Goal: Transaction & Acquisition: Purchase product/service

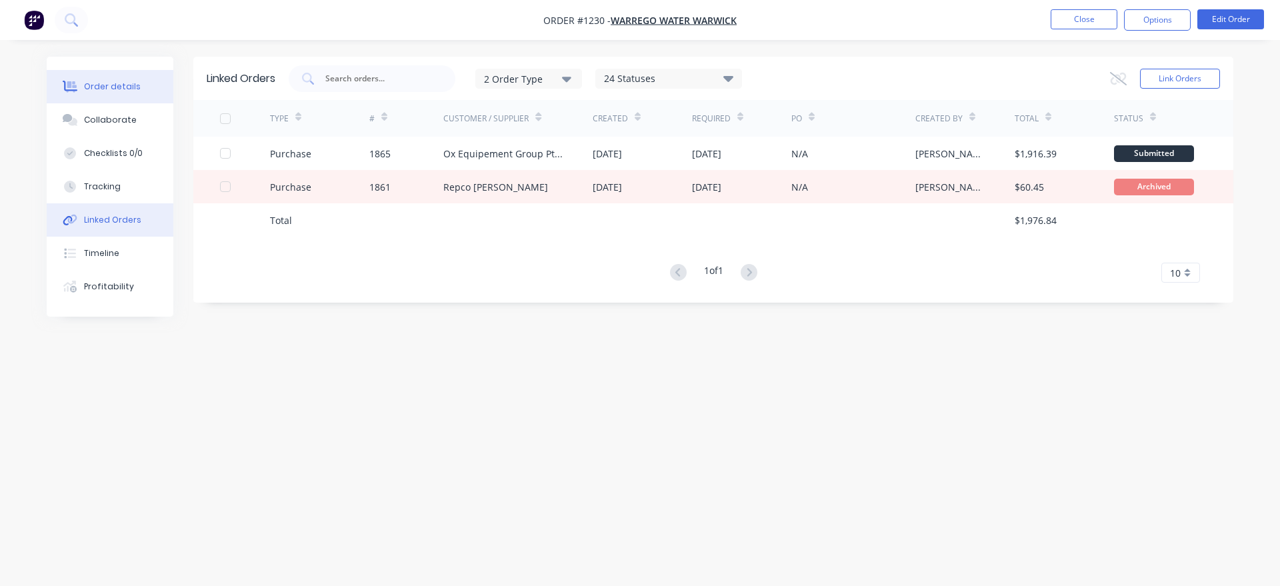
click at [123, 86] on div "Order details" at bounding box center [112, 87] width 57 height 12
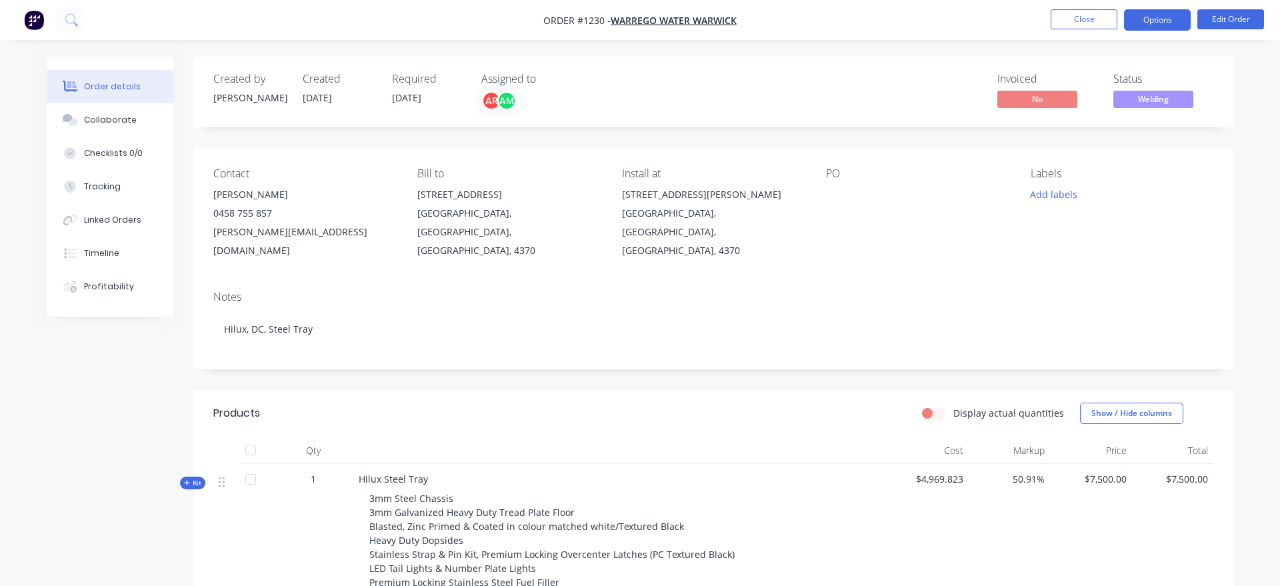
click at [1173, 23] on button "Options" at bounding box center [1157, 19] width 67 height 21
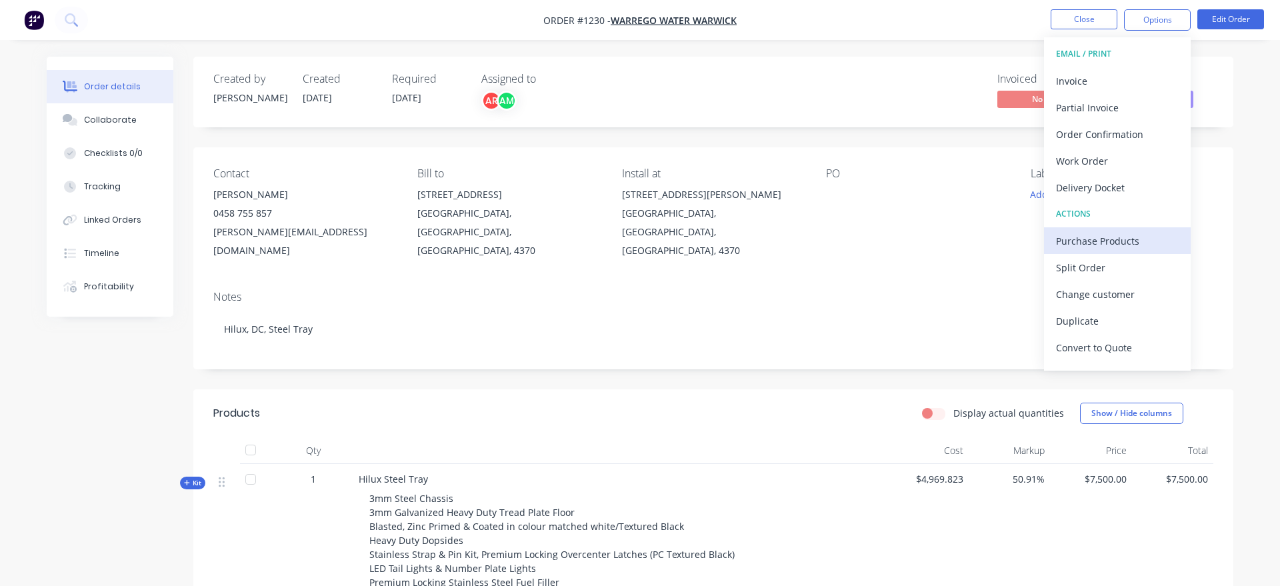
click at [1129, 241] on div "Purchase Products" at bounding box center [1117, 240] width 123 height 19
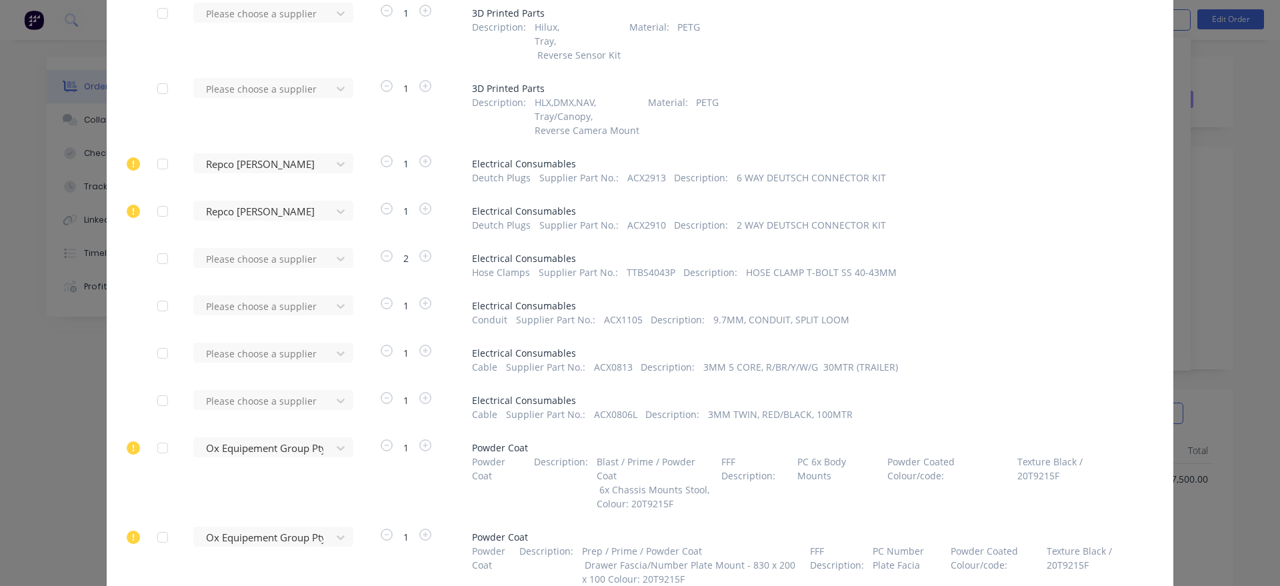
scroll to position [684, 0]
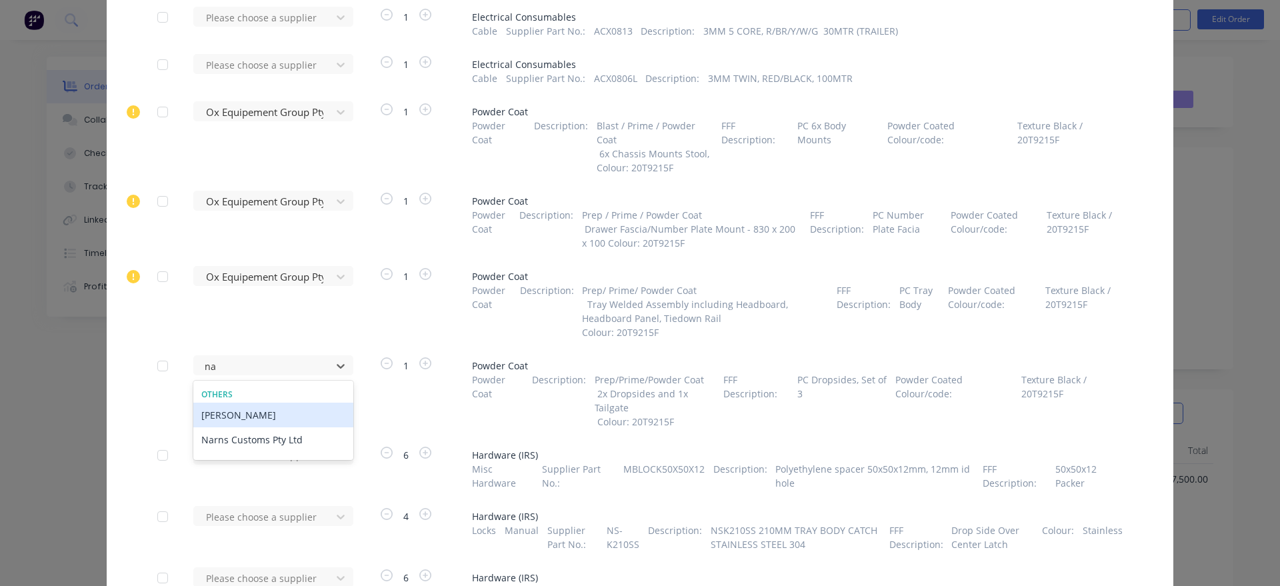
type input "nar"
click at [310, 414] on div "Narns Customs Pty Ltd" at bounding box center [273, 415] width 160 height 25
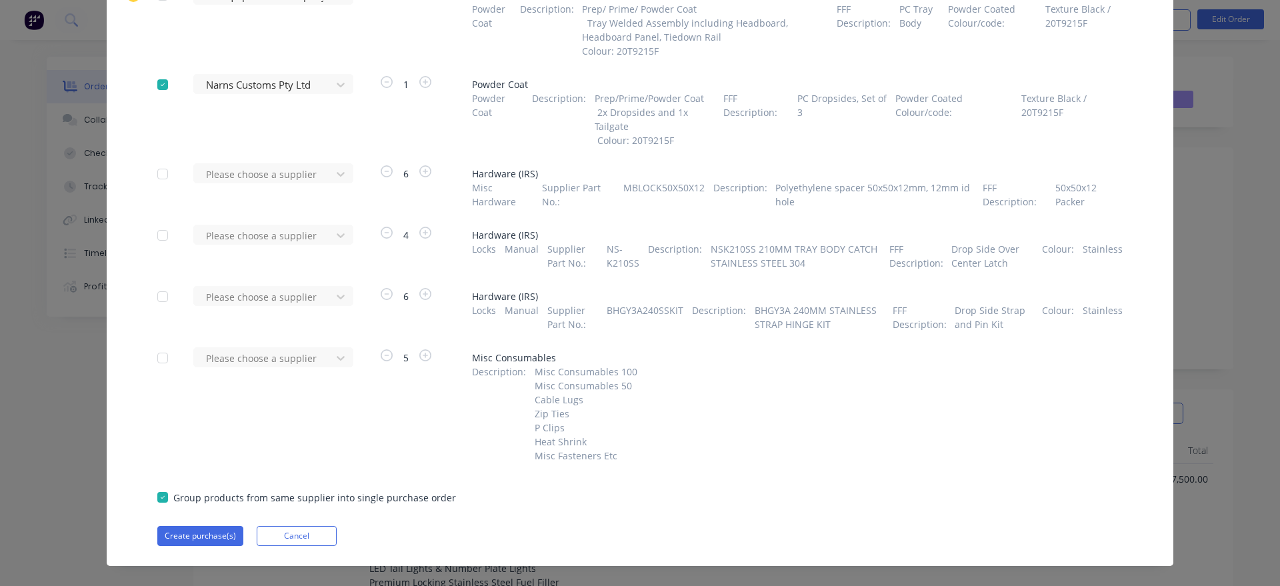
scroll to position [1016, 0]
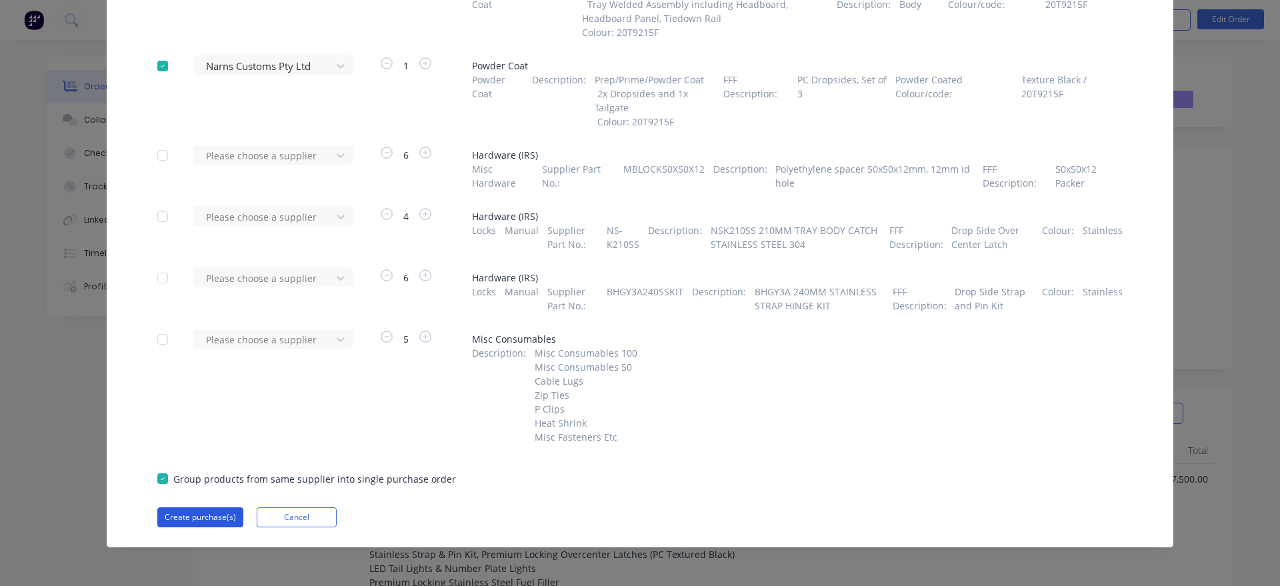
click at [201, 509] on button "Create purchase(s)" at bounding box center [200, 517] width 86 height 20
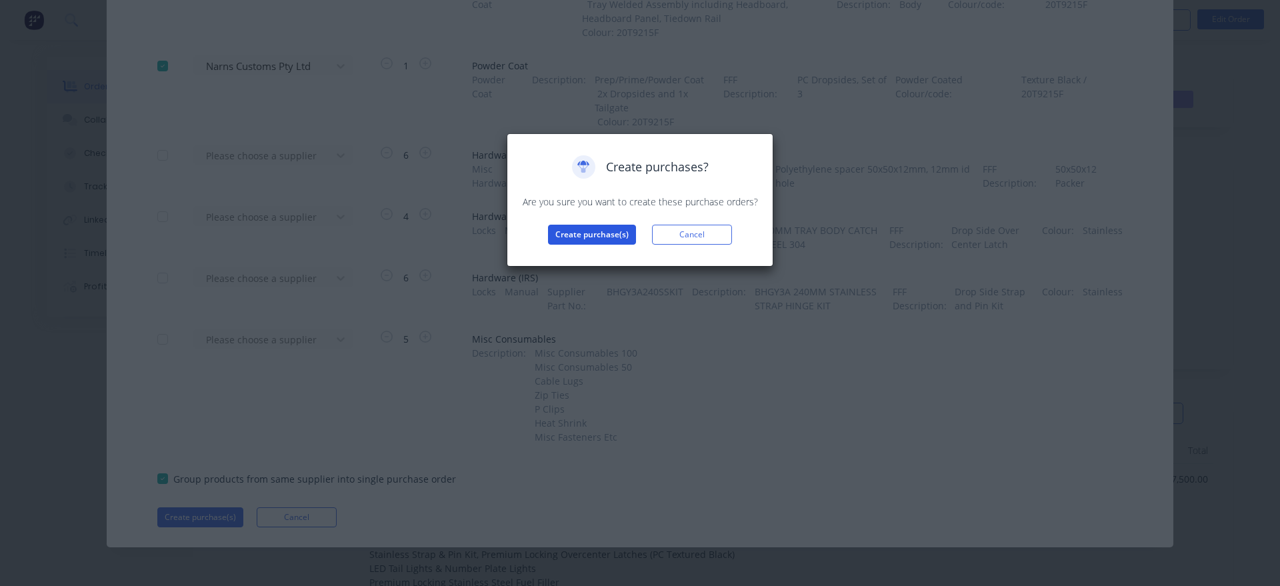
click at [622, 228] on button "Create purchase(s)" at bounding box center [592, 235] width 88 height 20
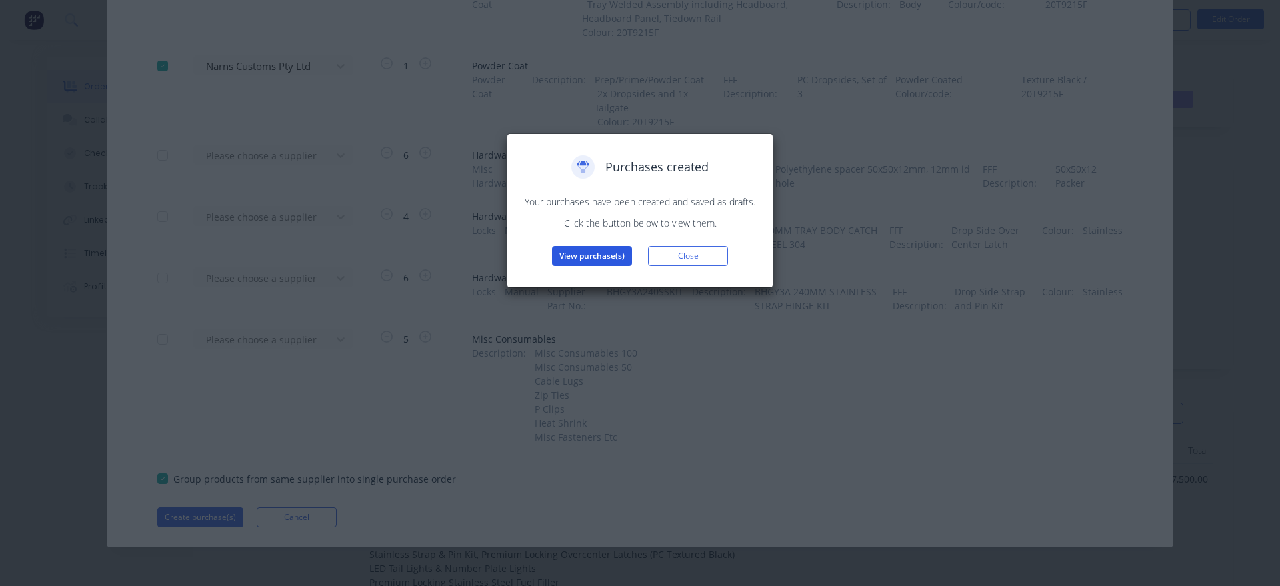
click at [575, 263] on button "View purchase(s)" at bounding box center [592, 256] width 80 height 20
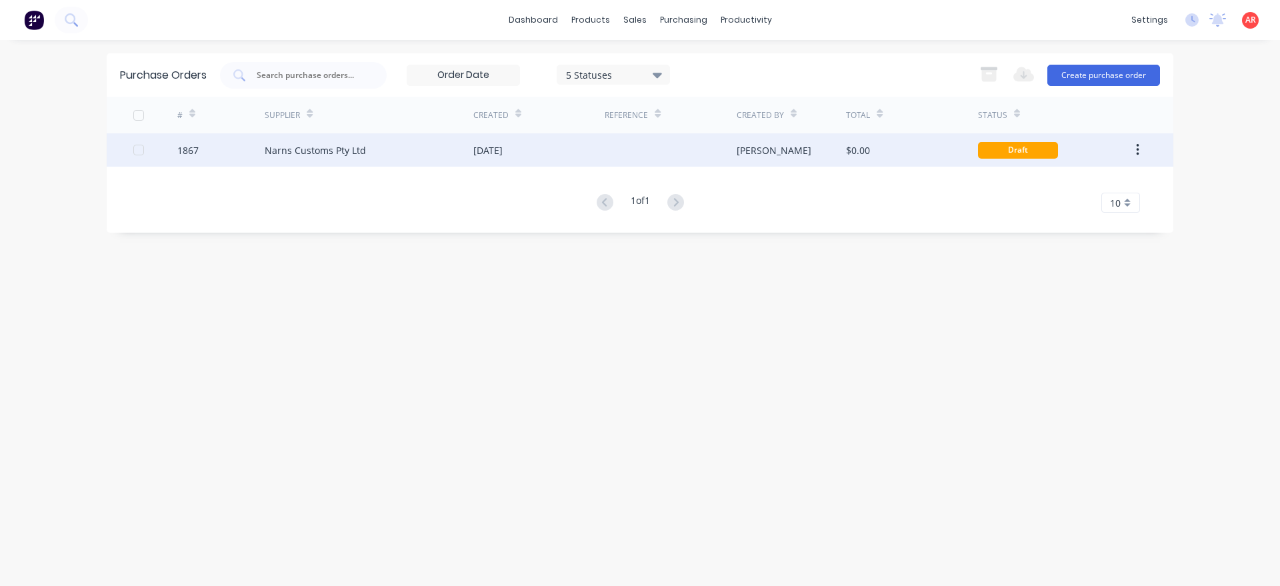
click at [391, 161] on div "Narns Customs Pty Ltd" at bounding box center [369, 149] width 209 height 33
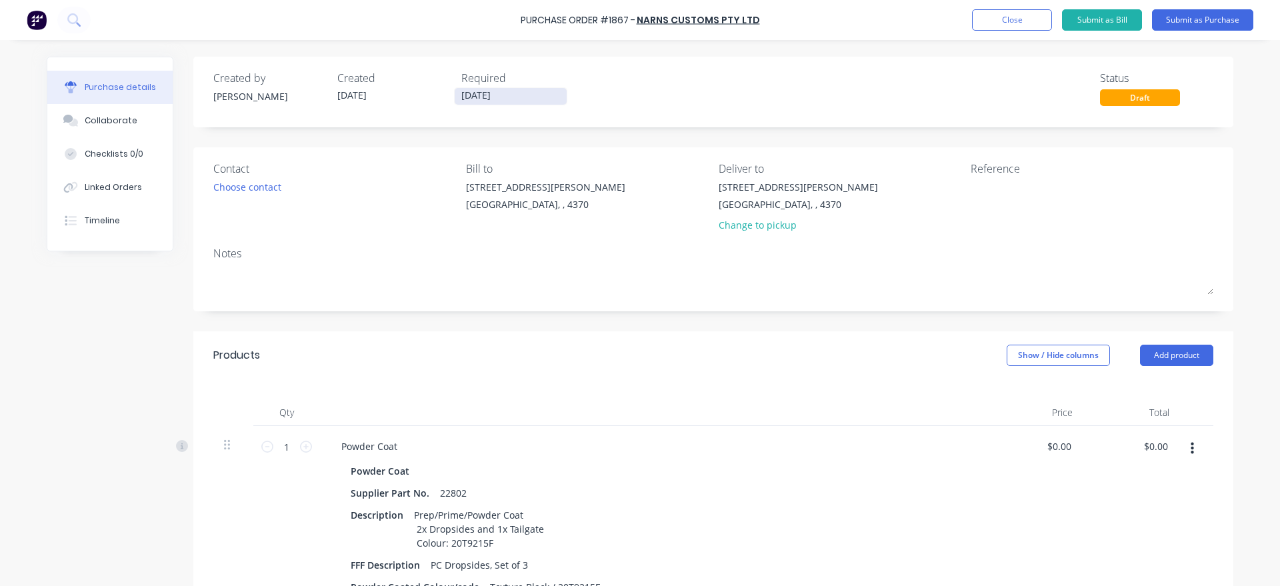
click at [502, 97] on input "[DATE]" at bounding box center [511, 96] width 112 height 17
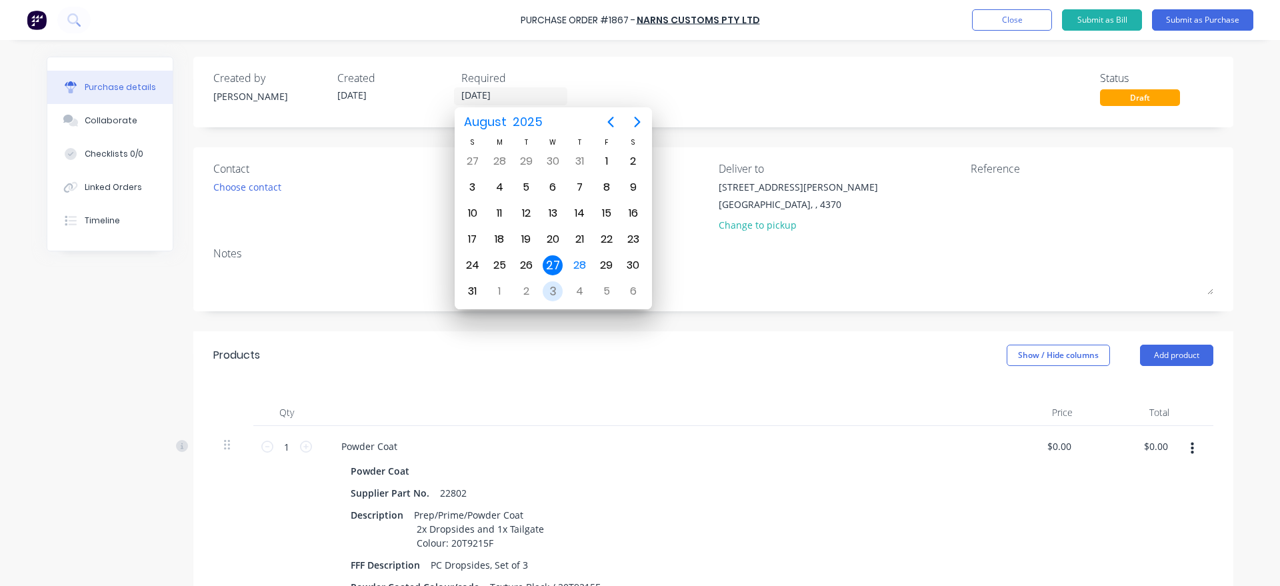
click at [541, 297] on div "3" at bounding box center [552, 291] width 27 height 25
type input "[DATE]"
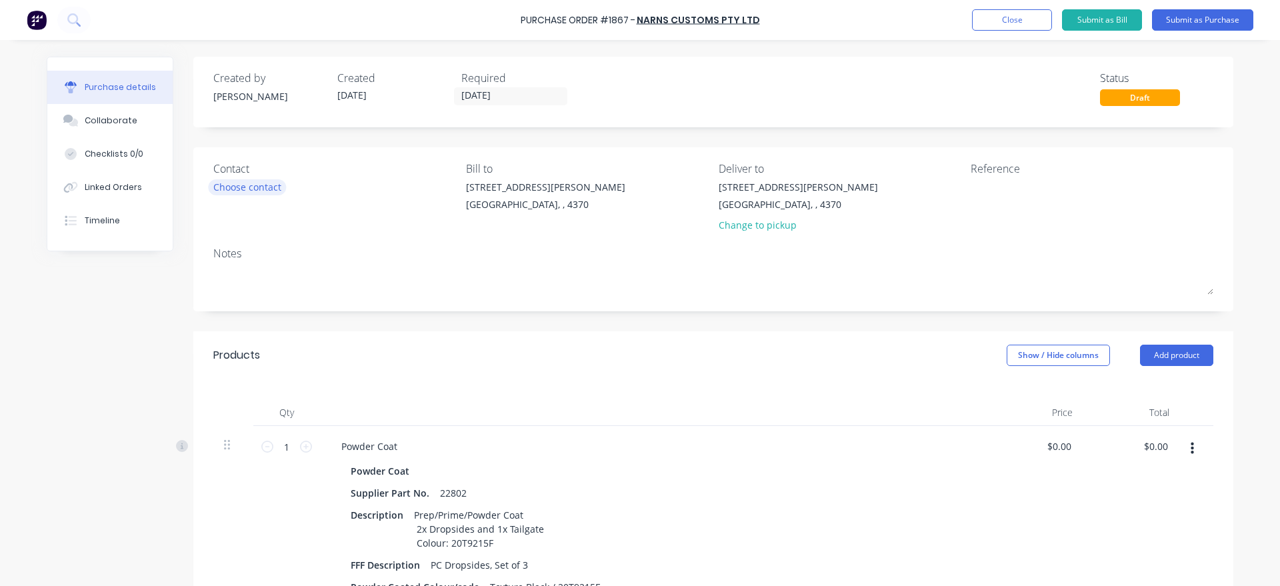
click at [232, 193] on div "Choose contact" at bounding box center [247, 187] width 68 height 14
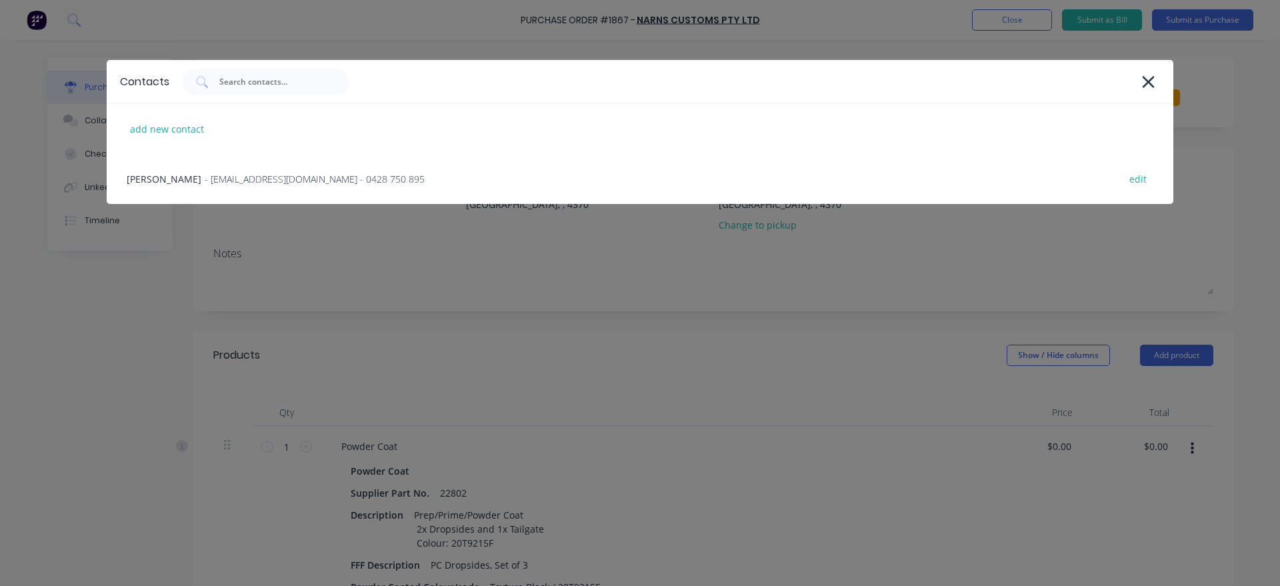
click at [232, 193] on div "[PERSON_NAME] - [EMAIL_ADDRESS][DOMAIN_NAME] - 0428 750 895 edit" at bounding box center [640, 179] width 1067 height 50
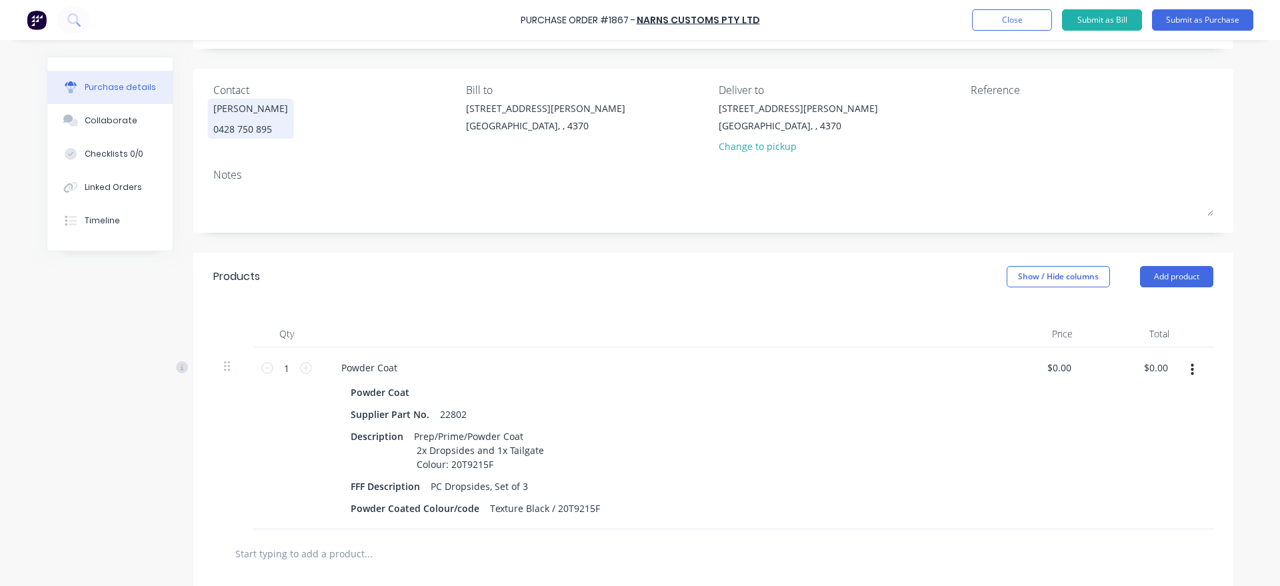
scroll to position [76, 0]
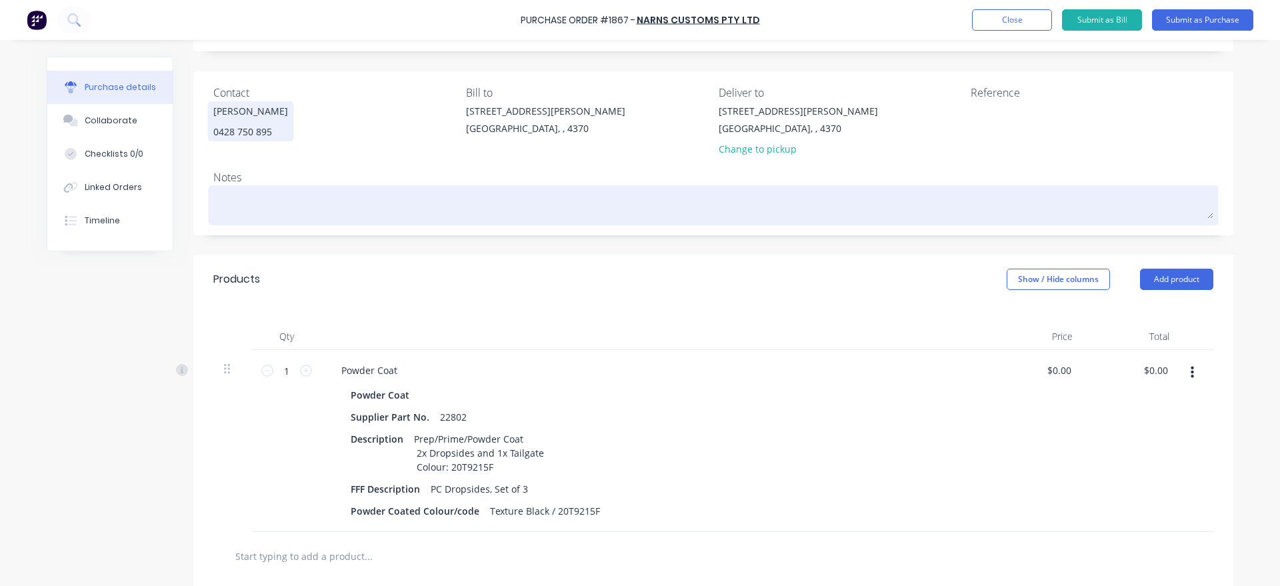
click at [237, 200] on textarea at bounding box center [713, 204] width 1000 height 30
type textarea "x"
type textarea "C"
type textarea "x"
type textarea "Co"
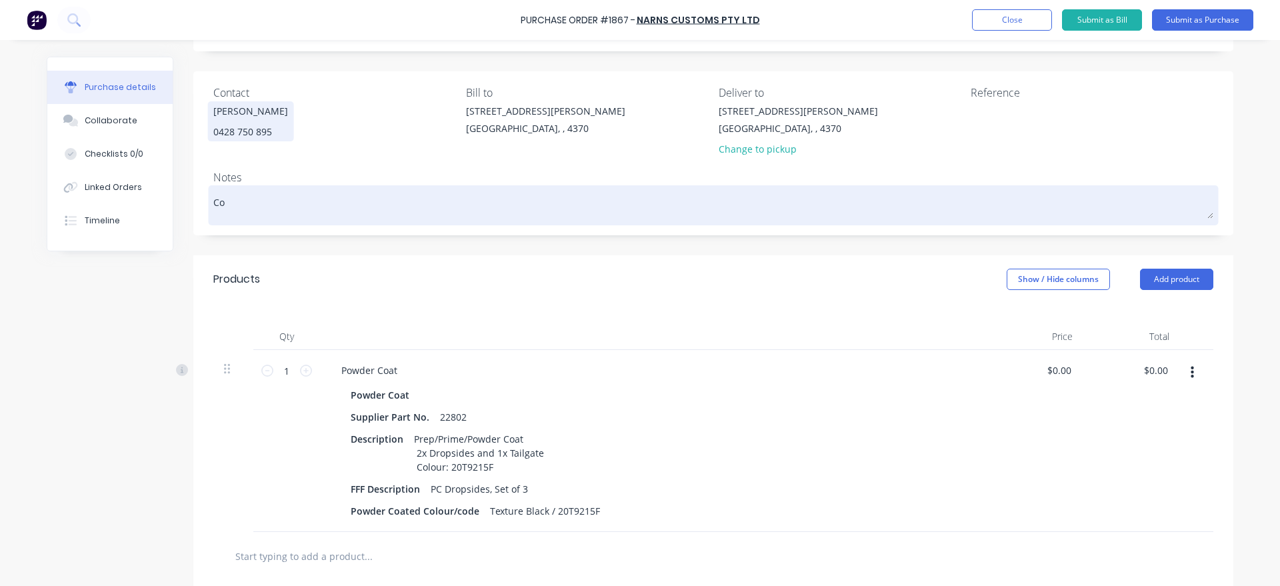
type textarea "x"
type textarea "Col"
type textarea "x"
type textarea "Colou"
type textarea "x"
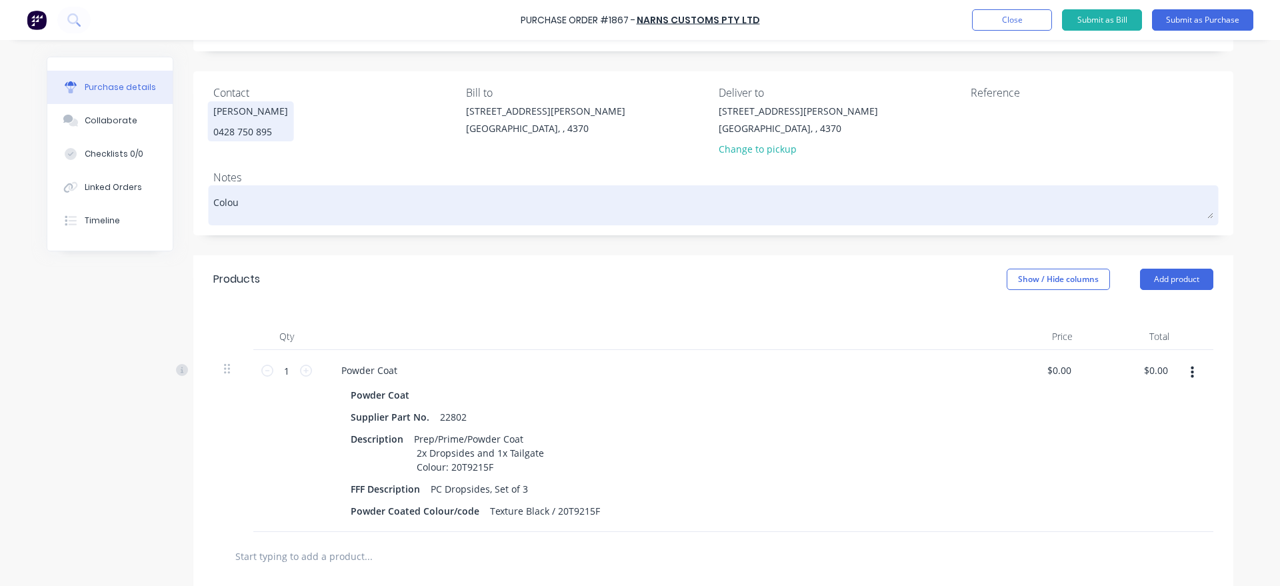
type textarea "Colouo"
type textarea "x"
type textarea "Colouor"
type textarea "x"
type textarea "Colouor"
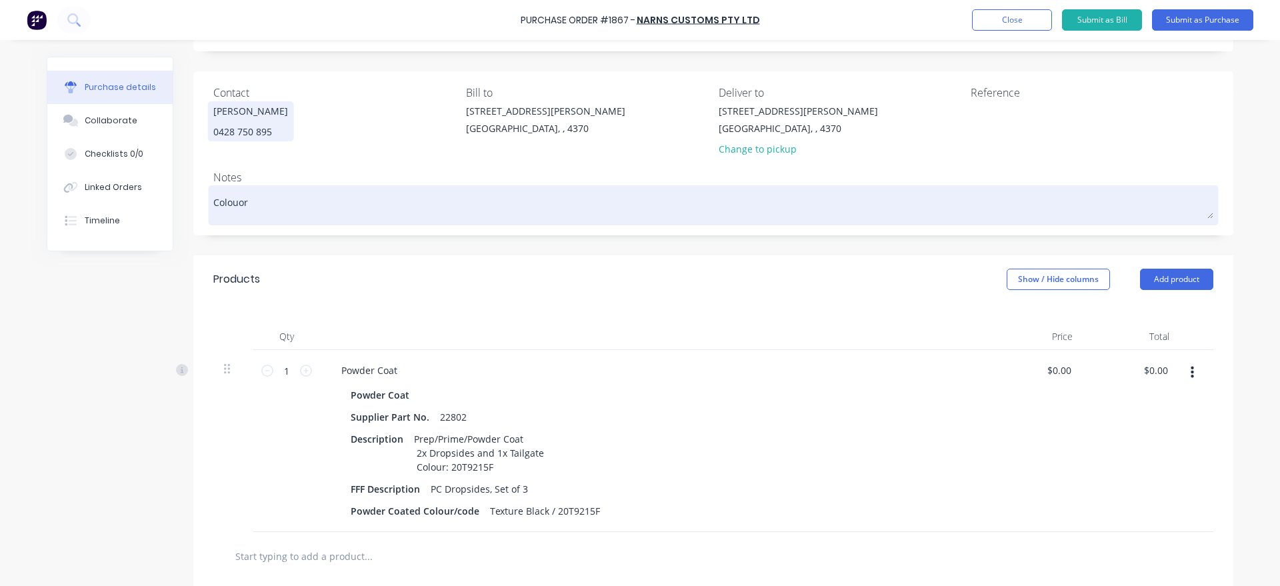
type textarea "x"
type textarea "Colouor"
type textarea "x"
type textarea "Colouo"
type textarea "x"
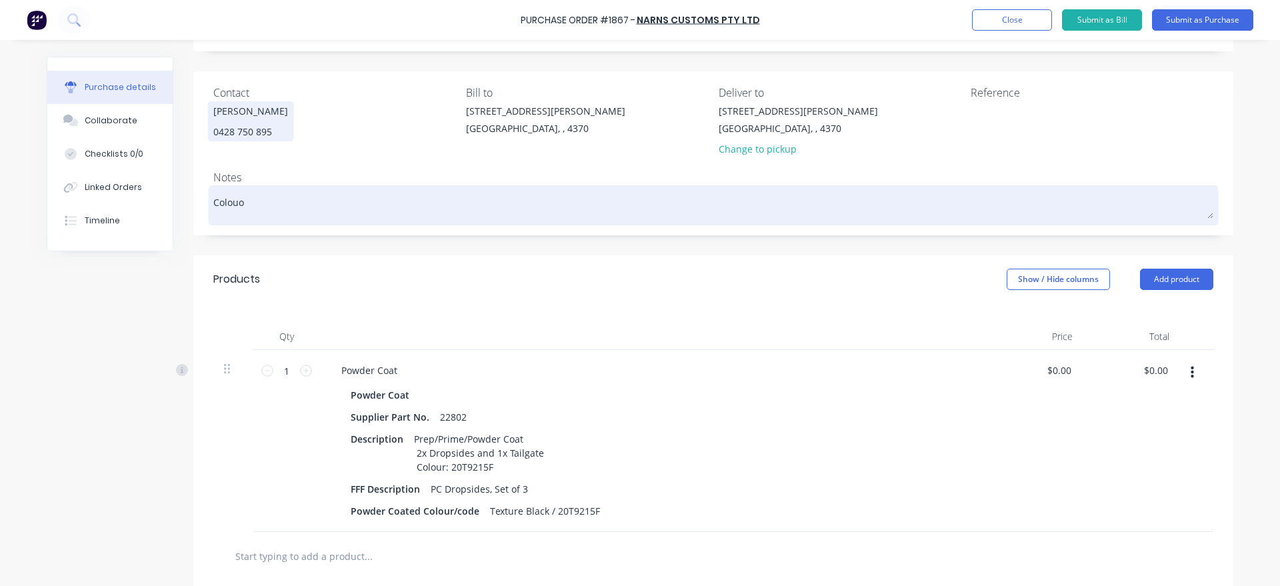
type textarea "Colou"
type textarea "x"
type textarea "Colo"
type textarea "x"
type textarea "Colou"
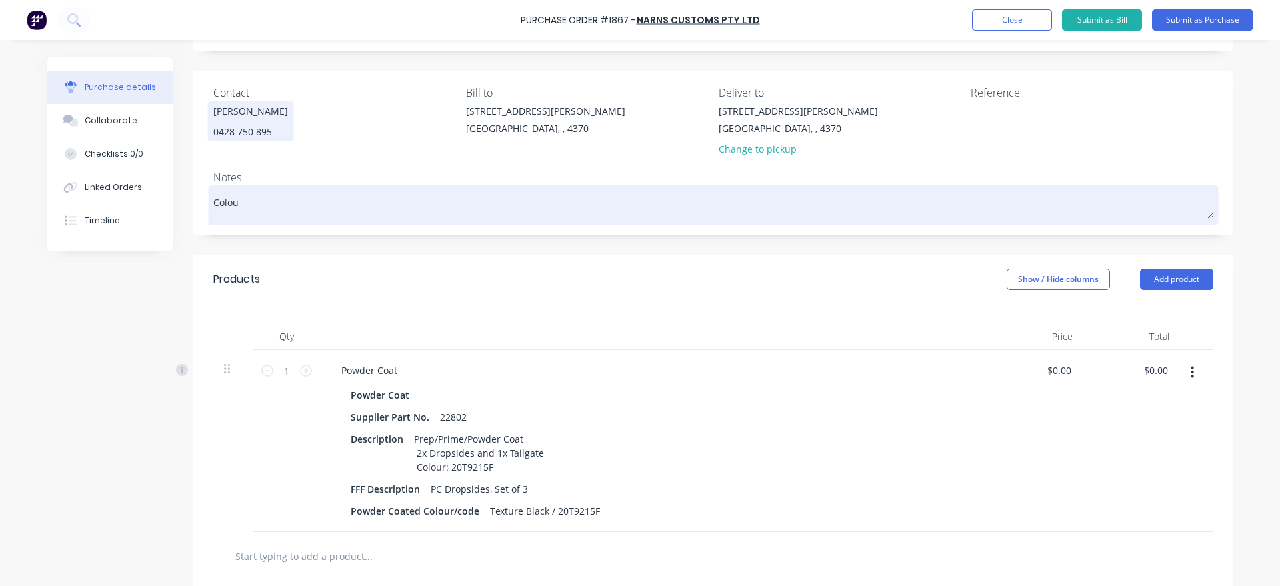
type textarea "x"
type textarea "Colour"
type textarea "x"
type textarea "Colour"
type textarea "x"
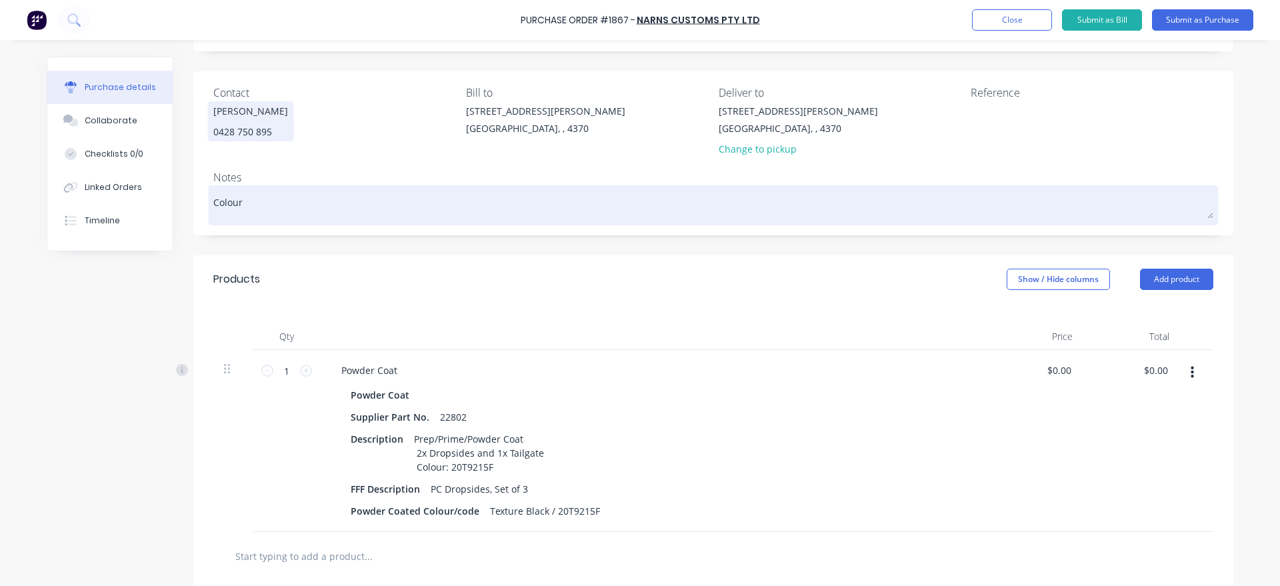
type textarea "Colour"
type textarea "x"
type textarea "Colour"
click at [228, 207] on textarea "Colour" at bounding box center [713, 204] width 1000 height 30
click at [248, 202] on textarea "Colour" at bounding box center [713, 204] width 1000 height 30
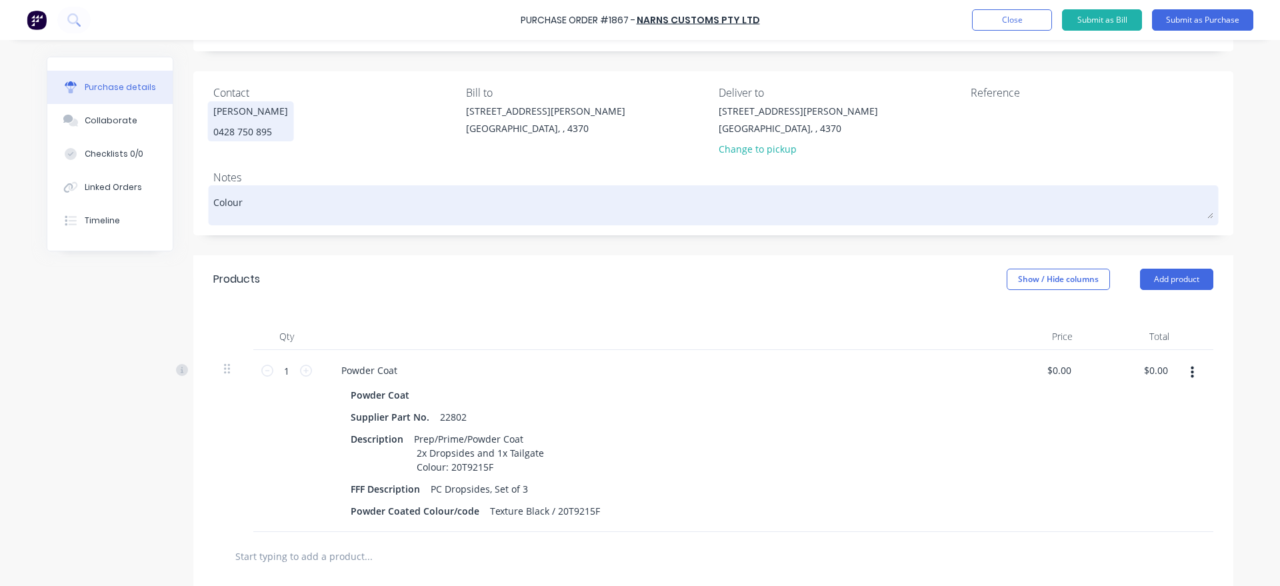
type textarea "x"
type textarea "Colour c"
type textarea "x"
type textarea "Colour co"
type textarea "x"
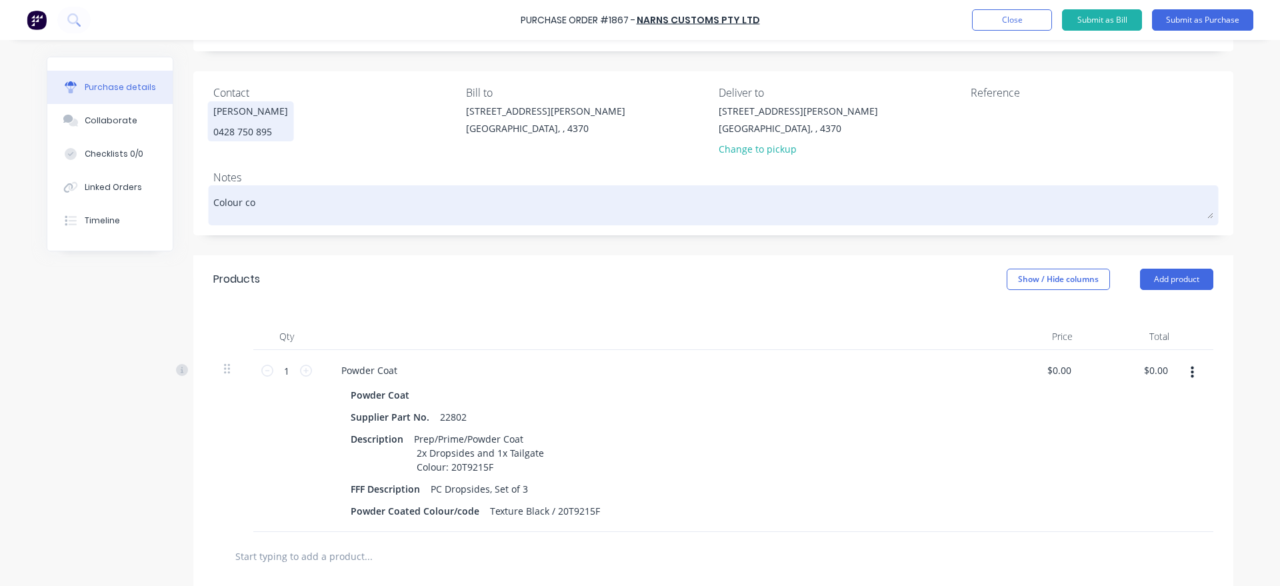
type textarea "Colour cod"
type textarea "x"
type textarea "Colour code"
type textarea "x"
type textarea "Colour code"
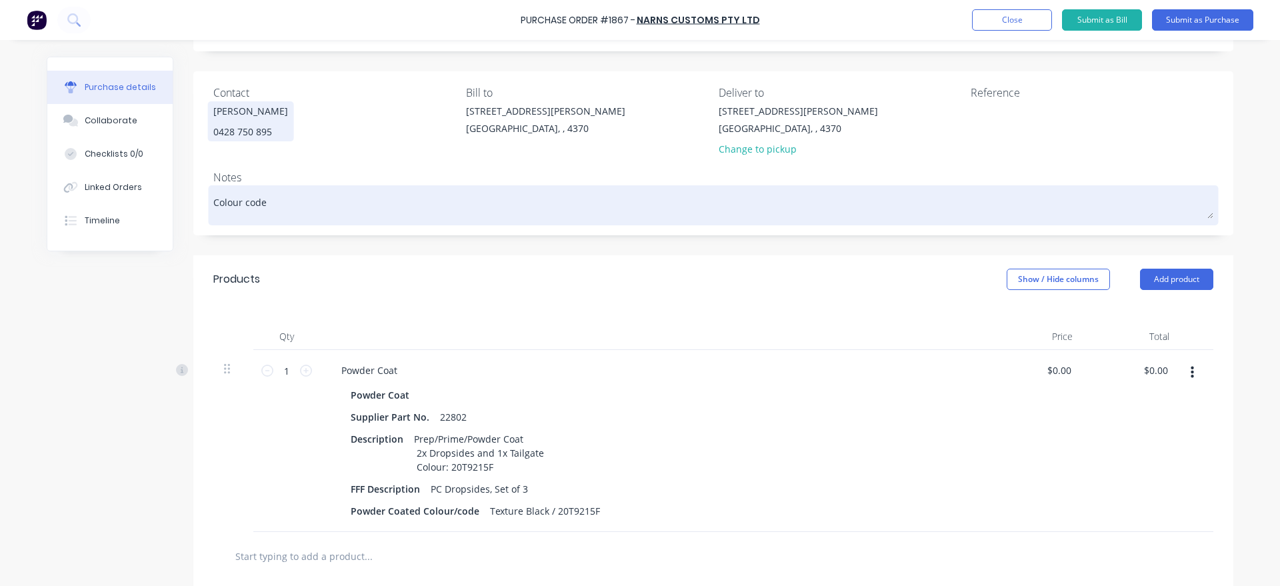
type textarea "x"
type textarea "Colour code i"
type textarea "x"
type textarea "Colour code is"
type textarea "x"
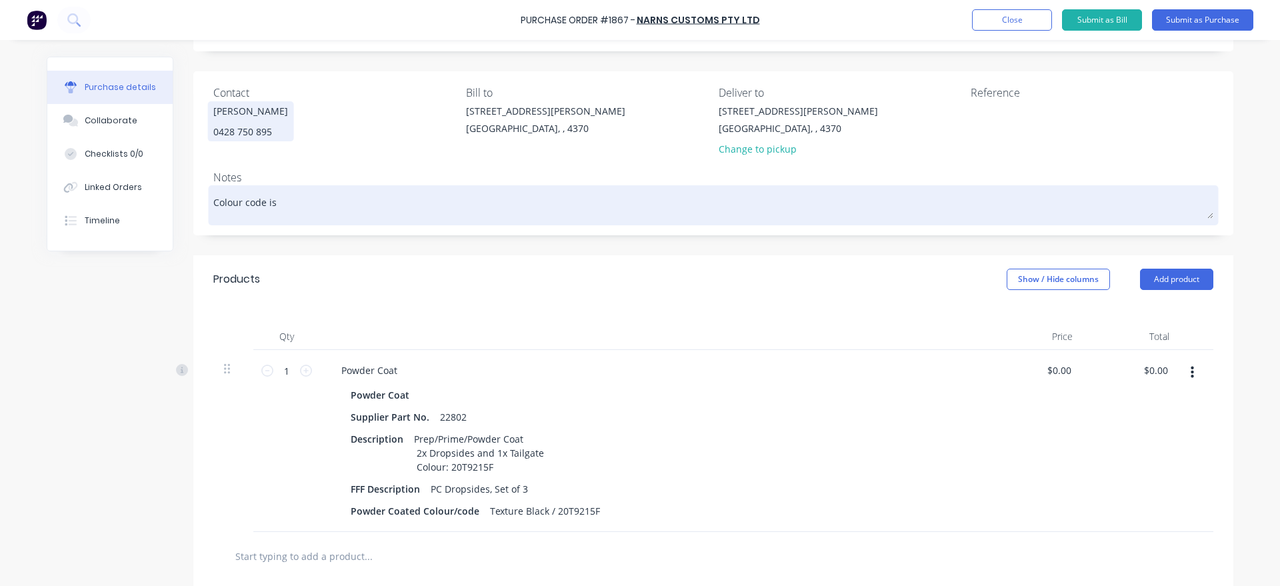
type textarea "Colour code is"
type textarea "x"
type textarea "Colour code is 0"
type textarea "x"
type textarea "Colour code is 04"
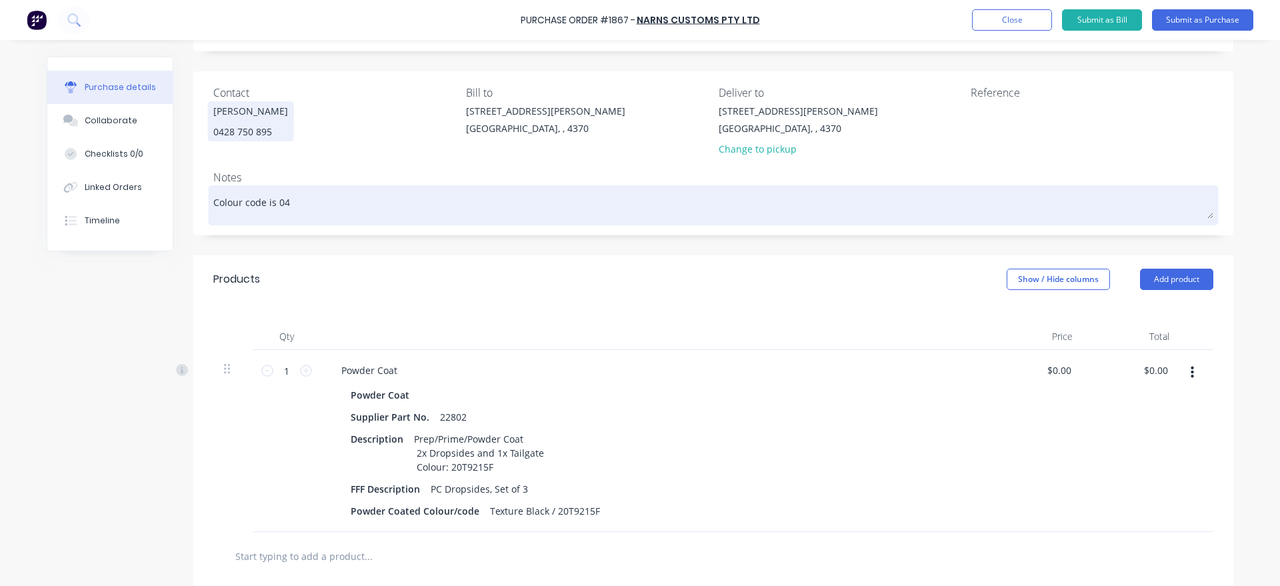
type textarea "x"
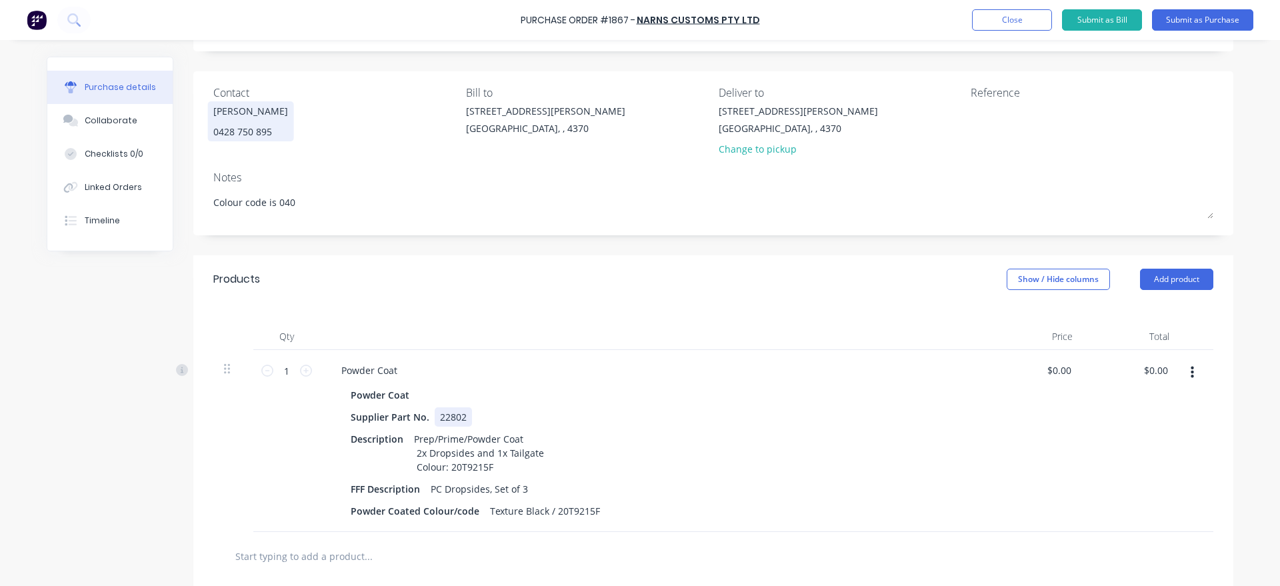
type textarea "Colour code is 040"
type textarea "x"
type textarea "Colour code is 040"
drag, startPoint x: 469, startPoint y: 413, endPoint x: 433, endPoint y: 412, distance: 36.0
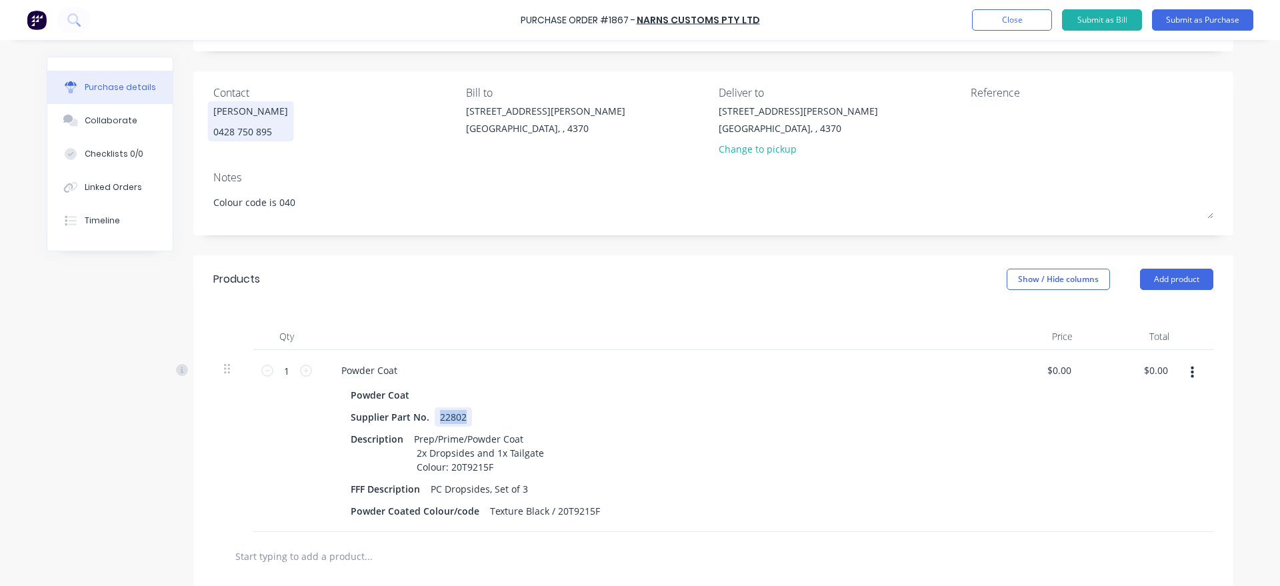
click at [435, 412] on div "22802" at bounding box center [453, 416] width 37 height 19
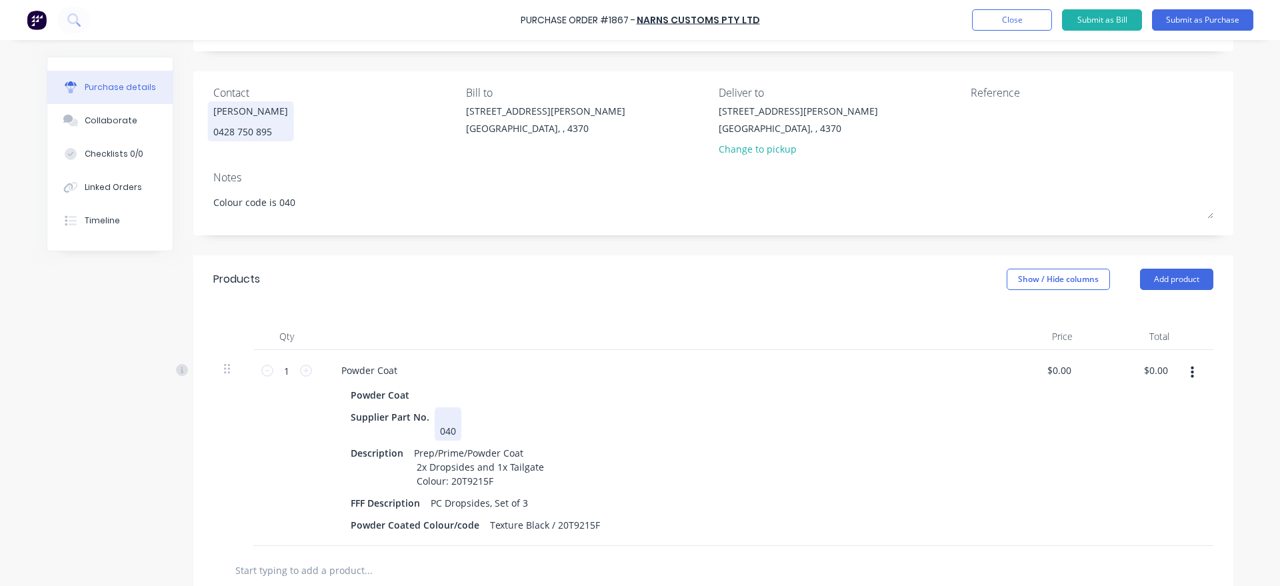
click at [447, 417] on div "040" at bounding box center [448, 423] width 27 height 33
click at [438, 425] on div "040" at bounding box center [448, 423] width 27 height 33
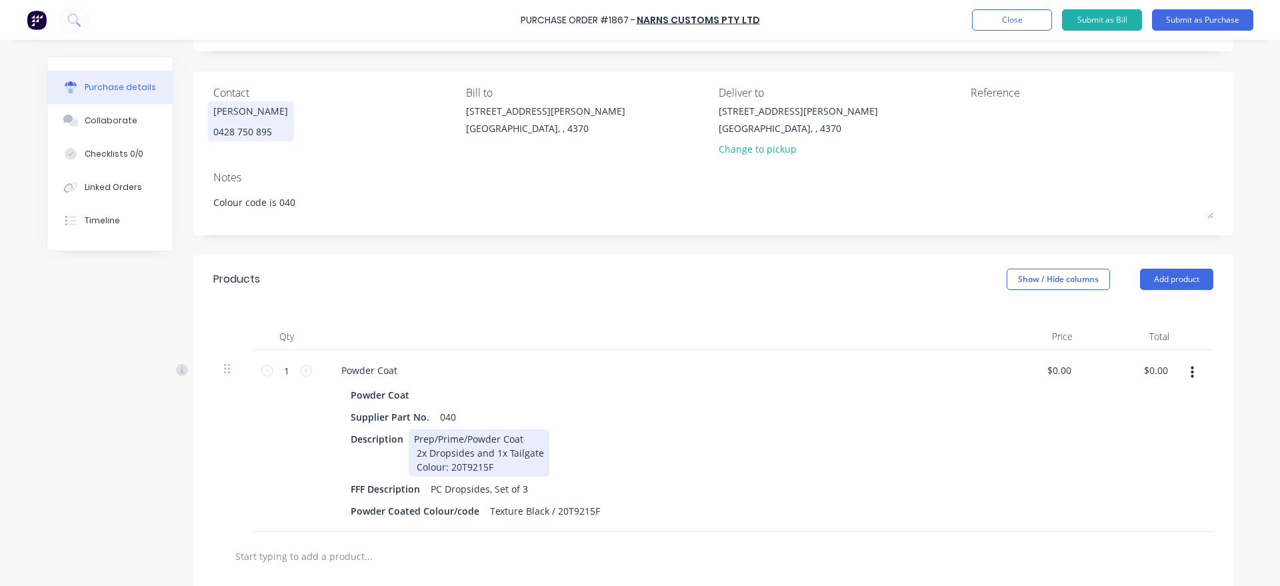
type textarea "x"
drag, startPoint x: 498, startPoint y: 465, endPoint x: 452, endPoint y: 468, distance: 46.1
click at [452, 468] on div "Prep/Prime/Powder Coat 2x Dropsides and 1x Tailgate Colour: 20T9215F" at bounding box center [479, 452] width 141 height 47
type textarea "x"
drag, startPoint x: 595, startPoint y: 510, endPoint x: 485, endPoint y: 512, distance: 110.0
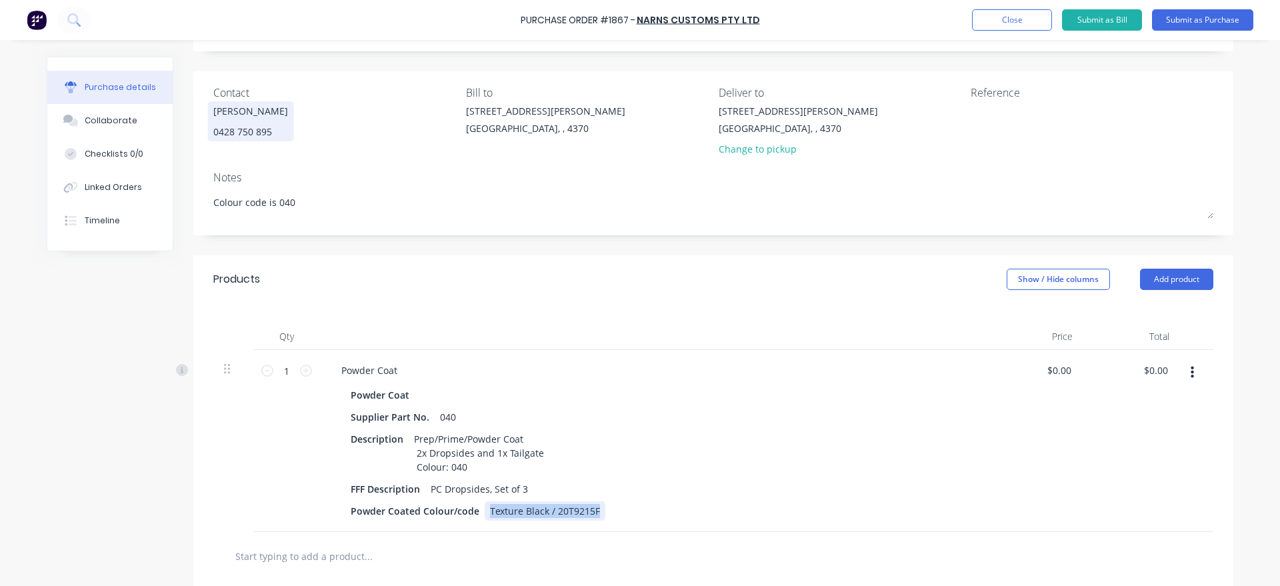
click at [485, 512] on div "Texture Black / 20T9215F" at bounding box center [545, 510] width 121 height 19
click at [1170, 276] on button "Add product" at bounding box center [1176, 279] width 73 height 21
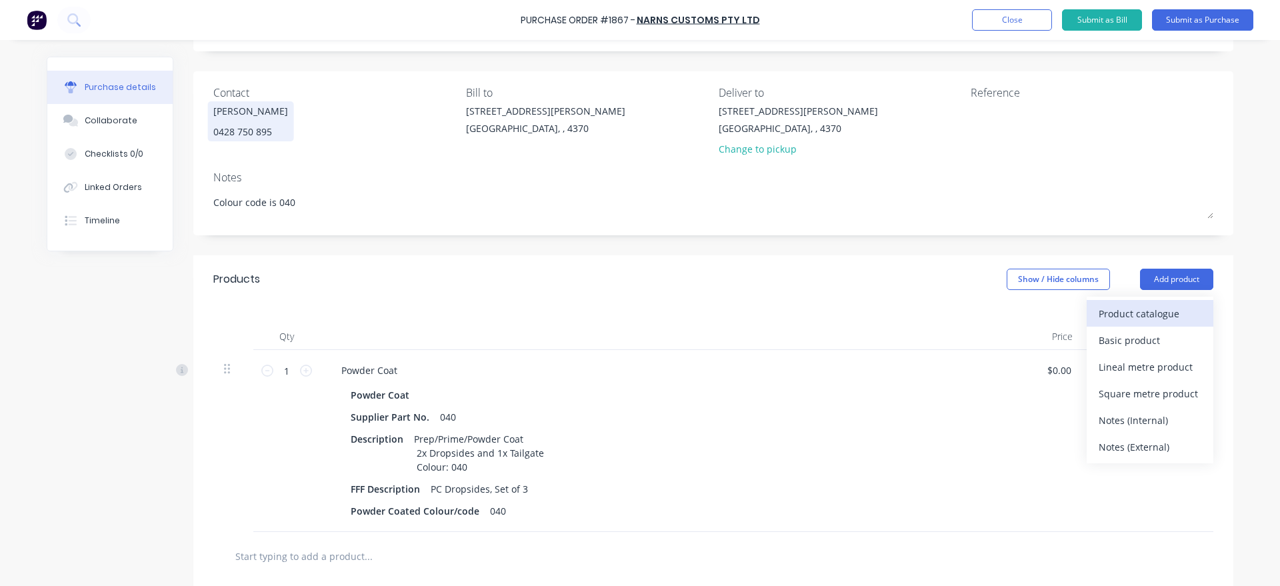
click at [1160, 305] on div "Product catalogue" at bounding box center [1150, 313] width 103 height 19
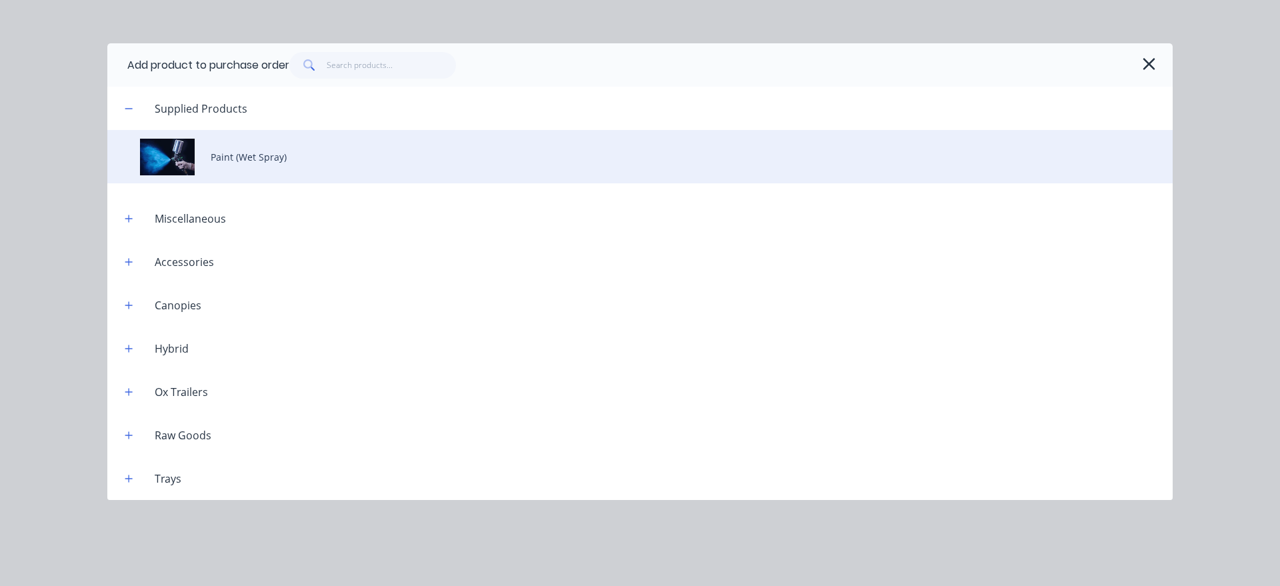
click at [331, 173] on div "Paint (Wet Spray)" at bounding box center [640, 156] width 1066 height 53
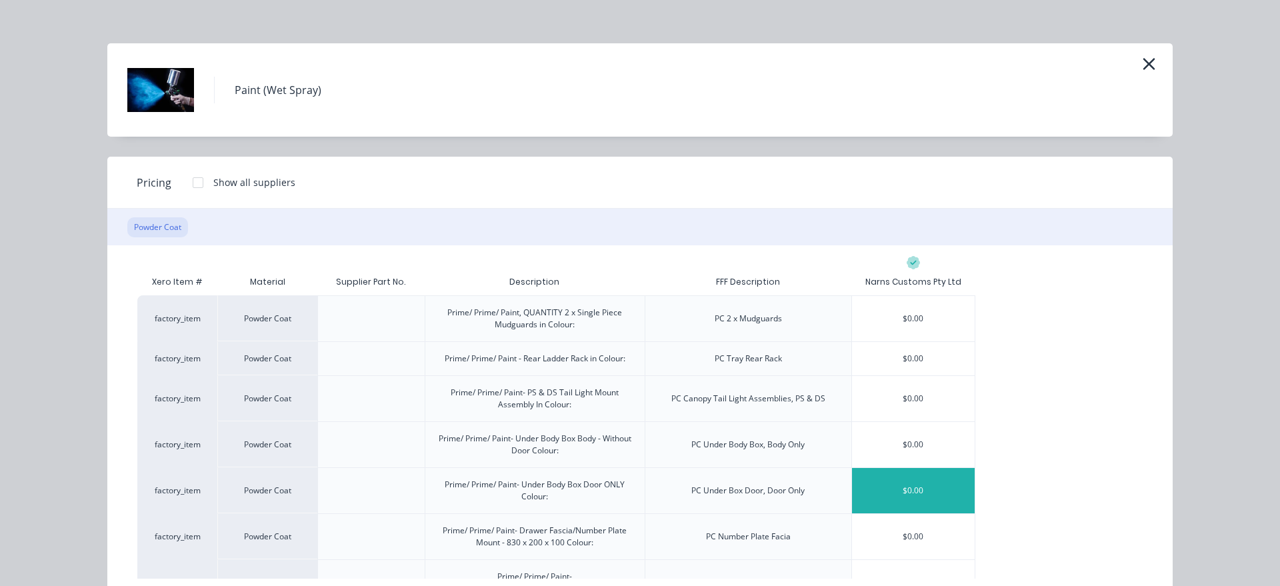
click at [890, 495] on div "$0.00" at bounding box center [913, 490] width 123 height 45
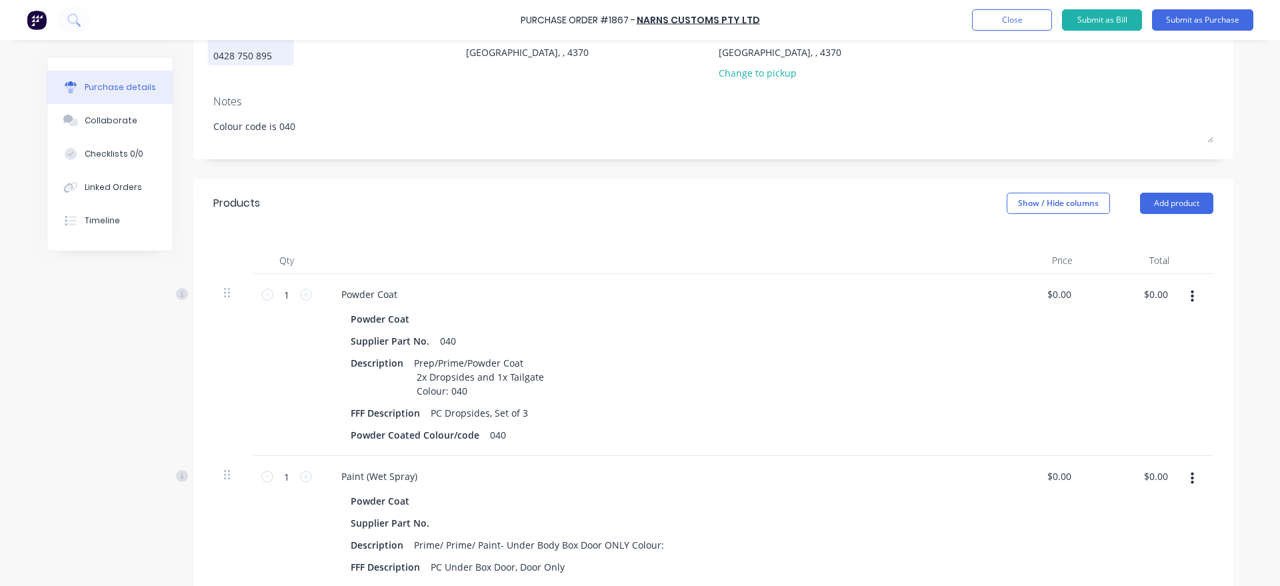
scroll to position [304, 0]
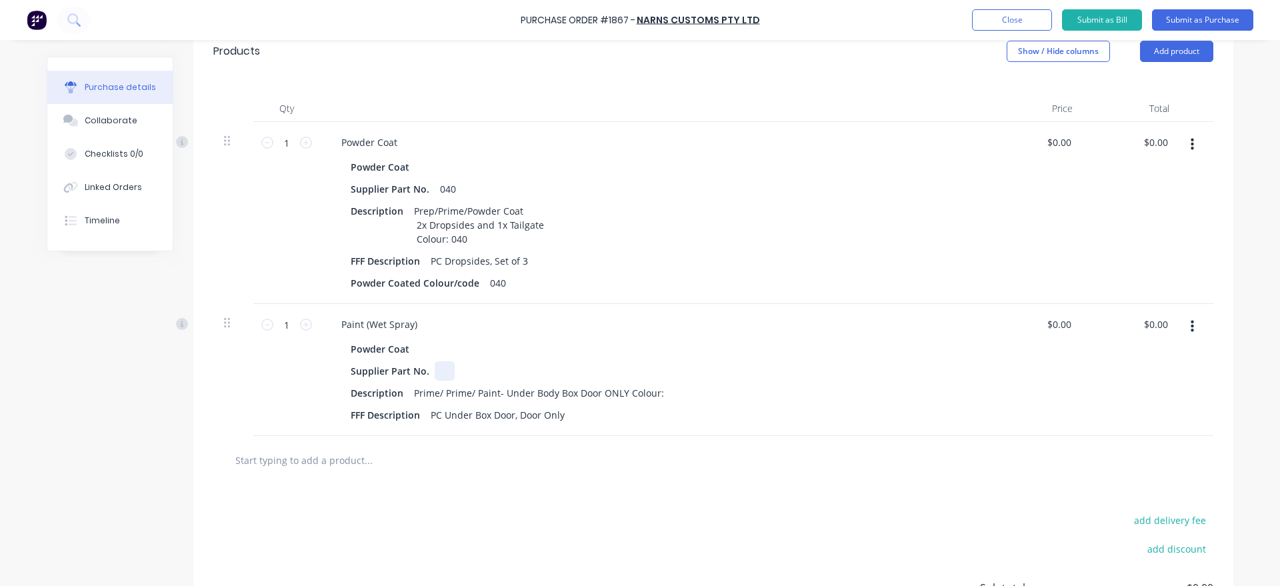
type textarea "x"
click at [437, 366] on div at bounding box center [445, 370] width 20 height 19
type textarea "x"
click at [662, 389] on div "Prime/ Prime/ Paint- Under Body Box Door ONLY Colour:" at bounding box center [539, 392] width 261 height 19
click at [310, 319] on icon at bounding box center [306, 325] width 12 height 12
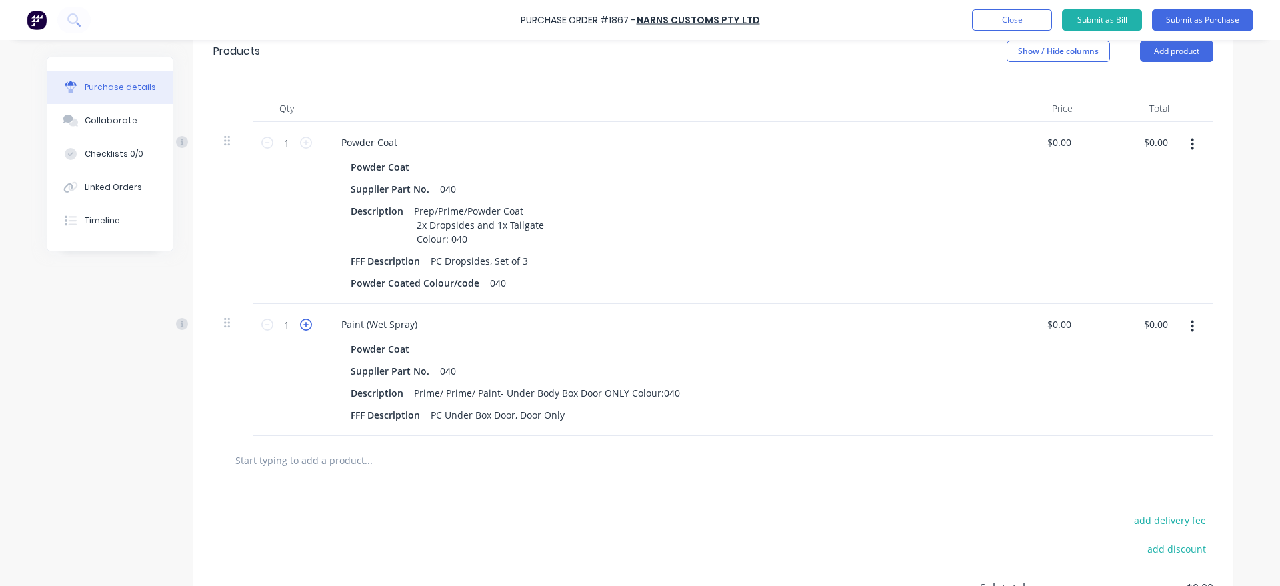
type textarea "x"
type input "2"
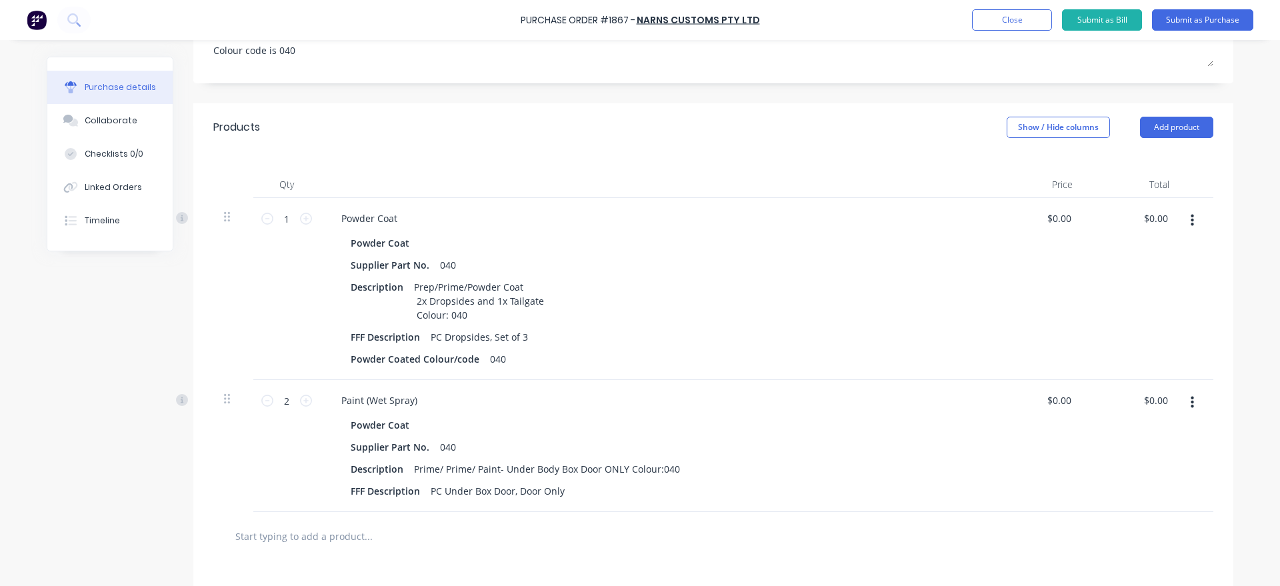
scroll to position [0, 0]
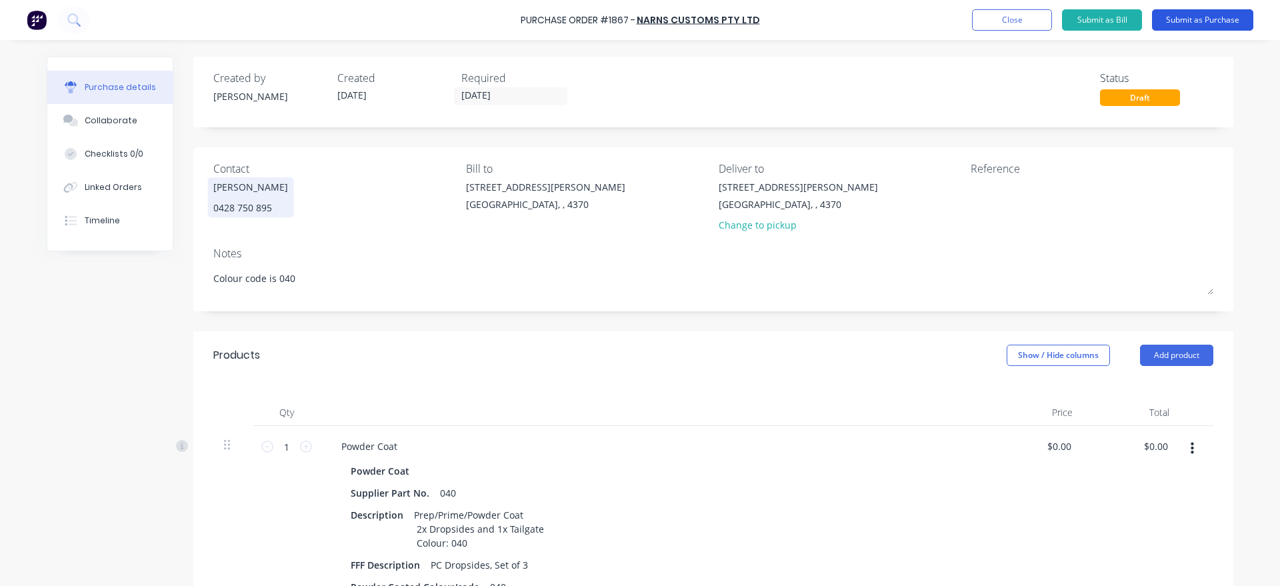
click at [1220, 19] on button "Submit as Purchase" at bounding box center [1202, 19] width 101 height 21
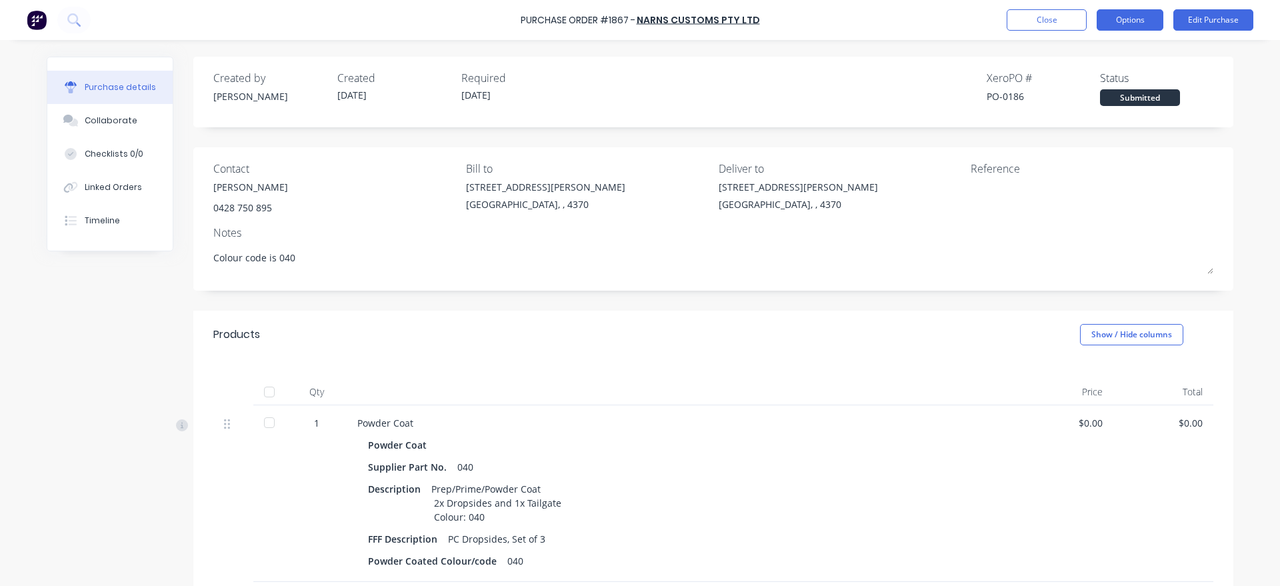
click at [1145, 19] on button "Options" at bounding box center [1130, 19] width 67 height 21
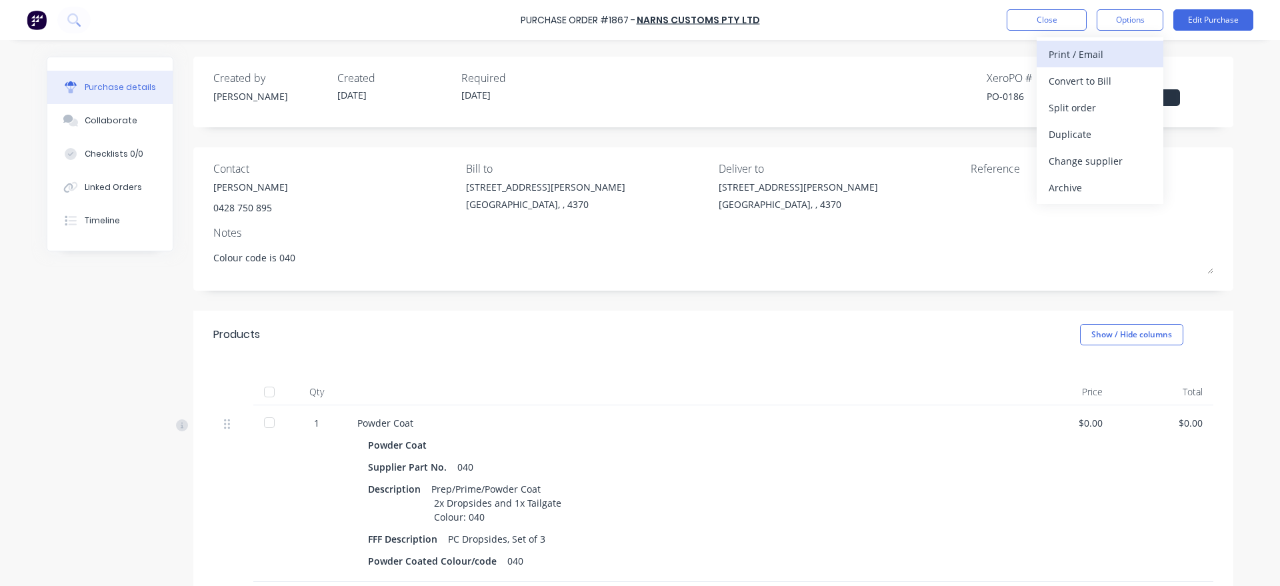
click at [1133, 59] on div "Print / Email" at bounding box center [1100, 54] width 103 height 19
click at [1135, 79] on div "With pricing" at bounding box center [1100, 80] width 103 height 19
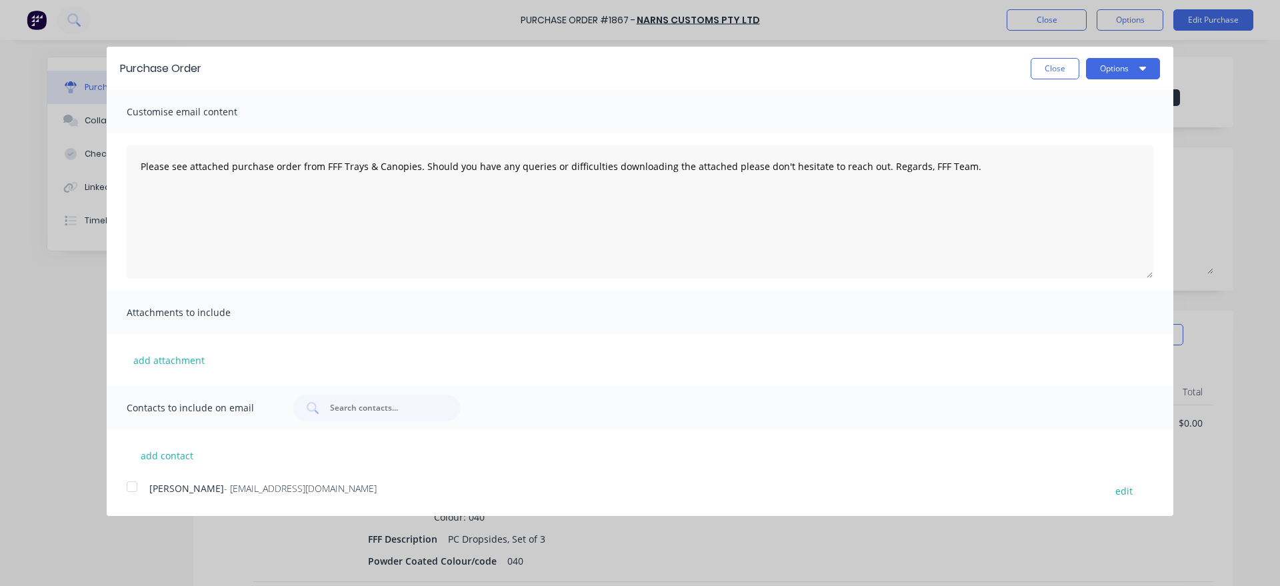
click at [124, 488] on div at bounding box center [132, 486] width 27 height 27
click at [1126, 75] on button "Options" at bounding box center [1123, 68] width 74 height 21
click at [1110, 124] on div "Email" at bounding box center [1097, 128] width 103 height 19
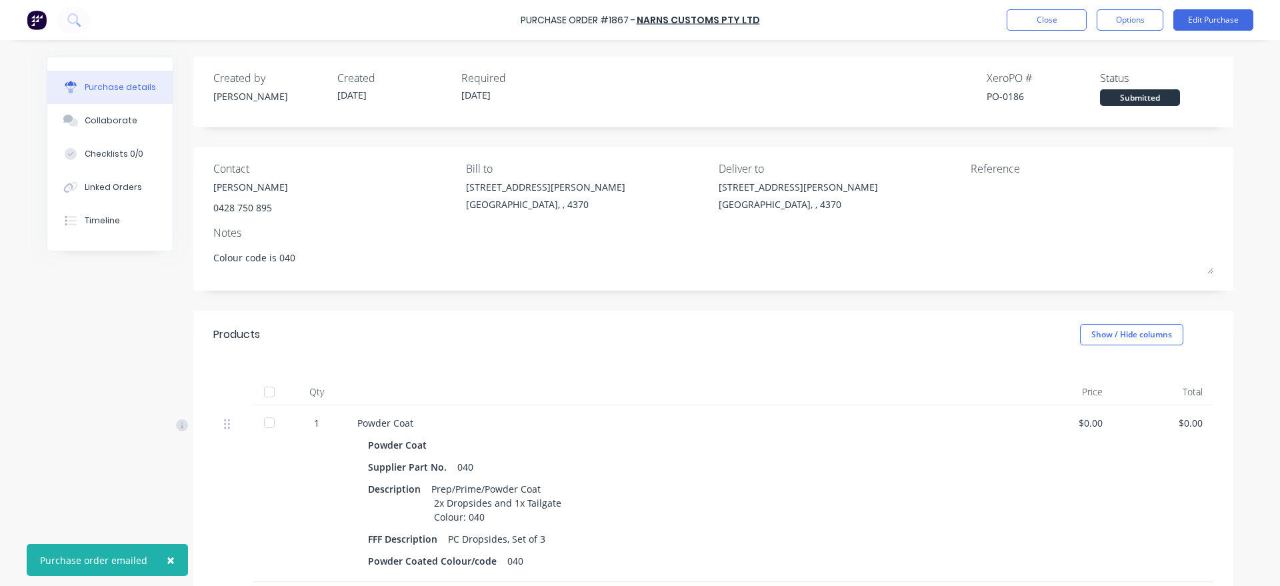
type textarea "x"
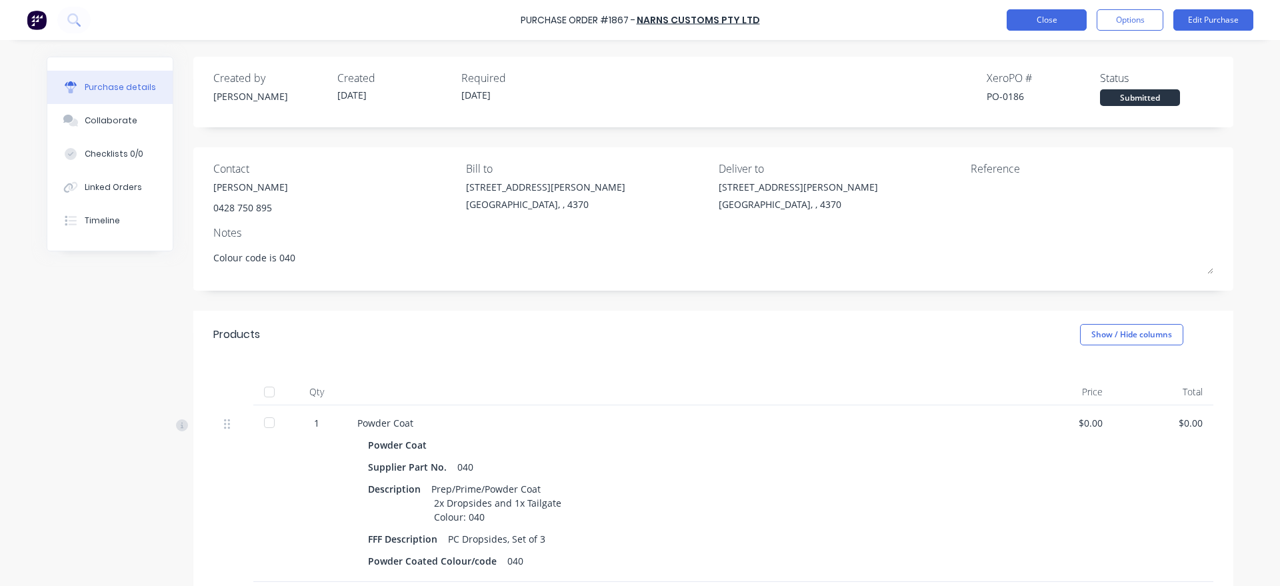
click at [1016, 9] on button "Close" at bounding box center [1047, 19] width 80 height 21
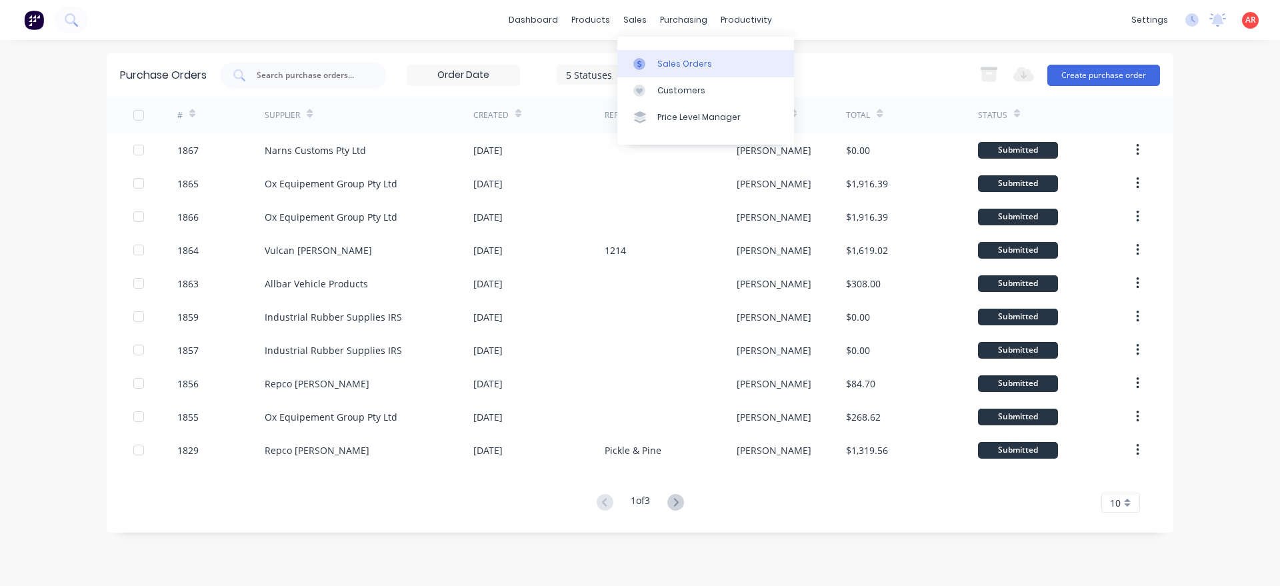
click at [659, 75] on link "Sales Orders" at bounding box center [705, 63] width 177 height 27
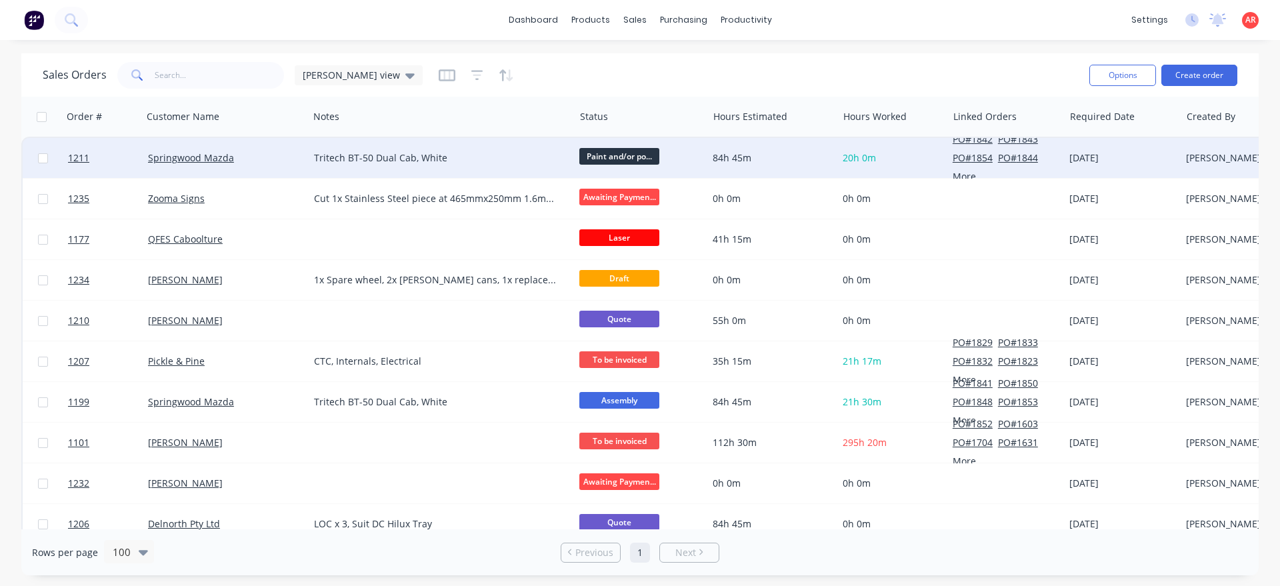
click at [611, 159] on span "Paint and/or po..." at bounding box center [619, 156] width 80 height 17
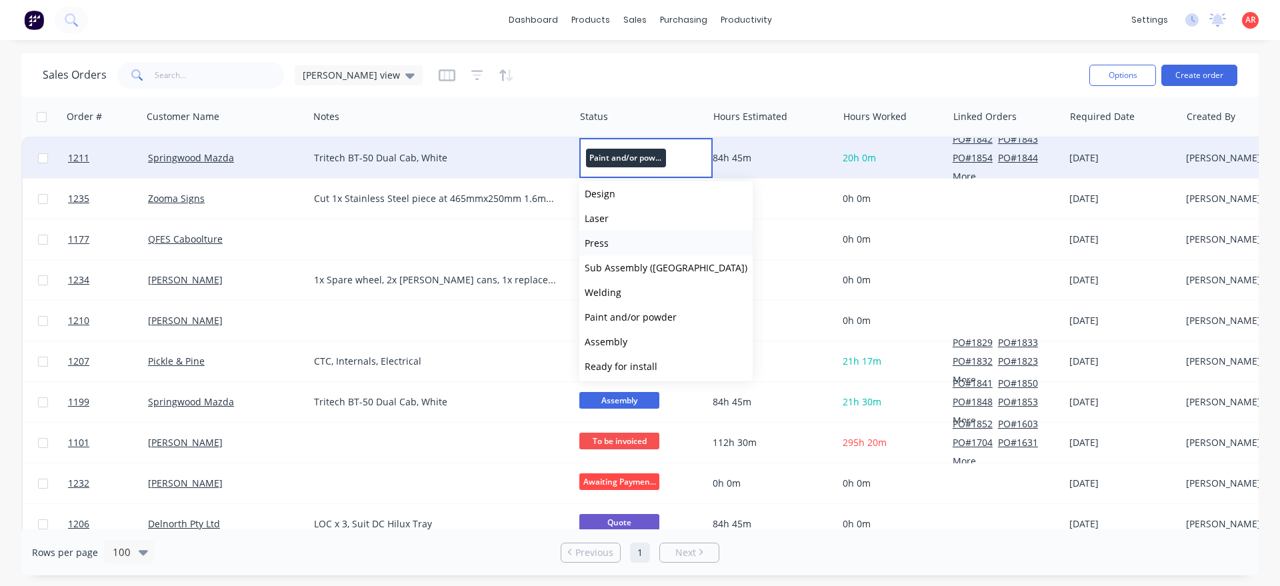
scroll to position [152, 0]
click at [644, 270] on button "Assembly" at bounding box center [665, 269] width 173 height 25
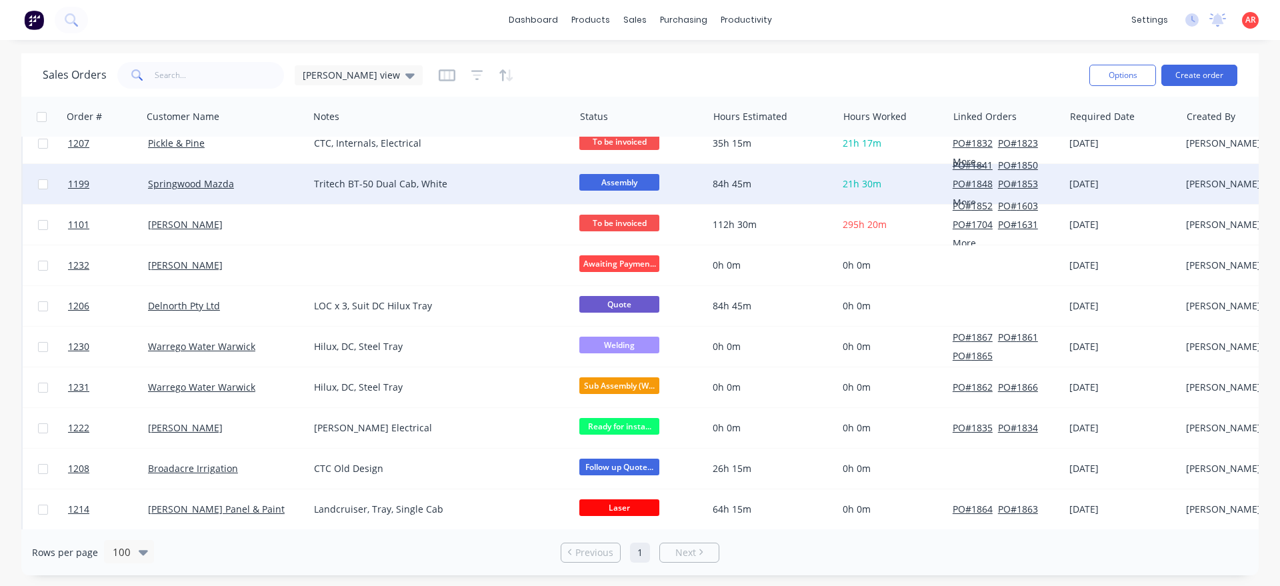
scroll to position [228, 0]
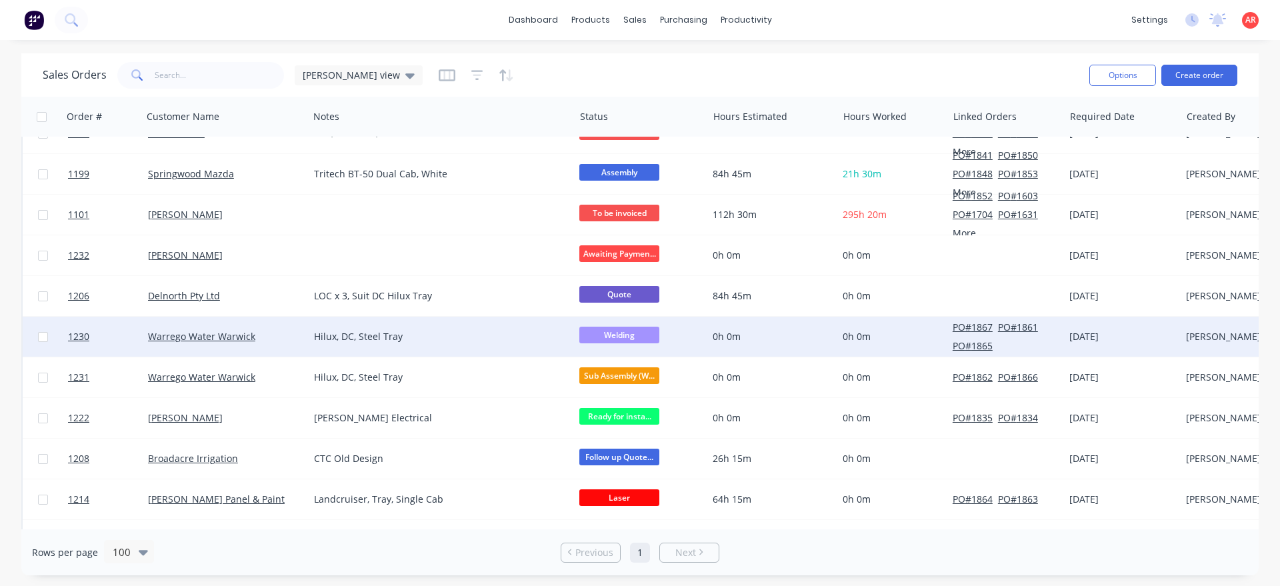
click at [631, 332] on span "Welding" at bounding box center [619, 335] width 80 height 17
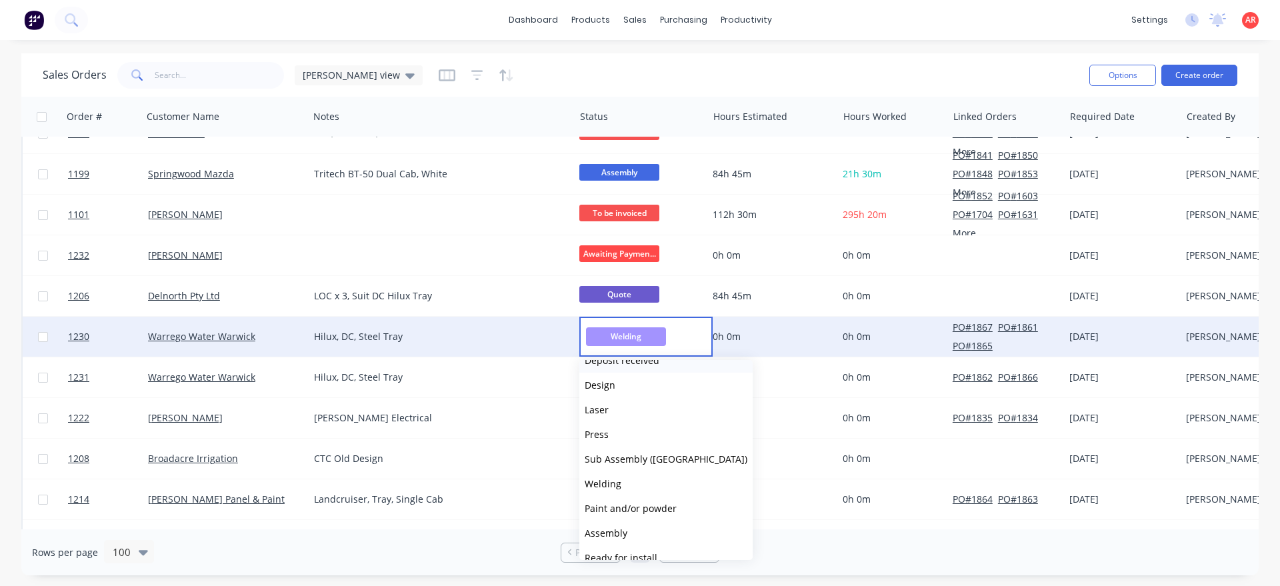
scroll to position [76, 0]
click at [669, 506] on button "Paint and/or powder" at bounding box center [665, 499] width 173 height 25
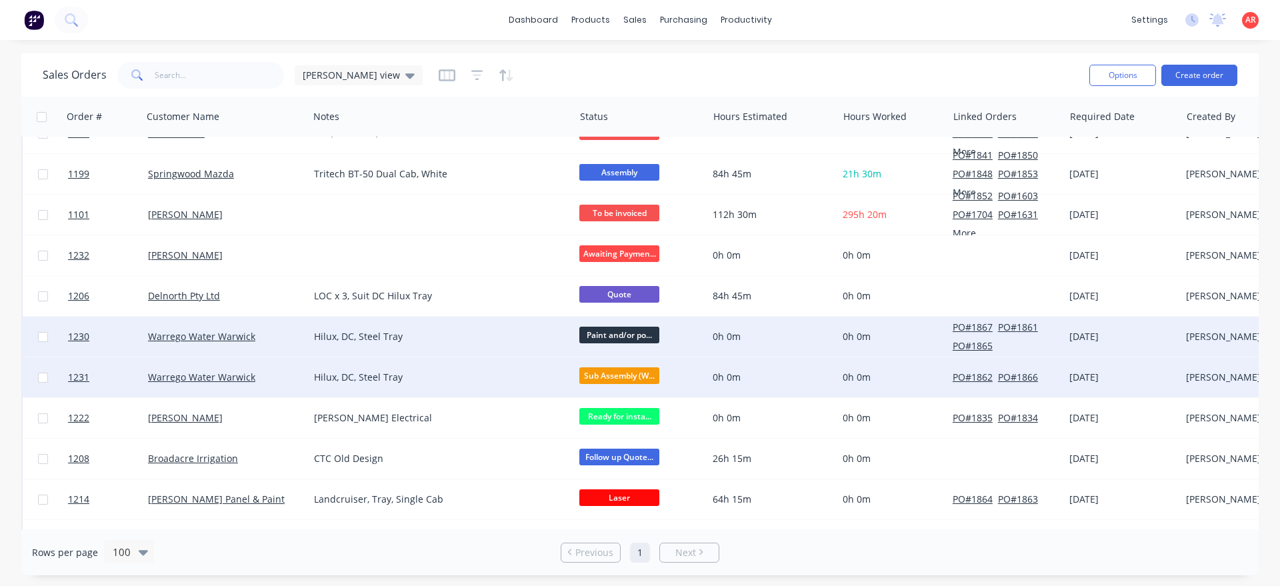
click at [639, 373] on span "Sub Assembly (W..." at bounding box center [619, 375] width 80 height 17
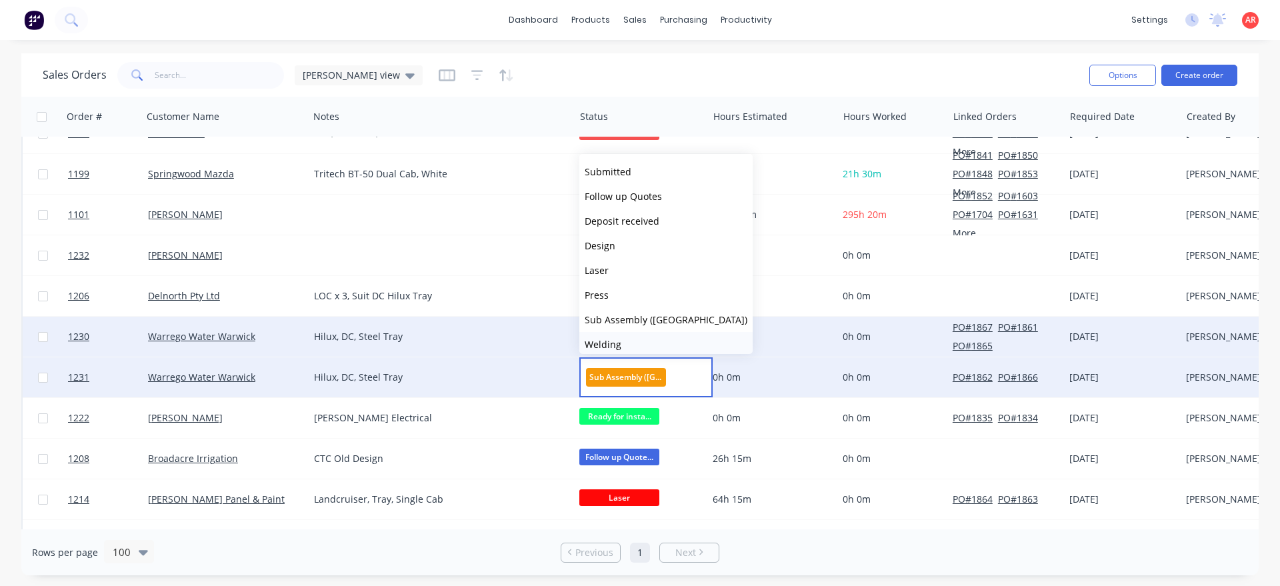
click at [637, 349] on button "Welding" at bounding box center [665, 344] width 173 height 25
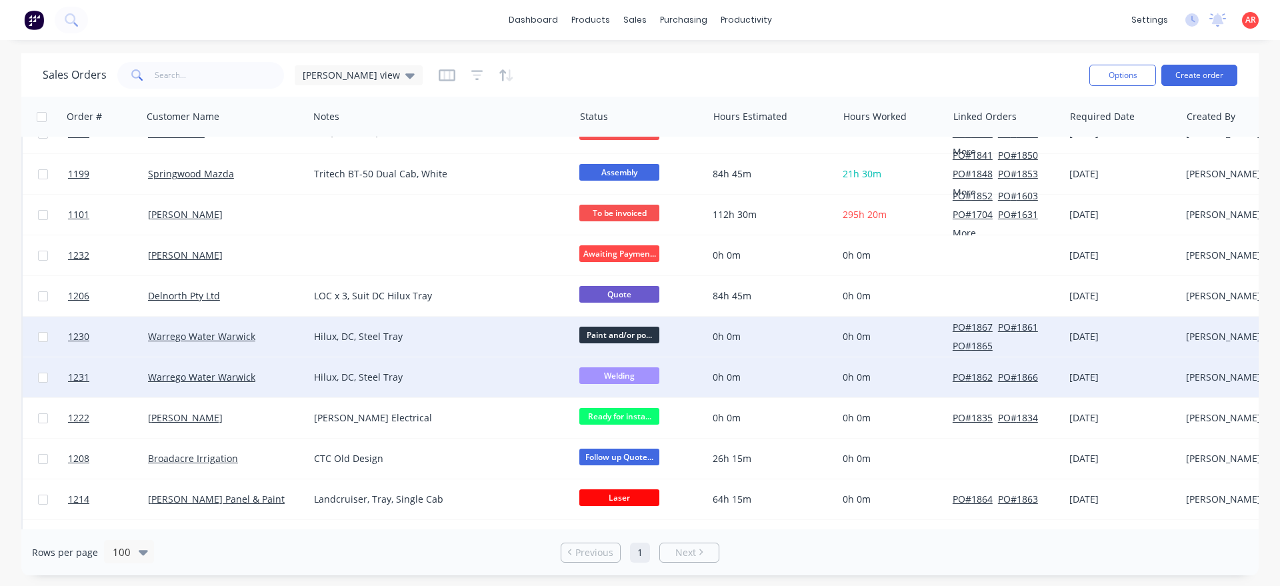
scroll to position [380, 0]
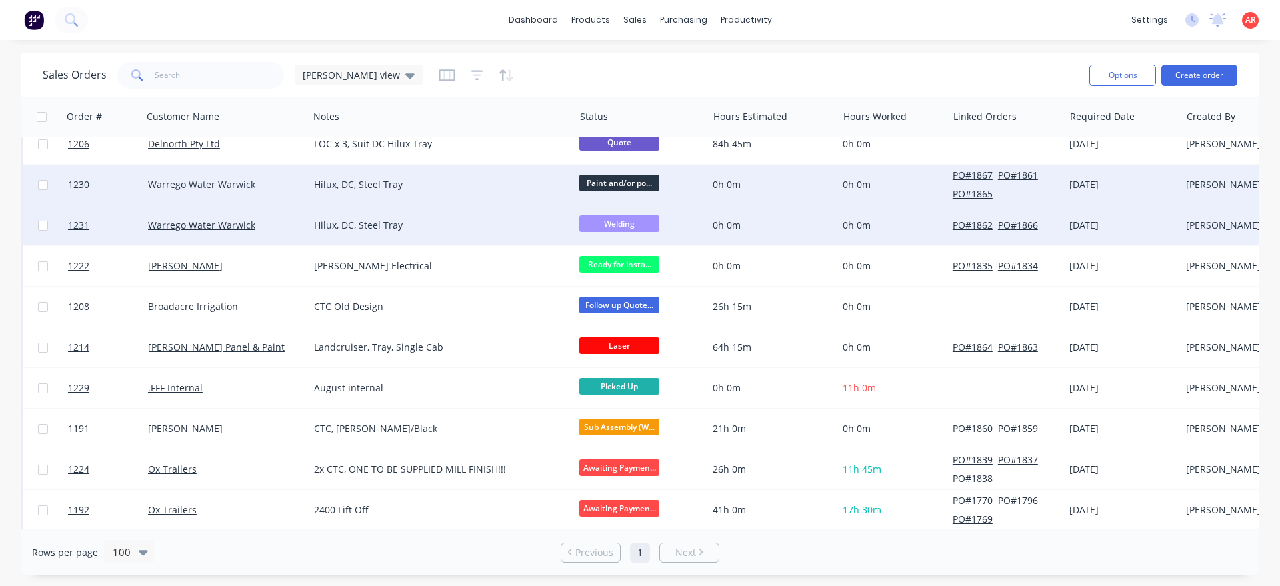
click at [464, 228] on div "Hilux, DC, Steel Tray" at bounding box center [435, 225] width 243 height 13
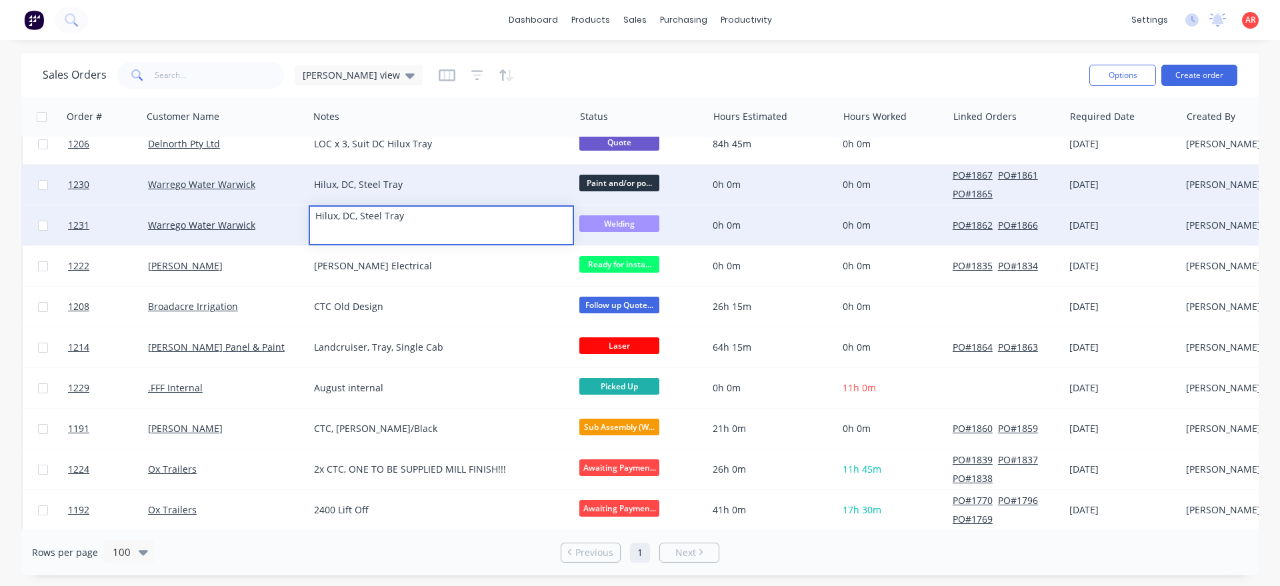
click at [273, 225] on div "Warrego Water Warwick" at bounding box center [222, 225] width 148 height 13
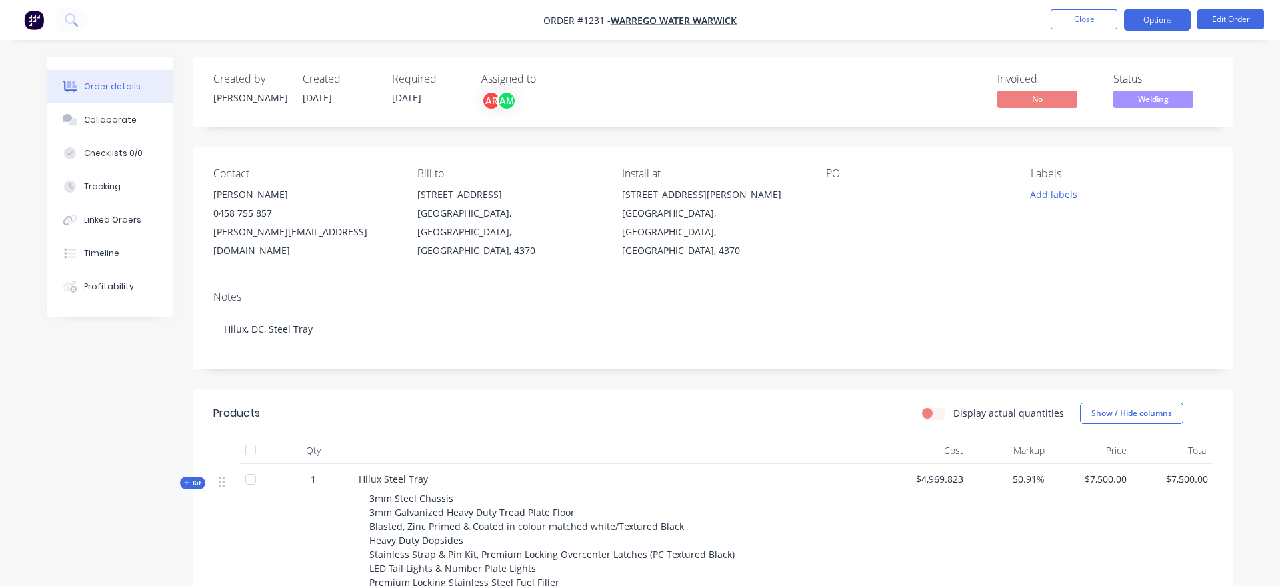
click at [1177, 27] on button "Options" at bounding box center [1157, 19] width 67 height 21
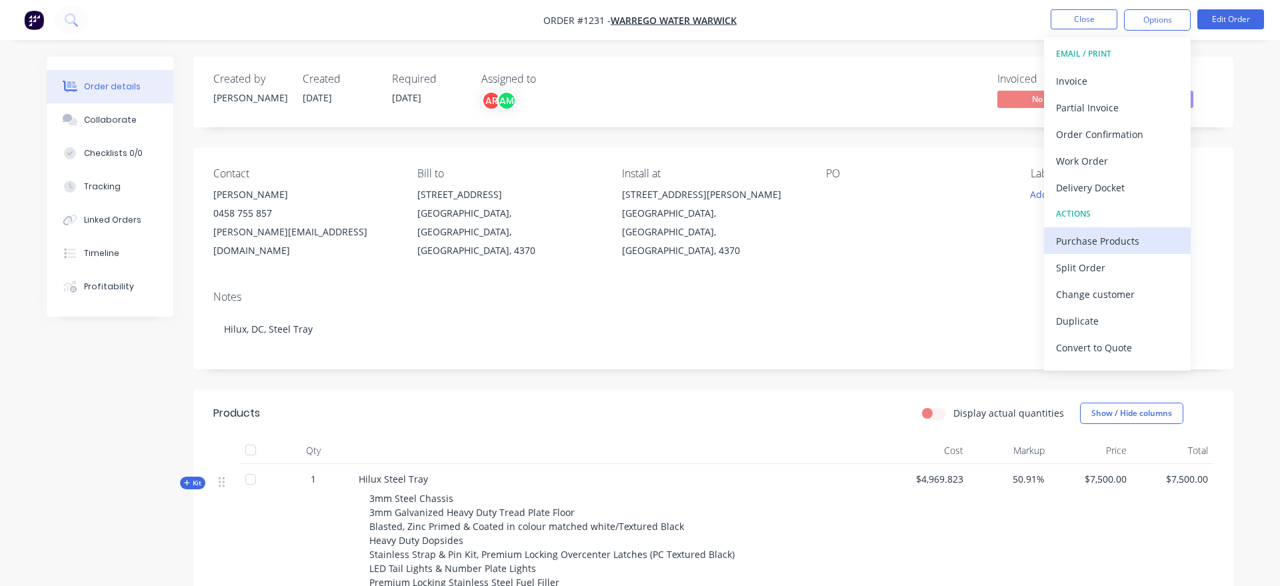
click at [1142, 235] on div "Purchase Products" at bounding box center [1117, 240] width 123 height 19
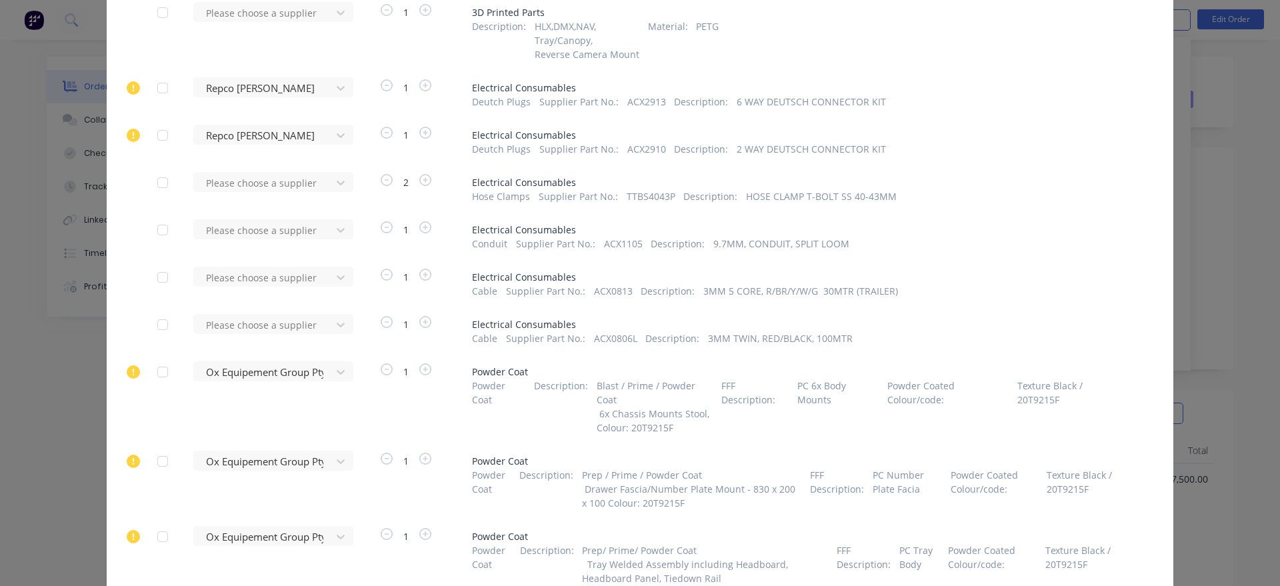
scroll to position [608, 0]
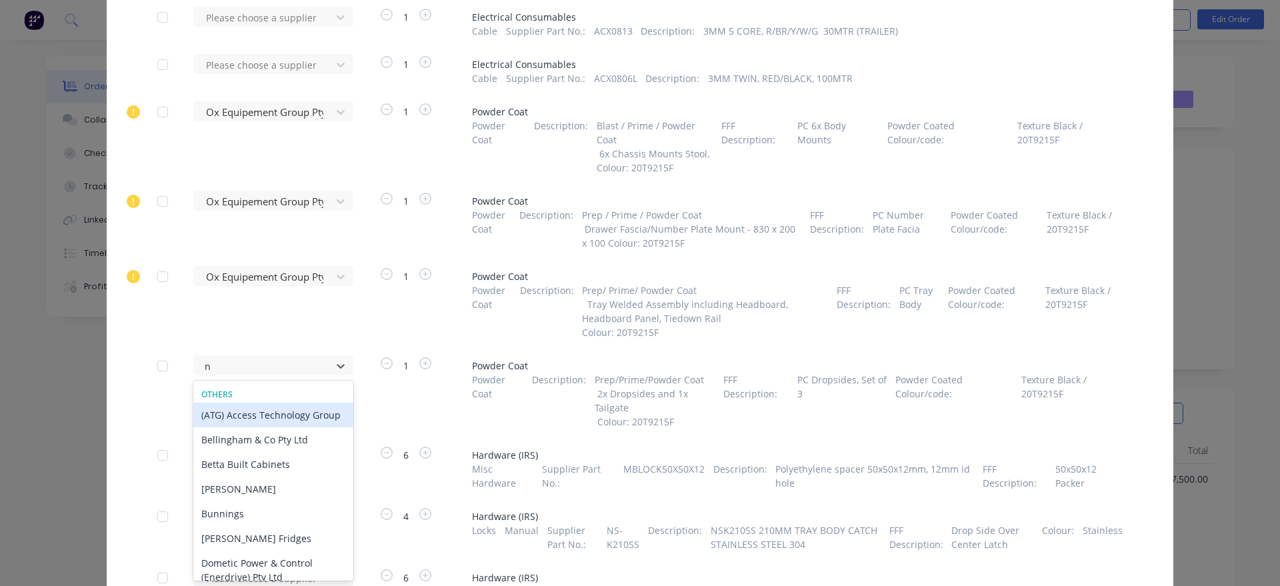
type input "na"
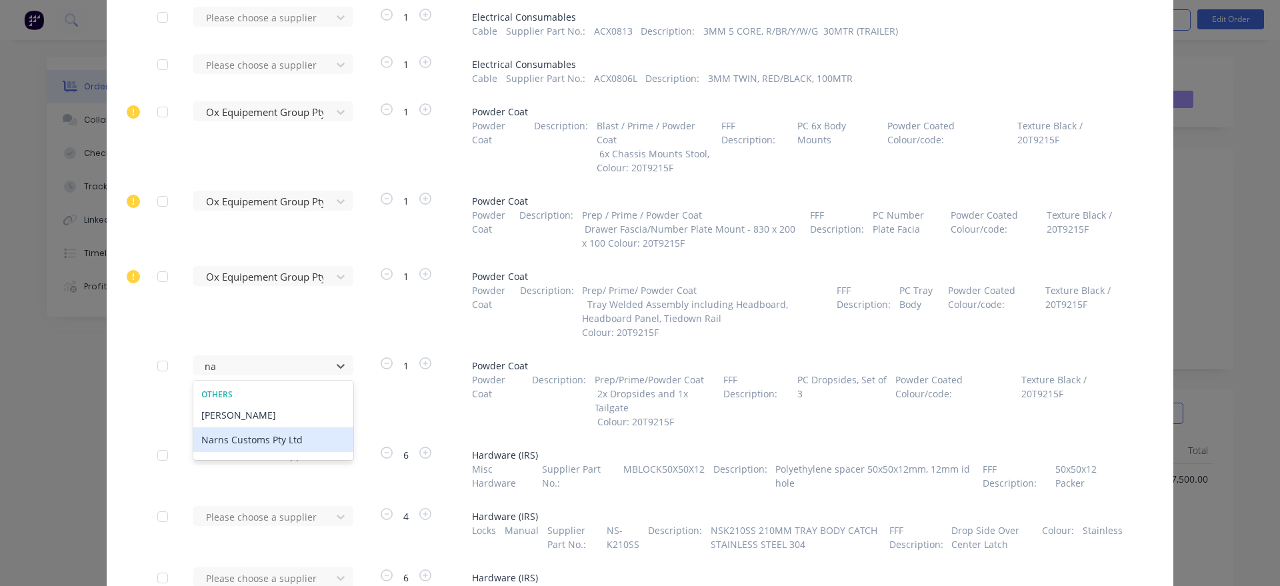
click at [277, 439] on div "Narns Customs Pty Ltd" at bounding box center [273, 439] width 160 height 25
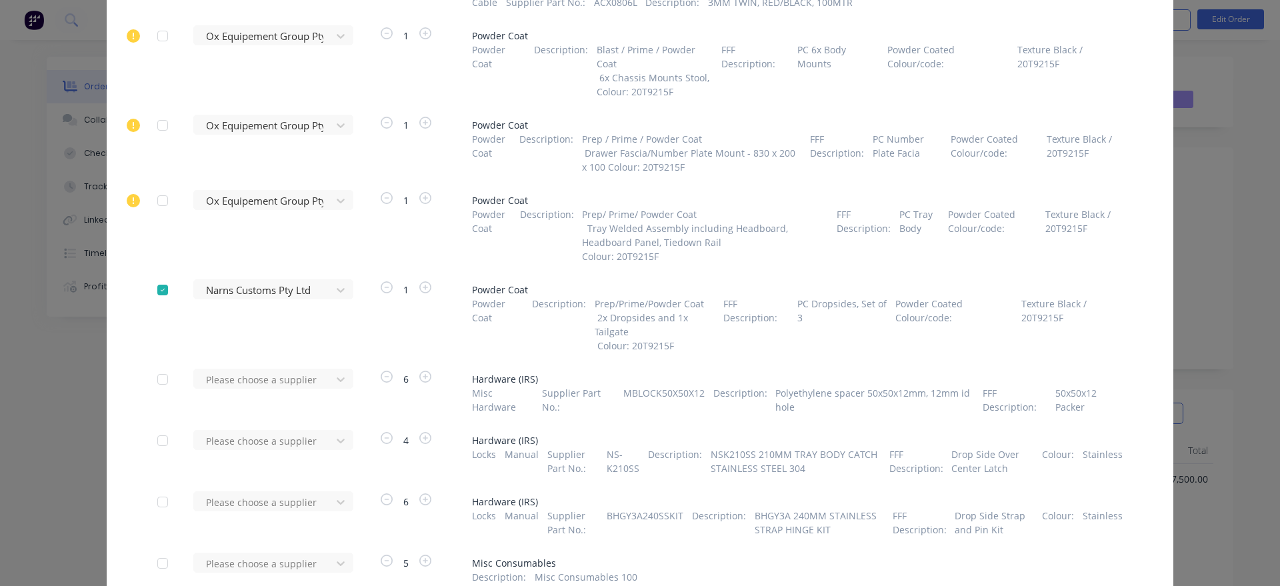
scroll to position [1016, 0]
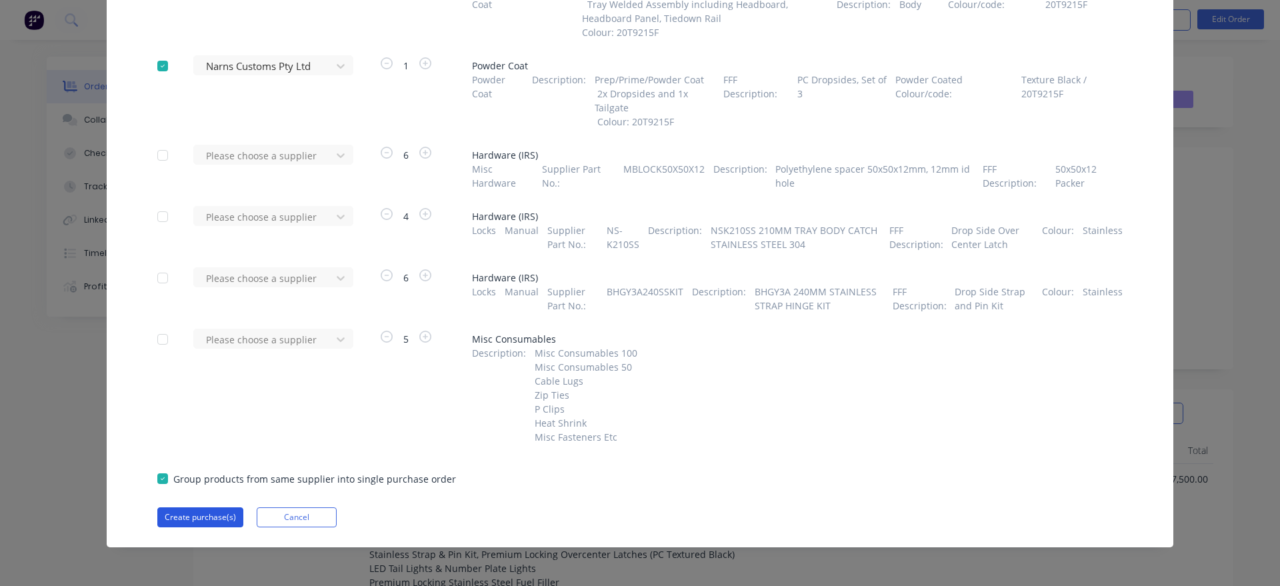
click at [179, 517] on button "Create purchase(s)" at bounding box center [200, 517] width 86 height 20
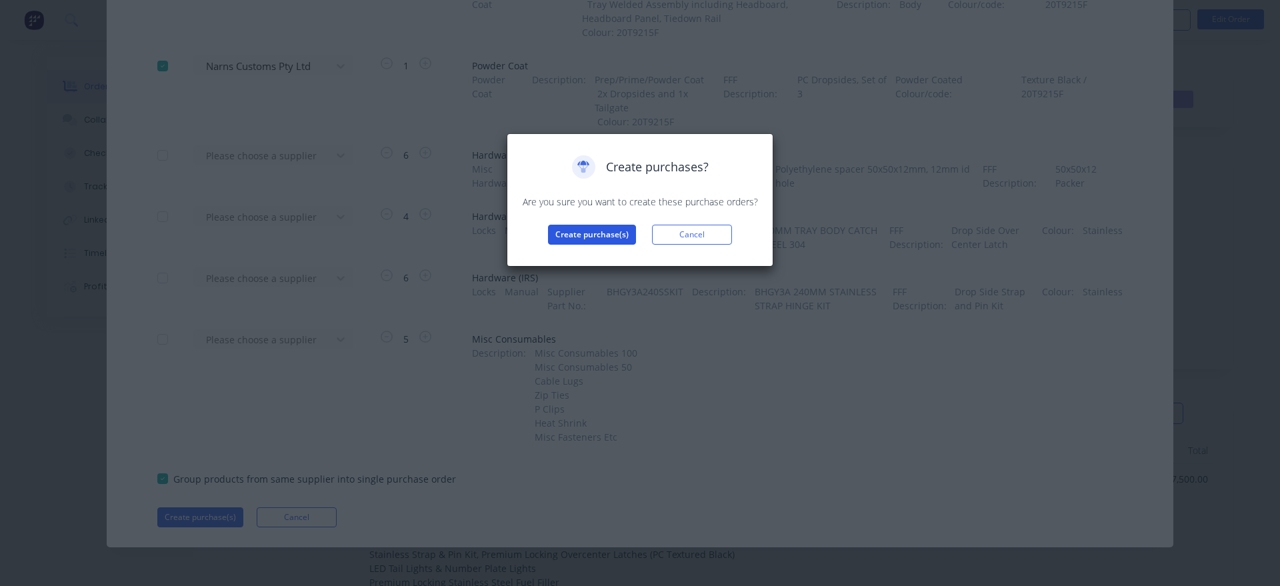
click at [580, 227] on button "Create purchase(s)" at bounding box center [592, 235] width 88 height 20
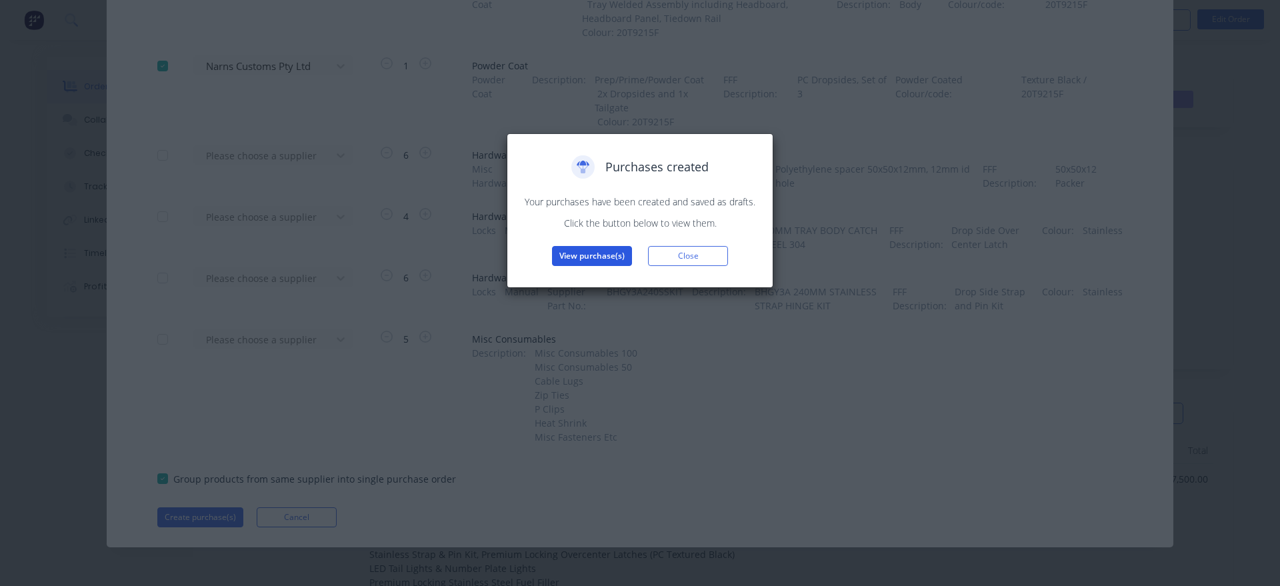
click at [596, 254] on button "View purchase(s)" at bounding box center [592, 256] width 80 height 20
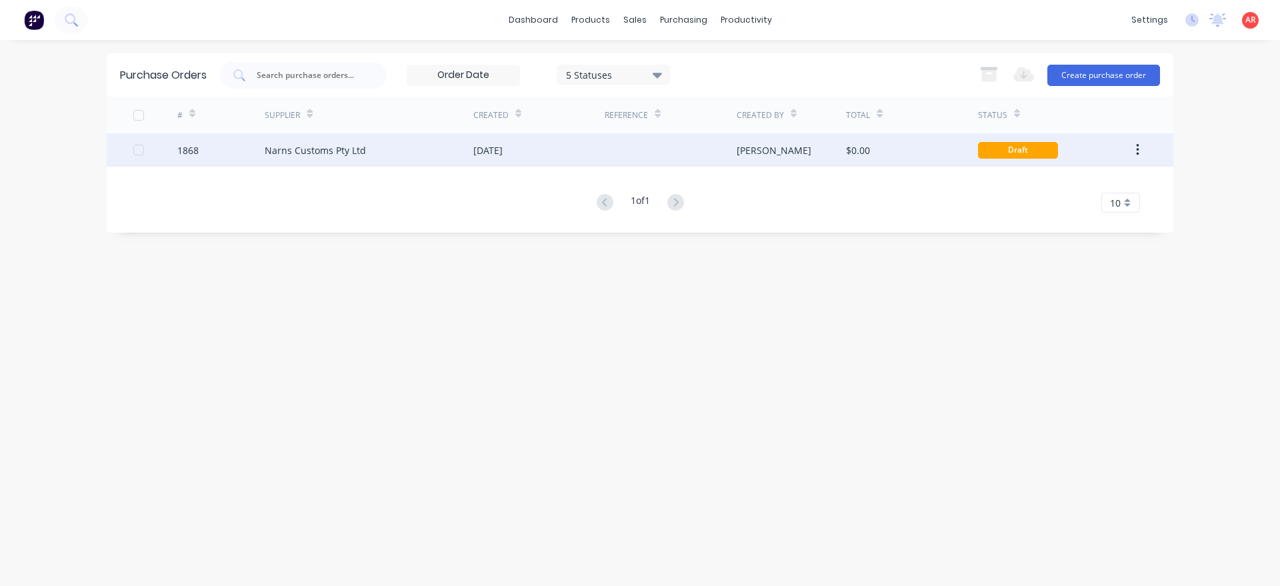
click at [523, 159] on div "[DATE]" at bounding box center [538, 149] width 131 height 33
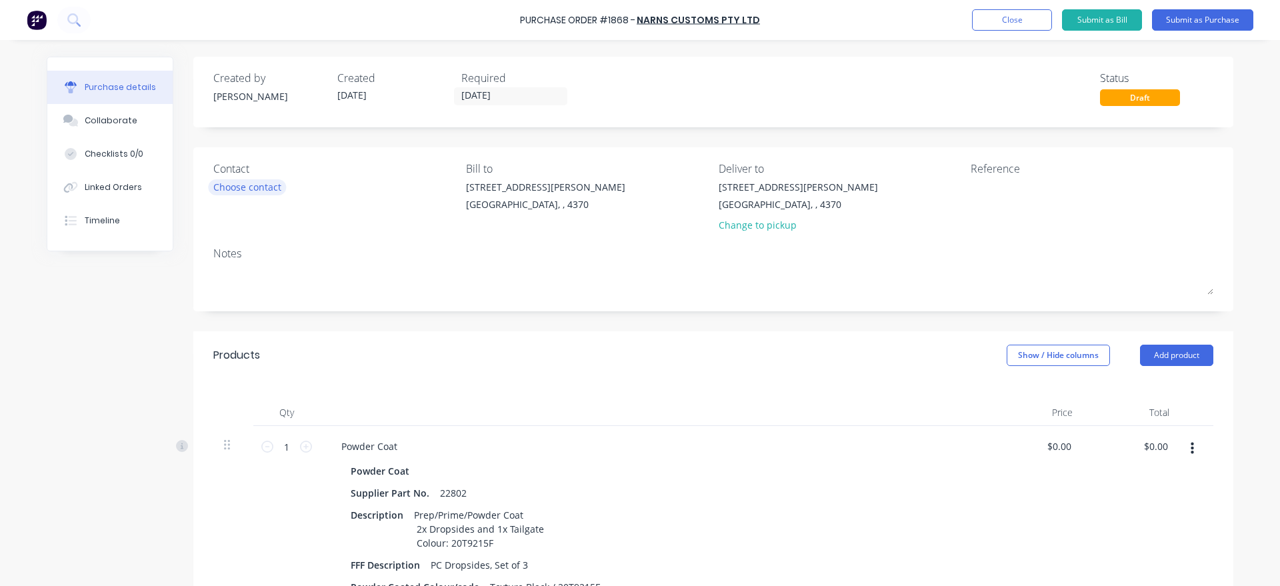
click at [271, 188] on div "Choose contact" at bounding box center [247, 187] width 68 height 14
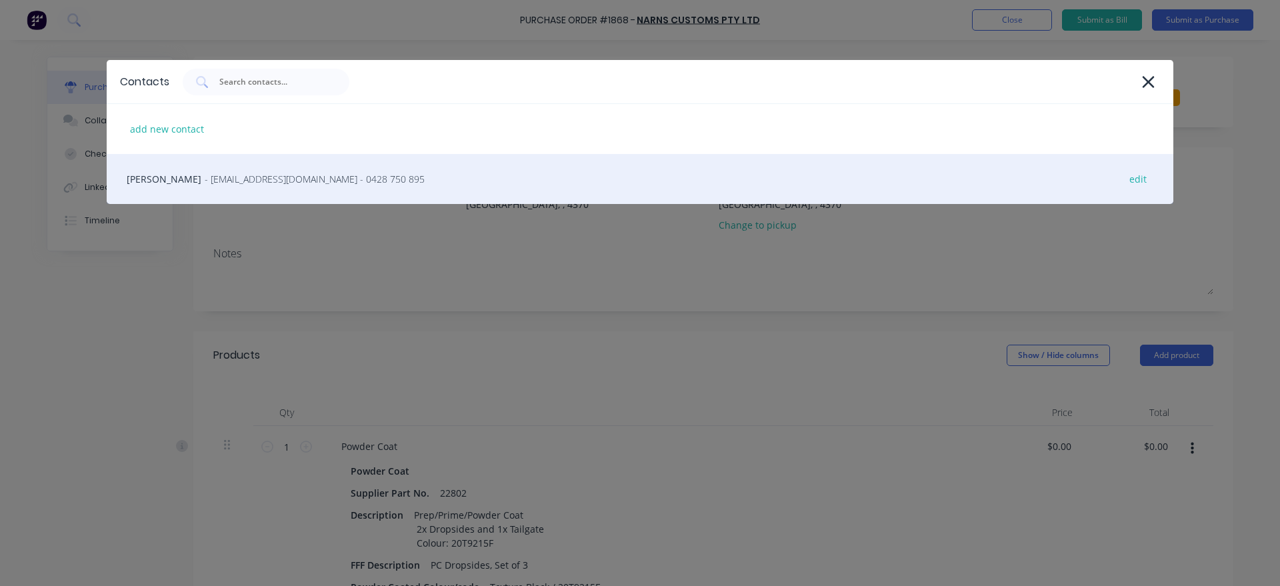
click at [239, 176] on span "- [EMAIL_ADDRESS][DOMAIN_NAME] - 0428 750 895" at bounding box center [315, 179] width 220 height 14
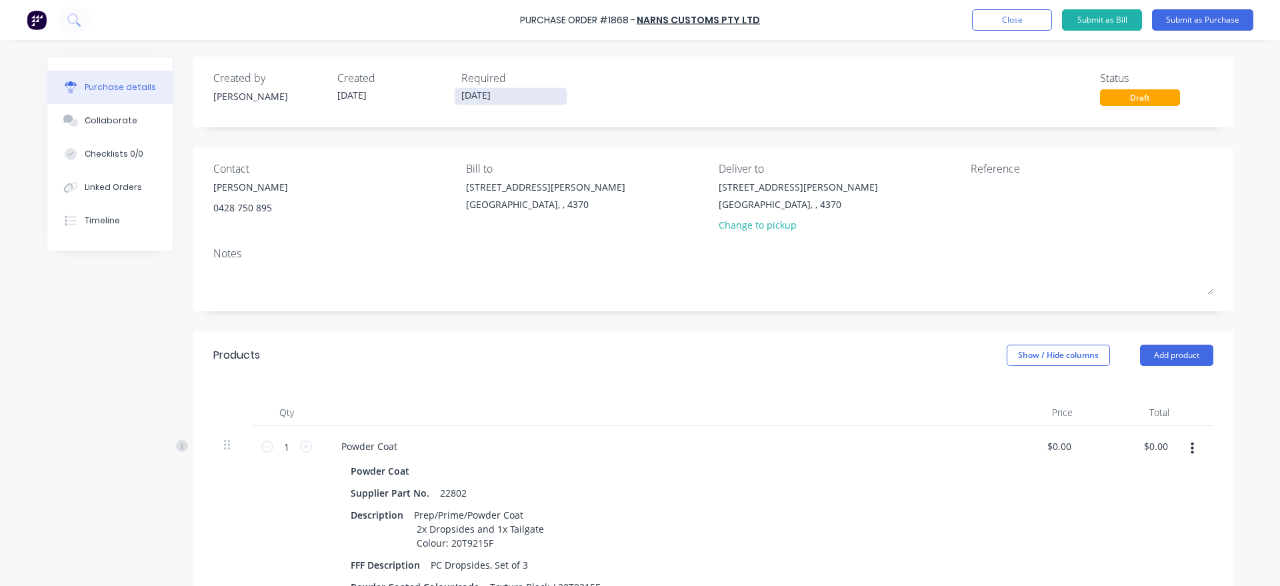
click at [523, 91] on input "[DATE]" at bounding box center [511, 96] width 112 height 17
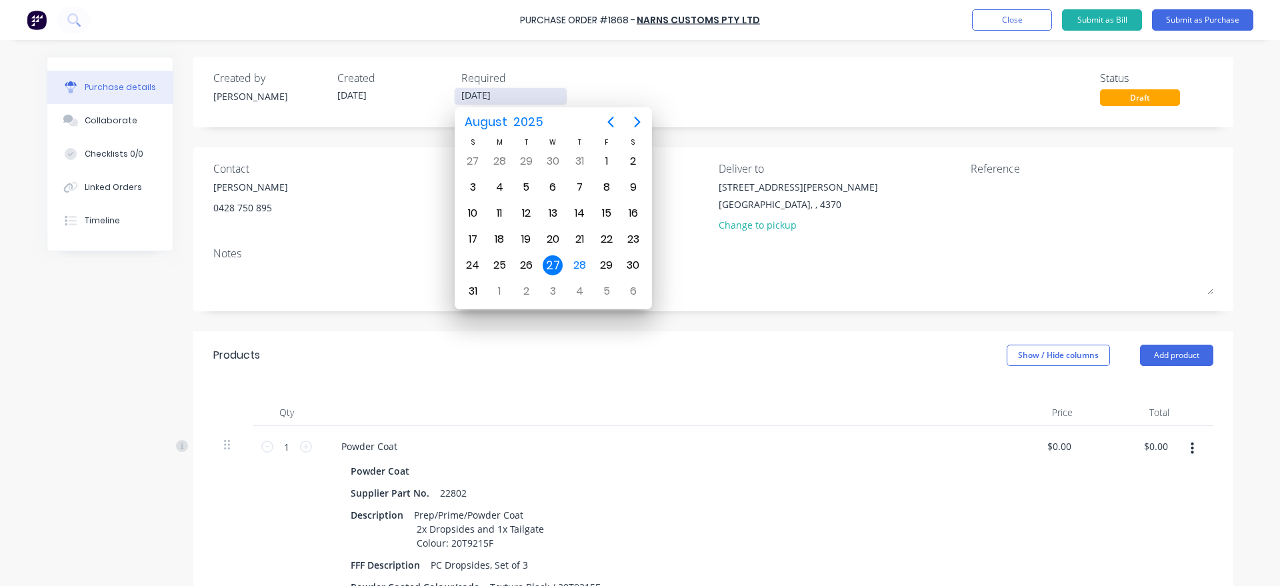
click at [523, 91] on input "[DATE]" at bounding box center [511, 96] width 112 height 17
click at [639, 125] on icon "Next page" at bounding box center [637, 122] width 16 height 16
click at [502, 186] on div "8" at bounding box center [499, 187] width 20 height 20
type input "[DATE]"
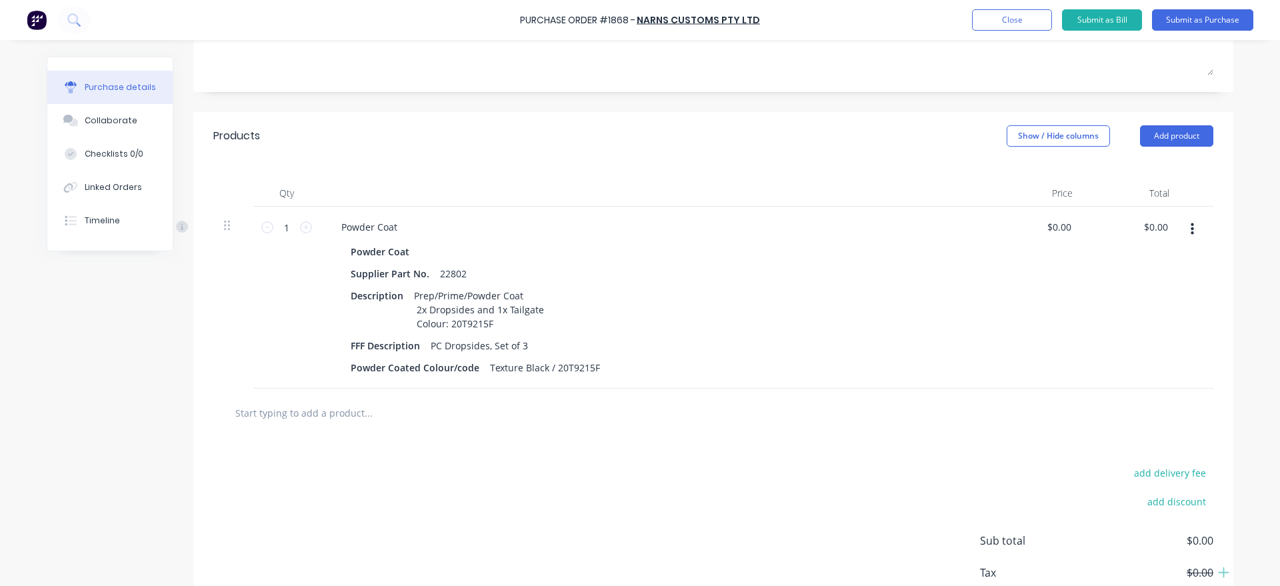
scroll to position [228, 0]
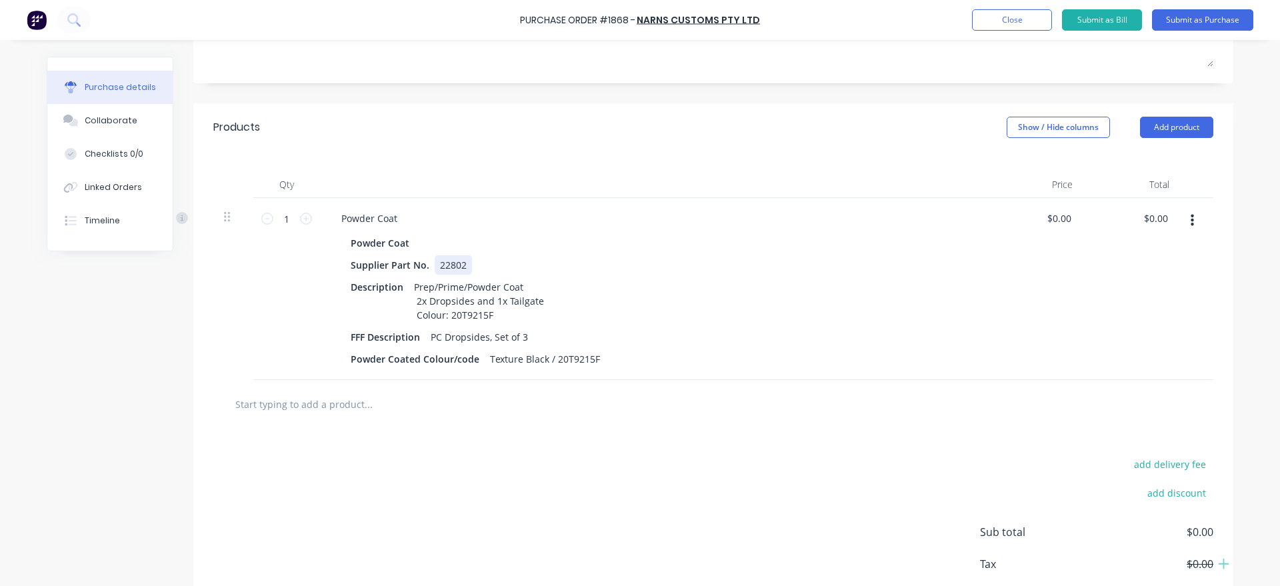
click at [465, 260] on div "22802" at bounding box center [453, 264] width 37 height 19
drag, startPoint x: 463, startPoint y: 264, endPoint x: 425, endPoint y: 264, distance: 38.0
click at [435, 264] on div "22802" at bounding box center [453, 264] width 37 height 19
drag, startPoint x: 505, startPoint y: 317, endPoint x: 452, endPoint y: 315, distance: 52.7
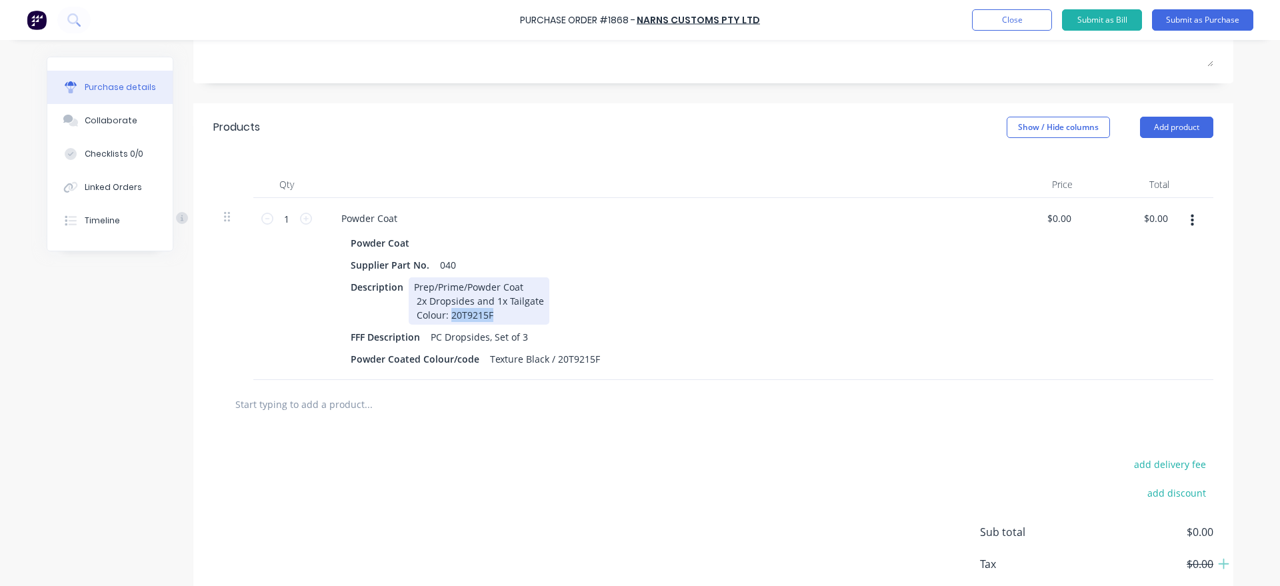
click at [452, 315] on div "Prep/Prime/Powder Coat 2x Dropsides and 1x Tailgate Colour: 20T9215F" at bounding box center [479, 300] width 141 height 47
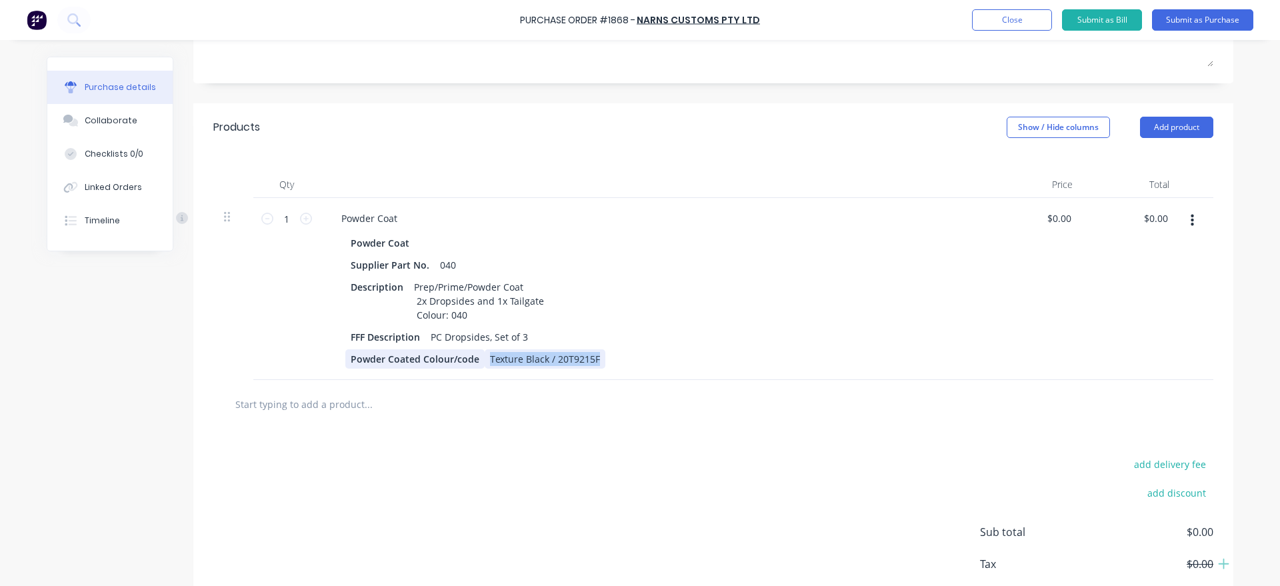
drag, startPoint x: 596, startPoint y: 355, endPoint x: 478, endPoint y: 356, distance: 118.0
click at [485, 361] on div "Texture Black / 20T9215F" at bounding box center [545, 358] width 121 height 19
click at [197, 341] on div "Qty Price Total 1 1 Powder Coat Powder Coat Supplier Part No. 040 Description P…" at bounding box center [713, 265] width 1040 height 229
click at [1158, 128] on button "Add product" at bounding box center [1176, 127] width 73 height 21
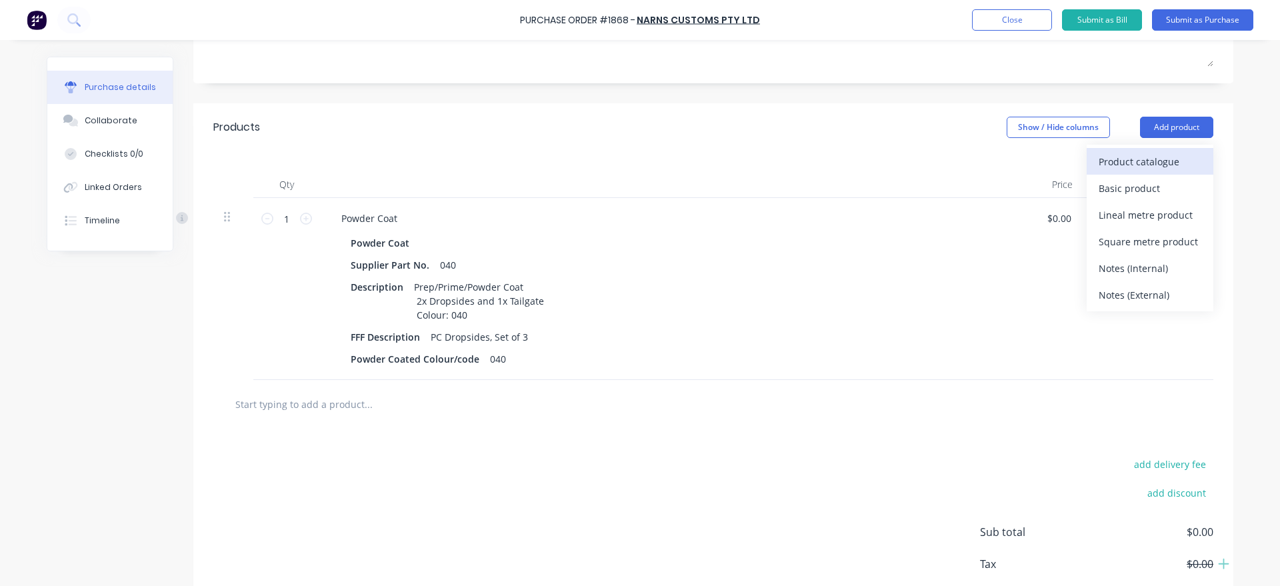
click at [1157, 148] on button "Product catalogue" at bounding box center [1150, 161] width 127 height 27
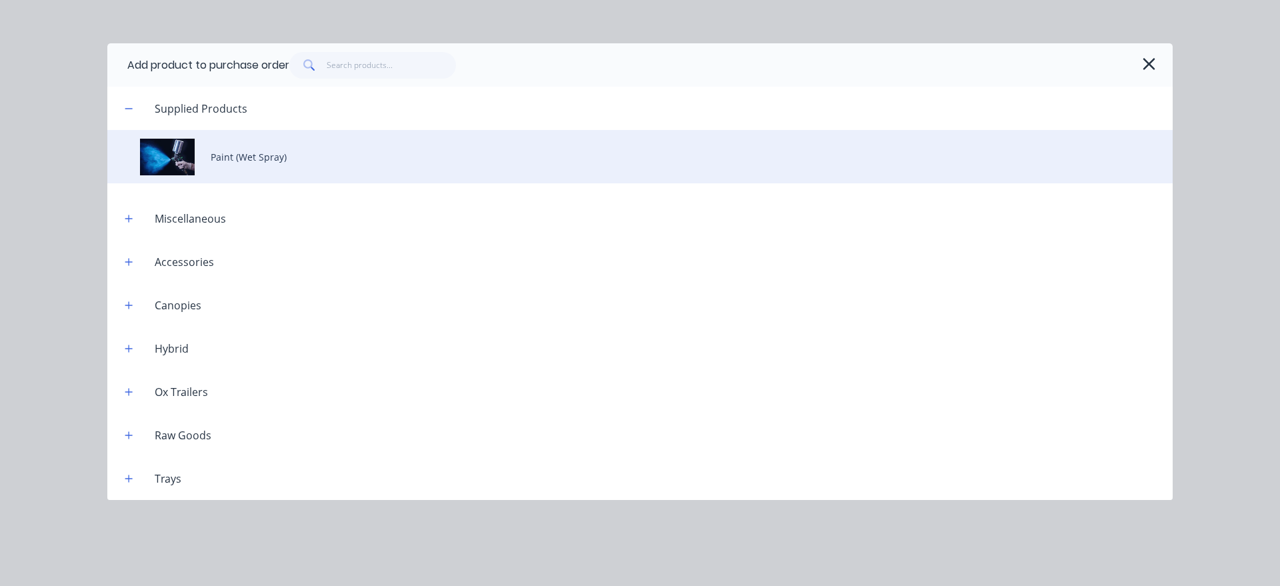
click at [271, 148] on div "Paint (Wet Spray)" at bounding box center [640, 156] width 1066 height 53
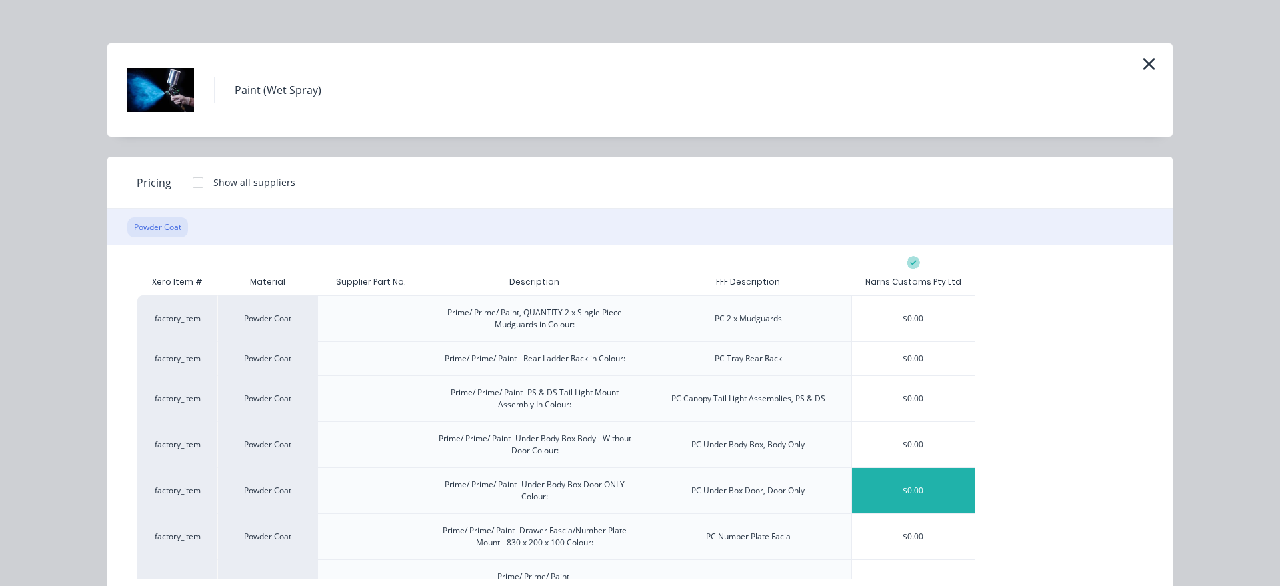
click at [904, 490] on div "$0.00" at bounding box center [913, 490] width 123 height 45
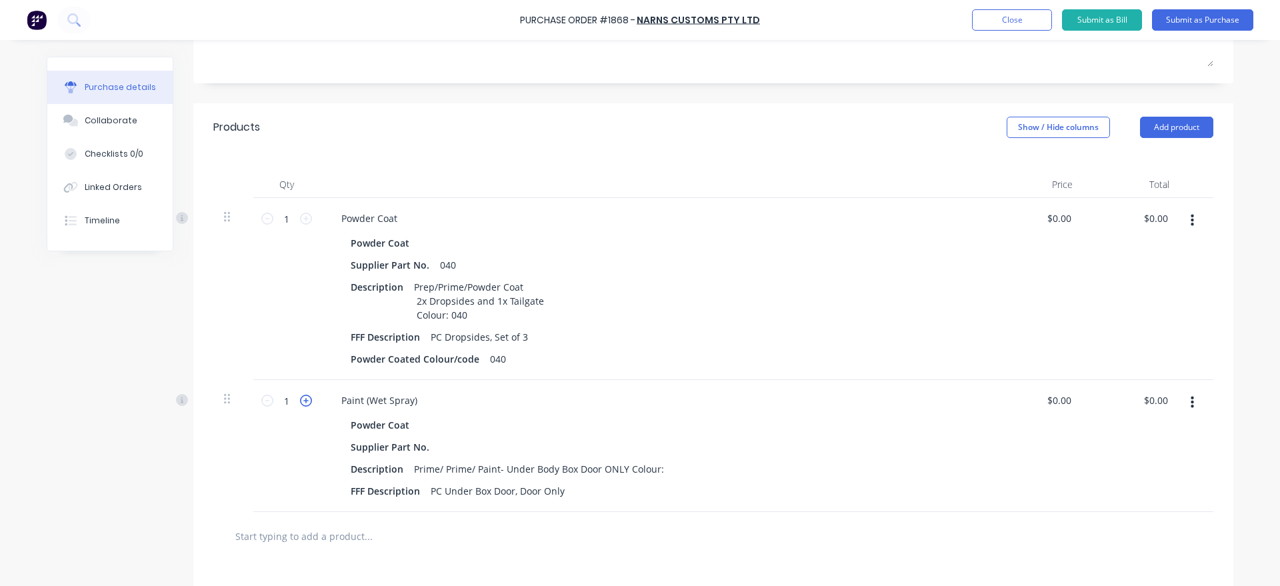
click at [304, 401] on icon at bounding box center [306, 401] width 12 height 12
type input "2"
click at [660, 468] on div "Prime/ Prime/ Paint- Under Body Box Door ONLY Colour:" at bounding box center [539, 468] width 261 height 19
click at [425, 446] on div "Supplier Part No." at bounding box center [389, 446] width 89 height 19
click at [435, 441] on div at bounding box center [445, 446] width 20 height 19
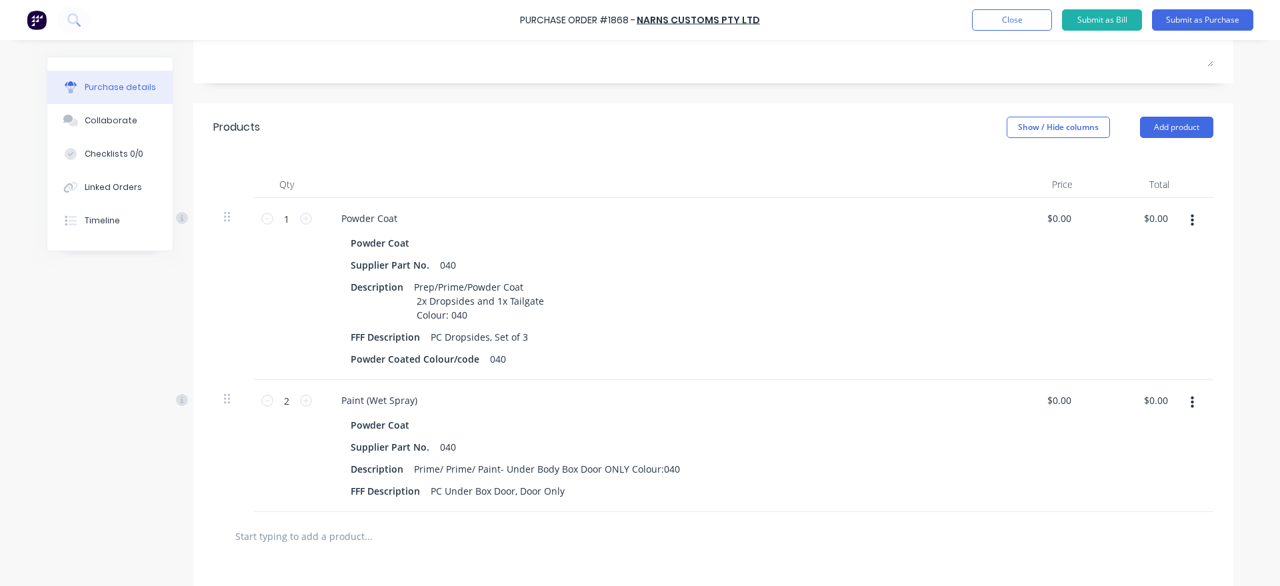
click at [141, 467] on div "Created by [PERSON_NAME] Created [DATE] Required [DATE] Status Draft Contact [P…" at bounding box center [640, 305] width 1187 height 952
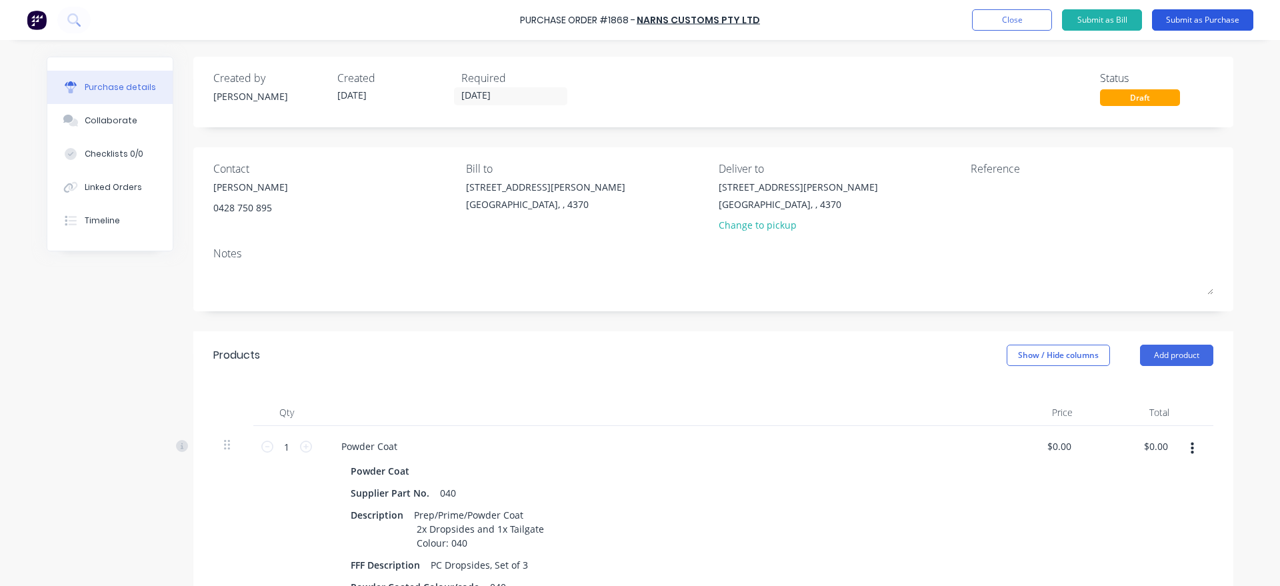
click at [1206, 20] on button "Submit as Purchase" at bounding box center [1202, 19] width 101 height 21
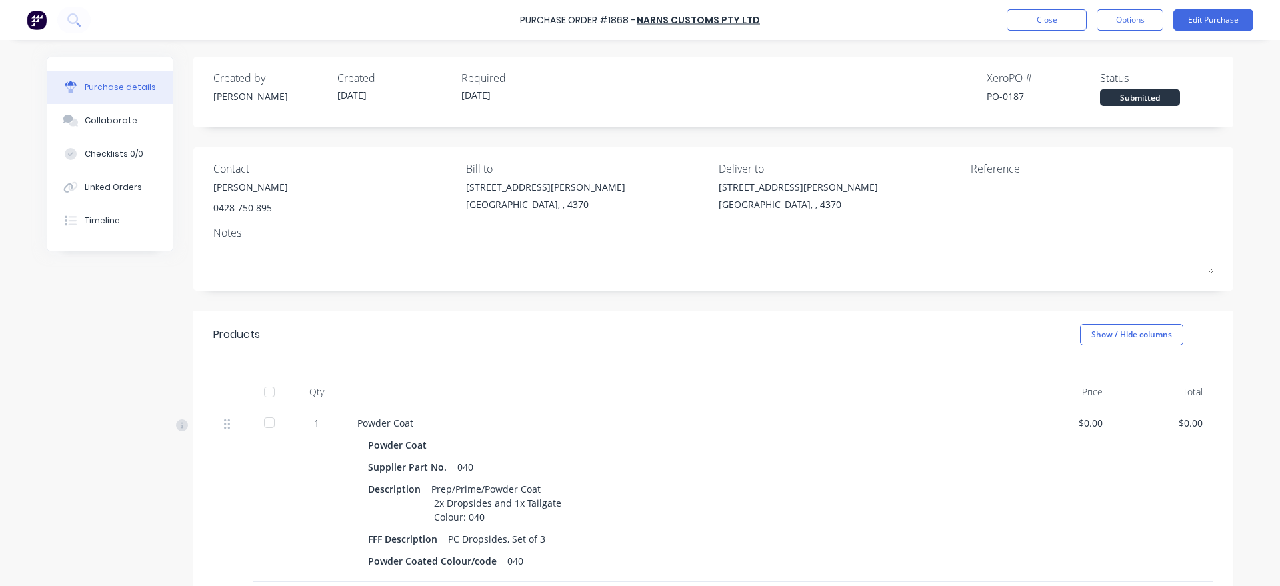
click at [1118, 9] on div "Purchase Order #1868 - Narns Customs Pty Ltd Close Options Edit Purchase" at bounding box center [640, 20] width 1280 height 40
click at [1118, 16] on button "Options" at bounding box center [1130, 19] width 67 height 21
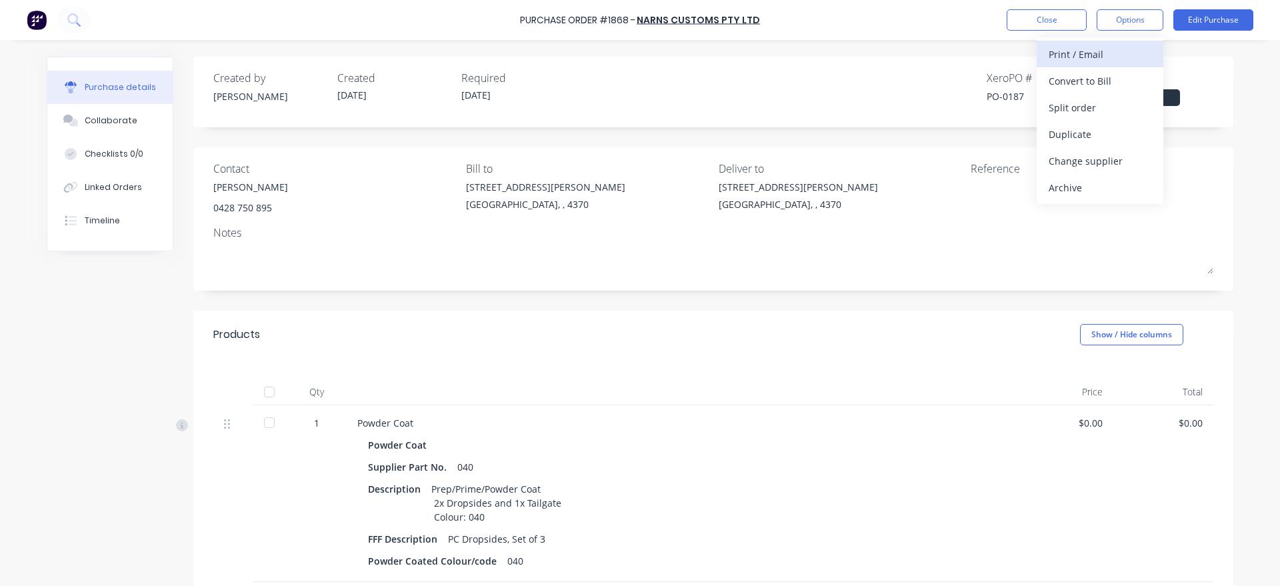
click at [1103, 45] on div "Print / Email" at bounding box center [1100, 54] width 103 height 19
click at [1100, 83] on div "With pricing" at bounding box center [1100, 80] width 103 height 19
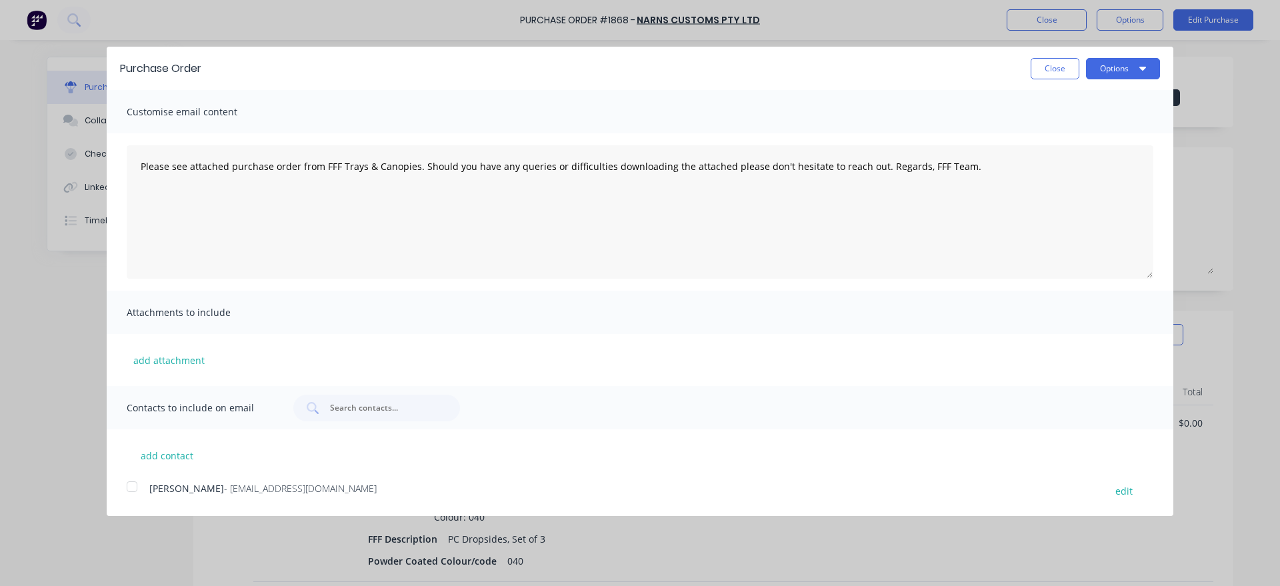
click at [135, 492] on div at bounding box center [132, 486] width 27 height 27
click at [1108, 62] on button "Options" at bounding box center [1123, 68] width 74 height 21
click at [1089, 131] on div "Email" at bounding box center [1097, 128] width 103 height 19
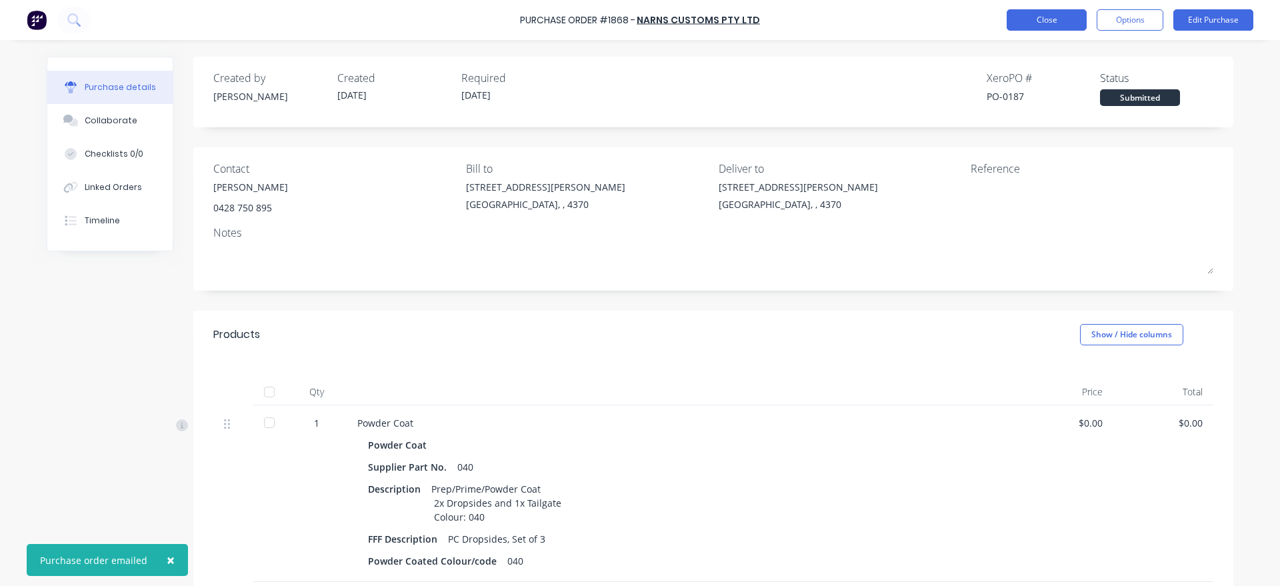
click at [1056, 15] on button "Close" at bounding box center [1047, 19] width 80 height 21
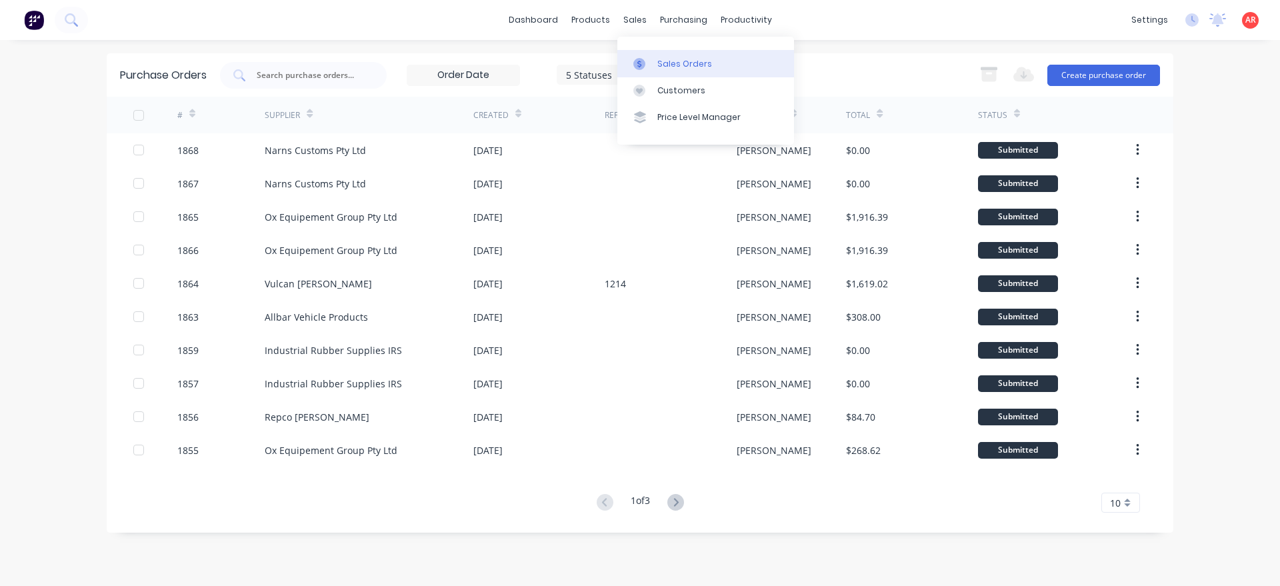
click at [637, 69] on icon at bounding box center [639, 64] width 12 height 12
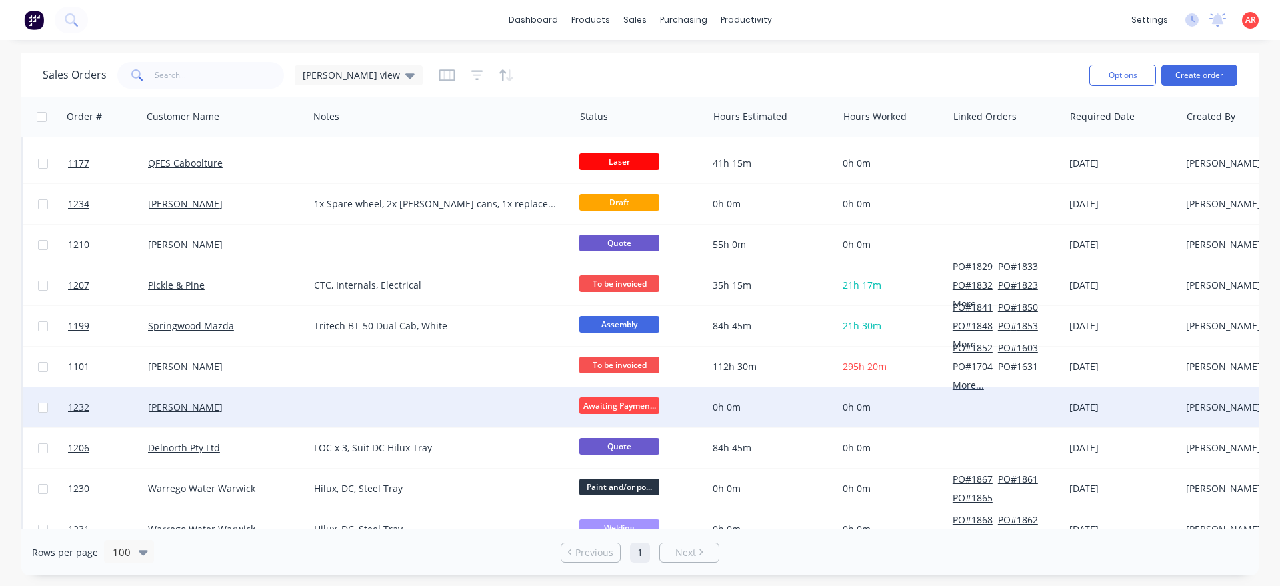
scroll to position [152, 0]
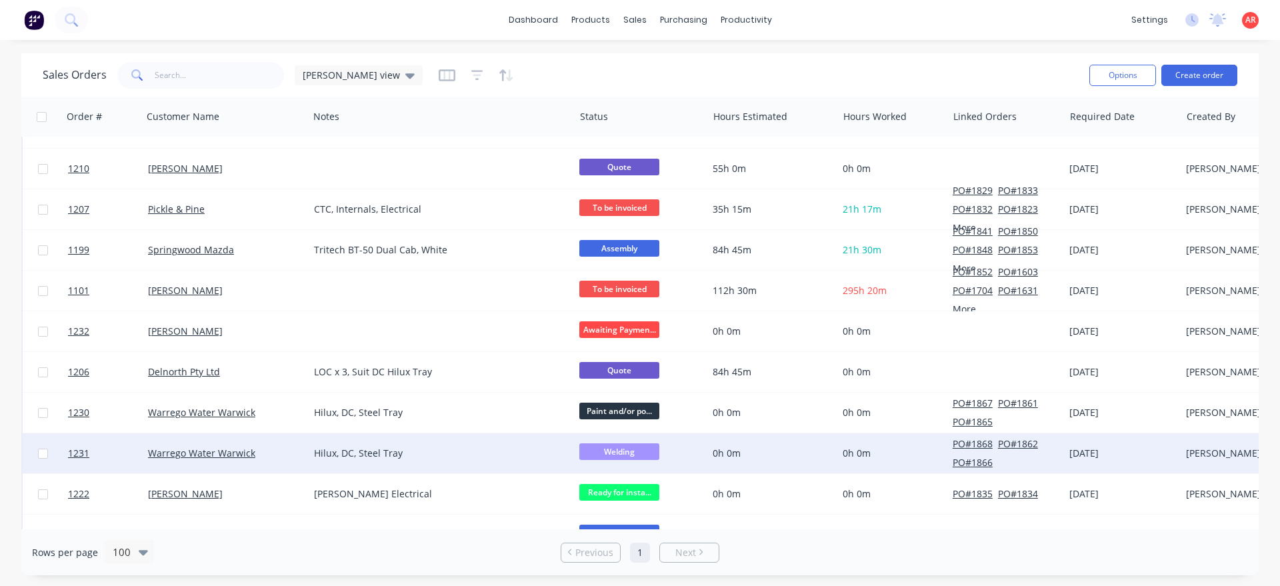
click at [301, 451] on div "Warrego Water Warwick" at bounding box center [225, 453] width 155 height 13
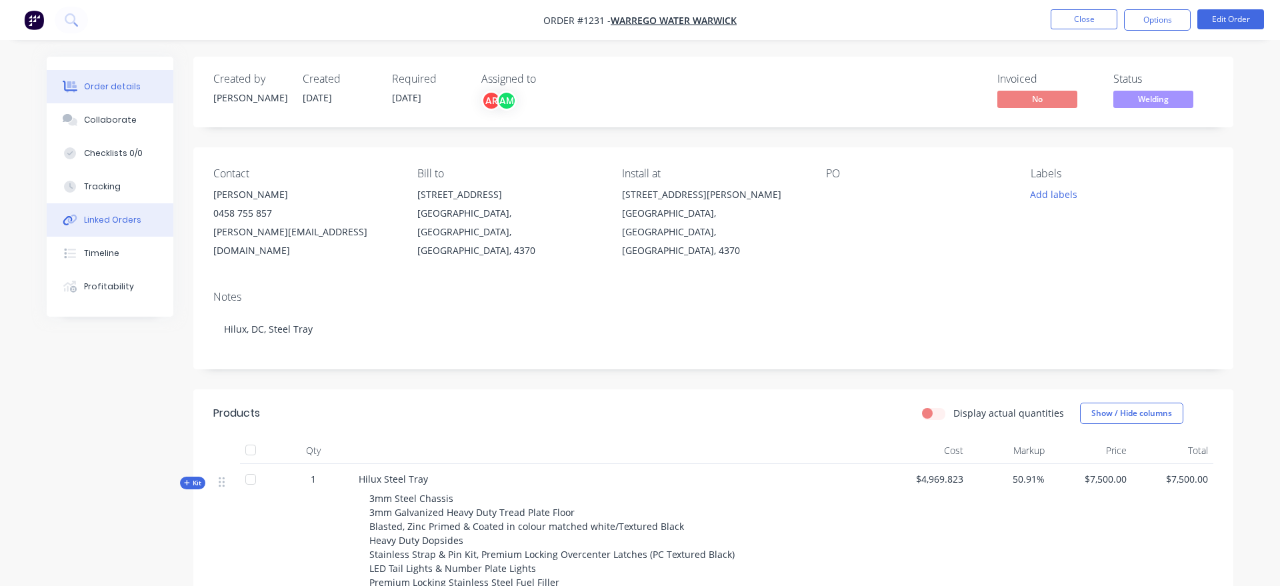
click at [144, 225] on button "Linked Orders" at bounding box center [110, 219] width 127 height 33
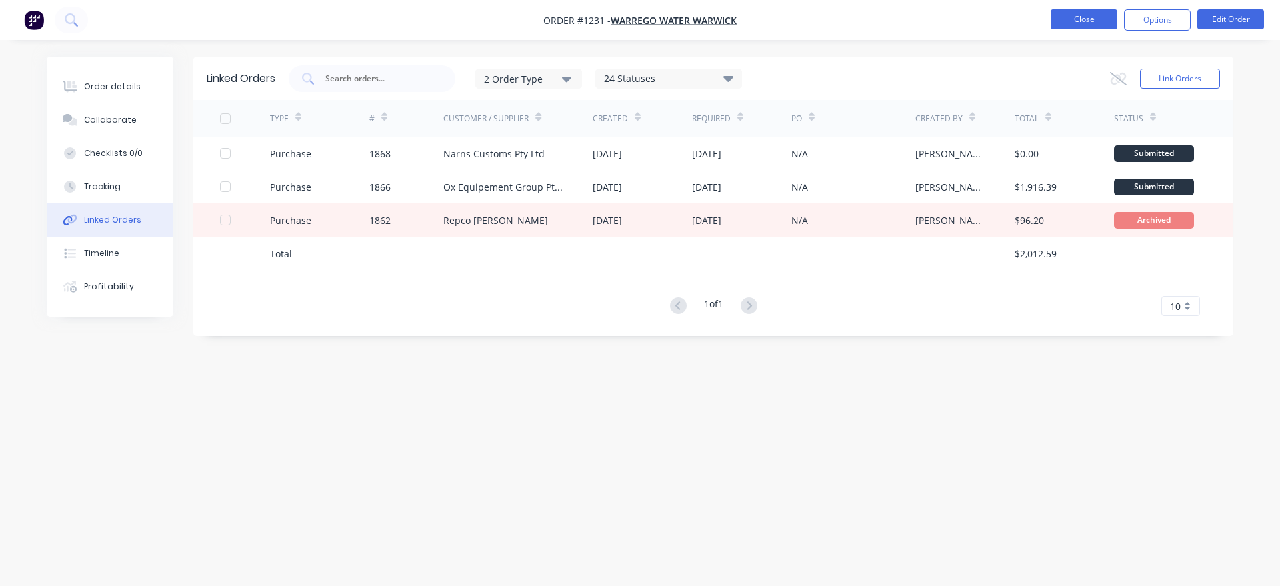
click at [1061, 18] on button "Close" at bounding box center [1084, 19] width 67 height 20
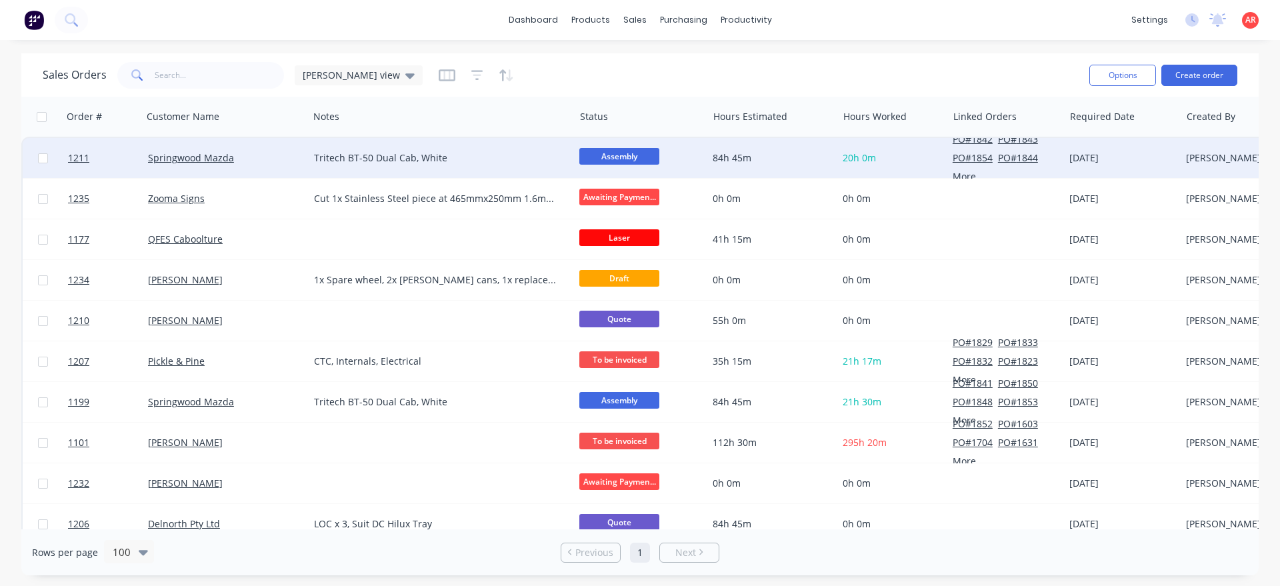
click at [293, 157] on div "Springwood Mazda" at bounding box center [222, 157] width 148 height 13
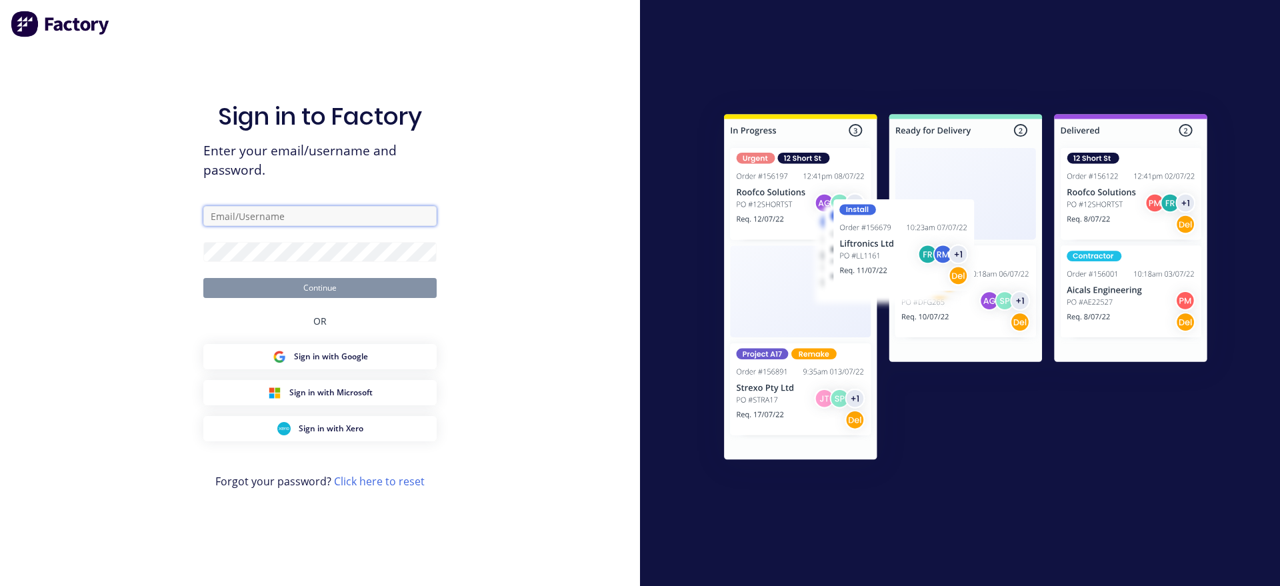
click at [319, 214] on input "text" at bounding box center [319, 216] width 233 height 20
click at [317, 214] on input "text" at bounding box center [319, 216] width 233 height 20
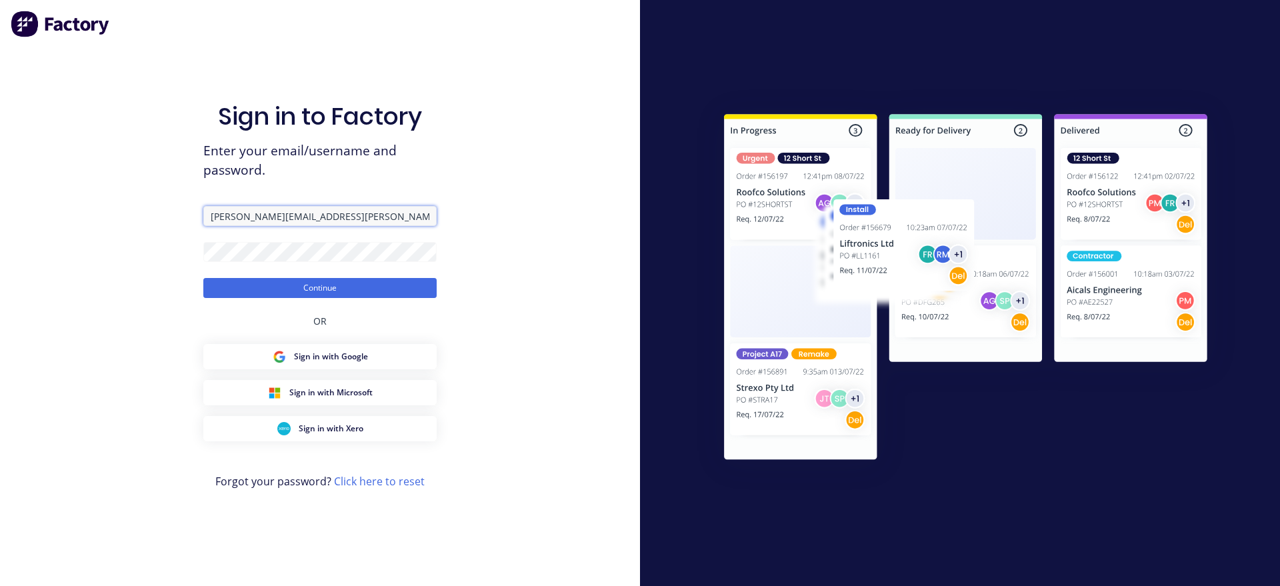
type input "[PERSON_NAME][EMAIL_ADDRESS][PERSON_NAME][DOMAIN_NAME]"
click at [309, 299] on div "Sign in to Factory Enter your email/username and password. [PERSON_NAME][EMAIL_…" at bounding box center [319, 306] width 233 height 538
click at [309, 291] on button "Continue" at bounding box center [319, 288] width 233 height 20
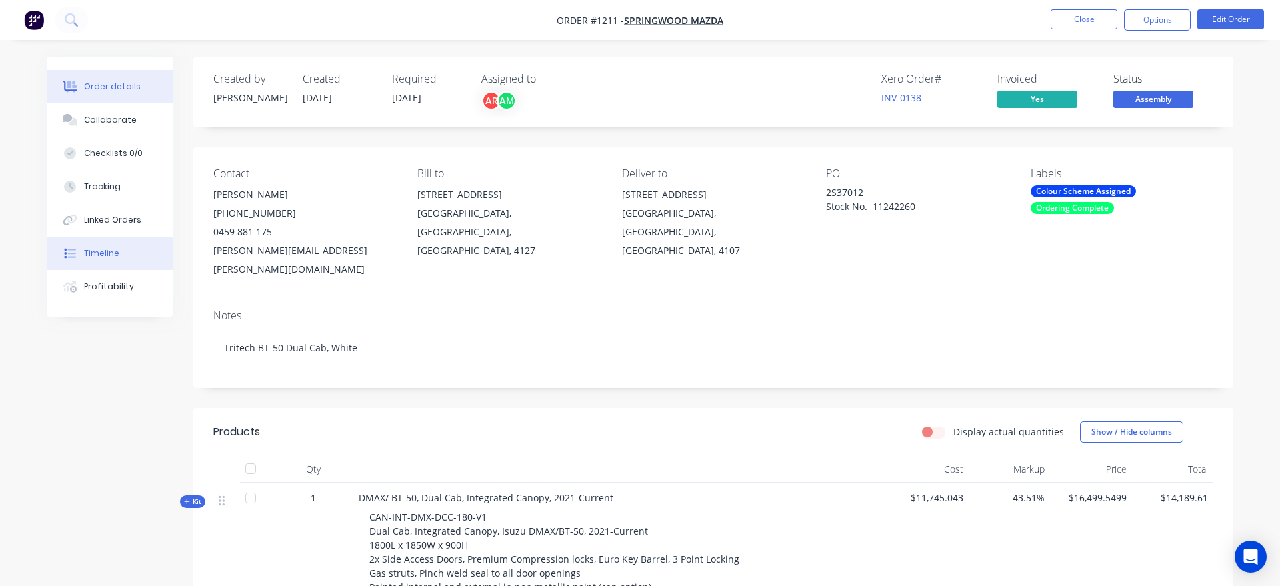
click at [163, 245] on button "Timeline" at bounding box center [110, 253] width 127 height 33
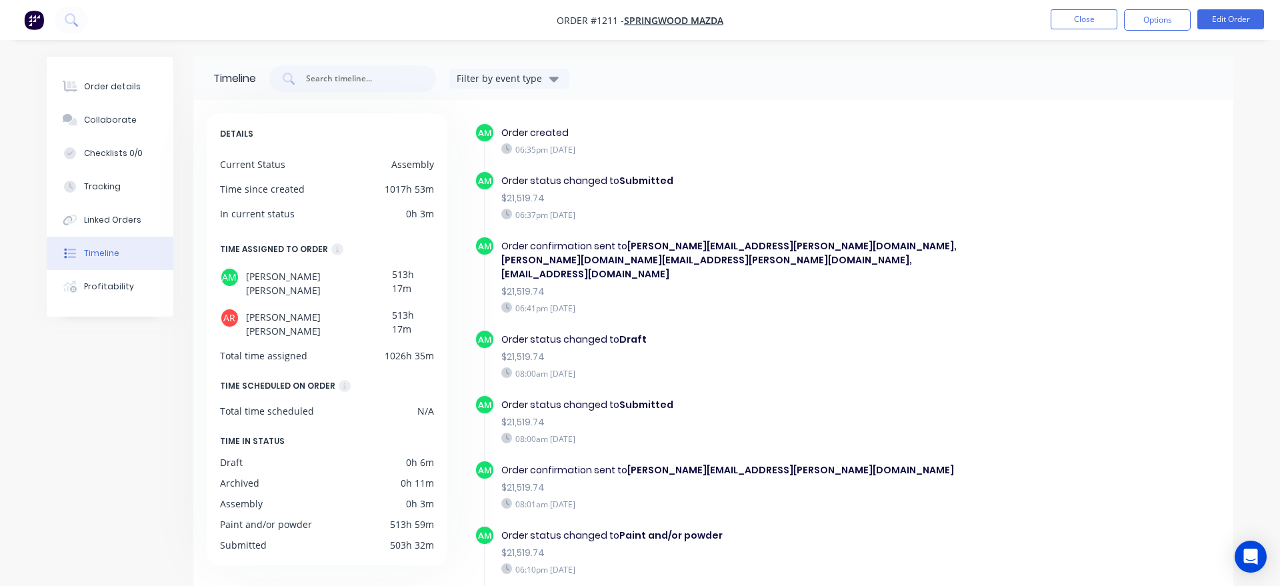
click at [60, 361] on div "Timeline Filter by event type DETAILS Current Status Assembly Time since create…" at bounding box center [640, 373] width 1187 height 633
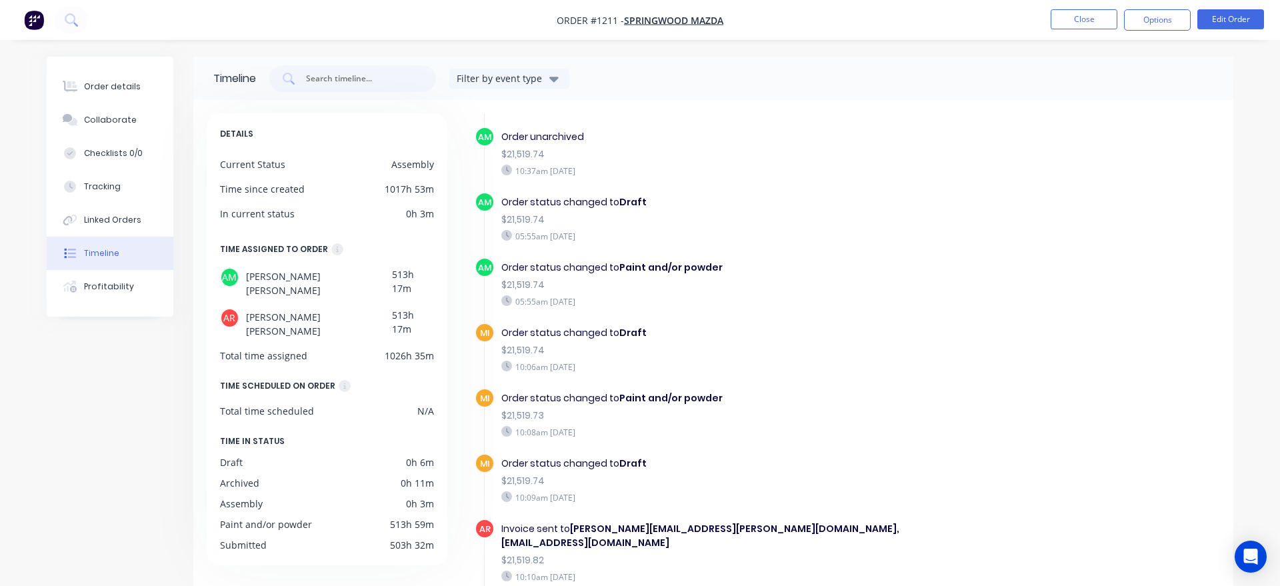
scroll to position [1270, 0]
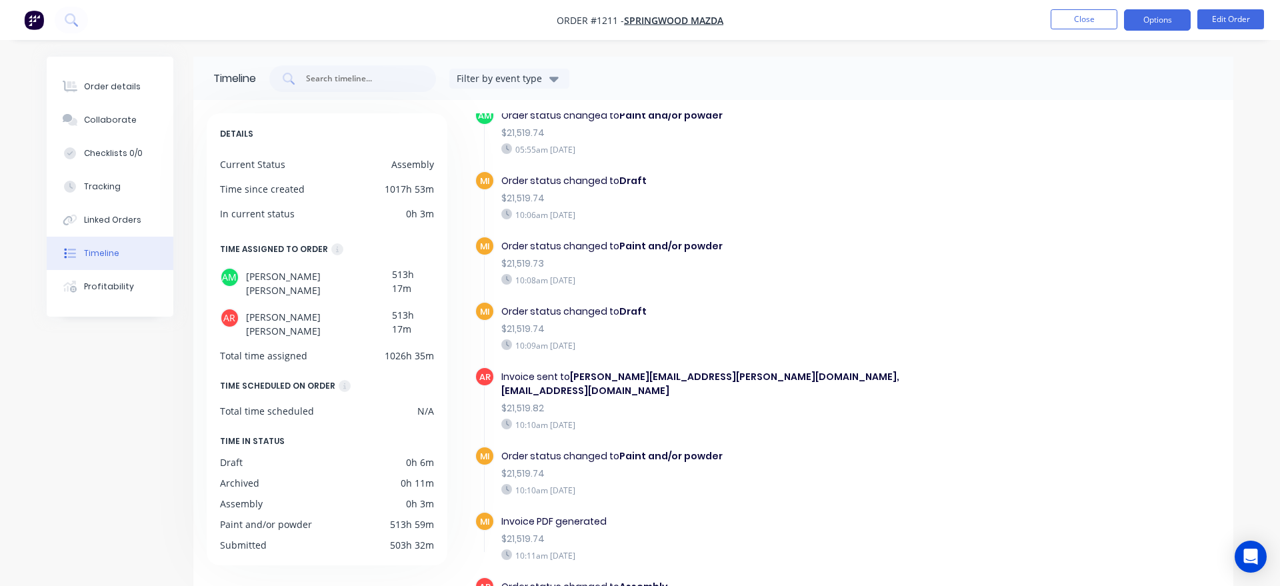
click at [1144, 20] on button "Options" at bounding box center [1157, 19] width 67 height 21
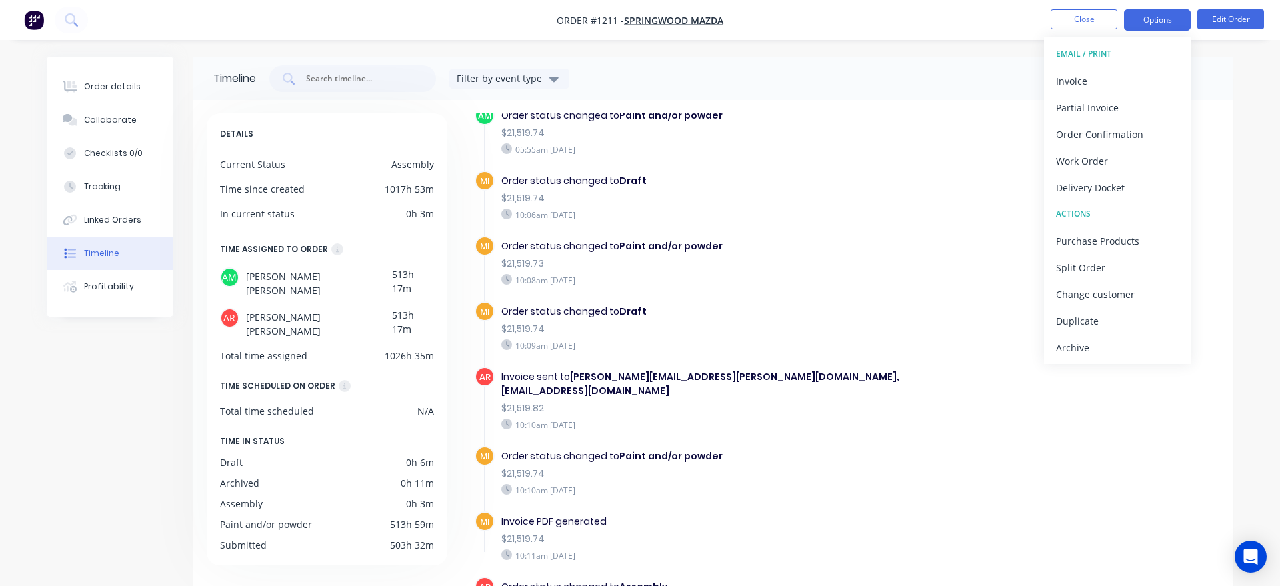
click at [1144, 20] on button "Options" at bounding box center [1157, 19] width 67 height 21
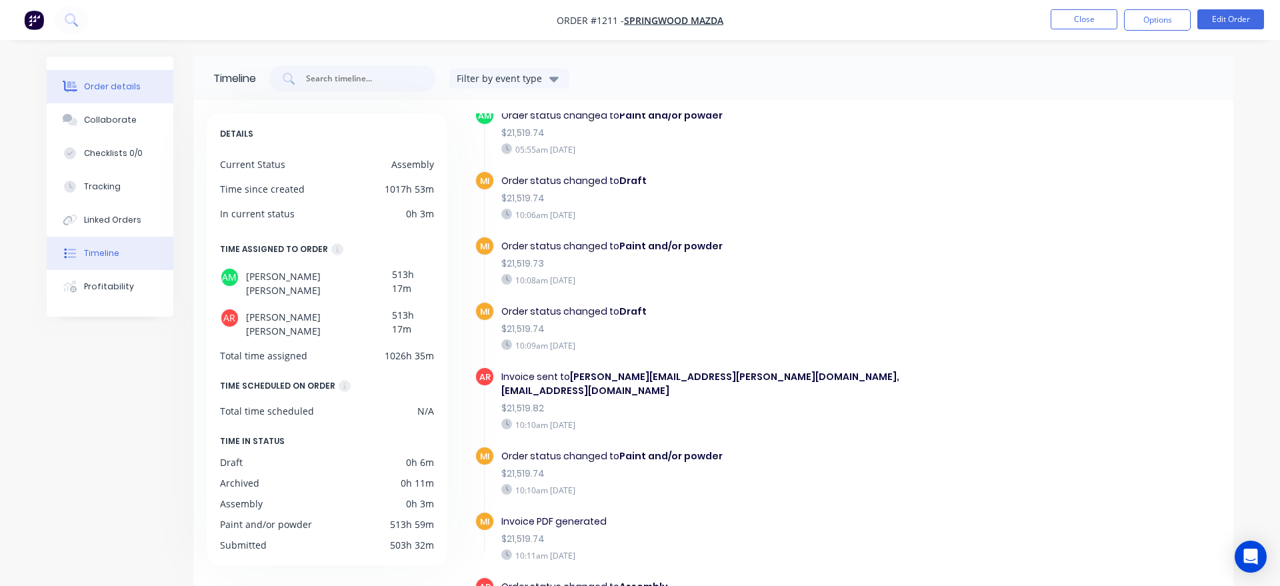
click at [104, 91] on div "Order details" at bounding box center [112, 87] width 57 height 12
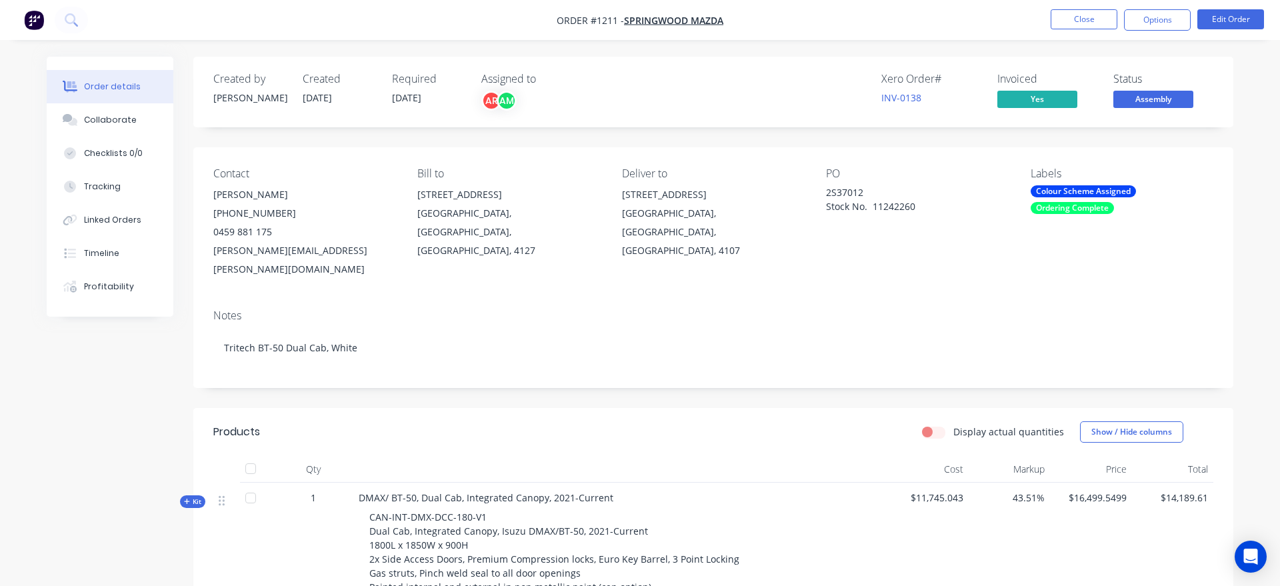
click at [1150, 101] on span "Assembly" at bounding box center [1154, 99] width 80 height 17
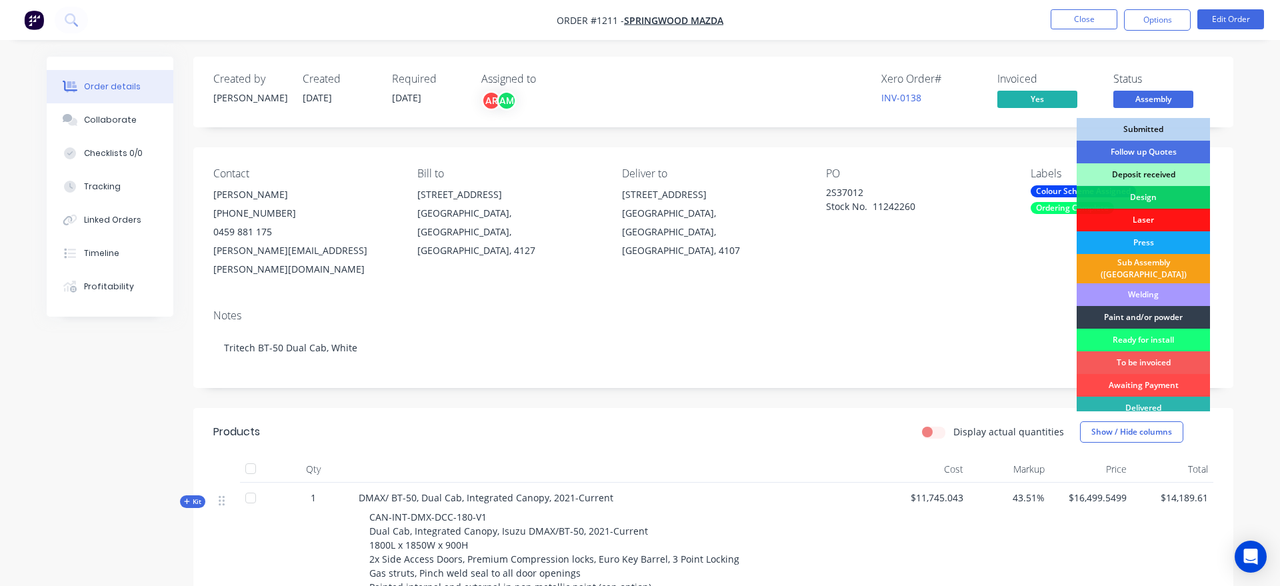
click at [1153, 375] on div "Awaiting Payment" at bounding box center [1143, 385] width 133 height 23
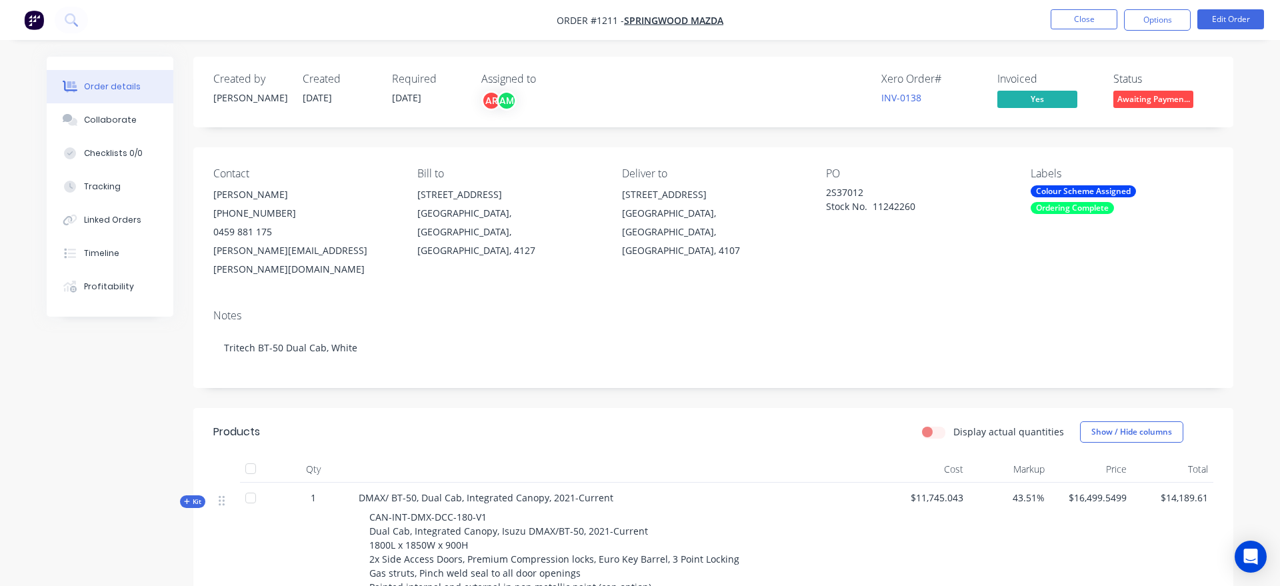
click at [1072, 29] on li "Close" at bounding box center [1084, 19] width 67 height 21
click at [1073, 24] on button "Close" at bounding box center [1084, 19] width 67 height 20
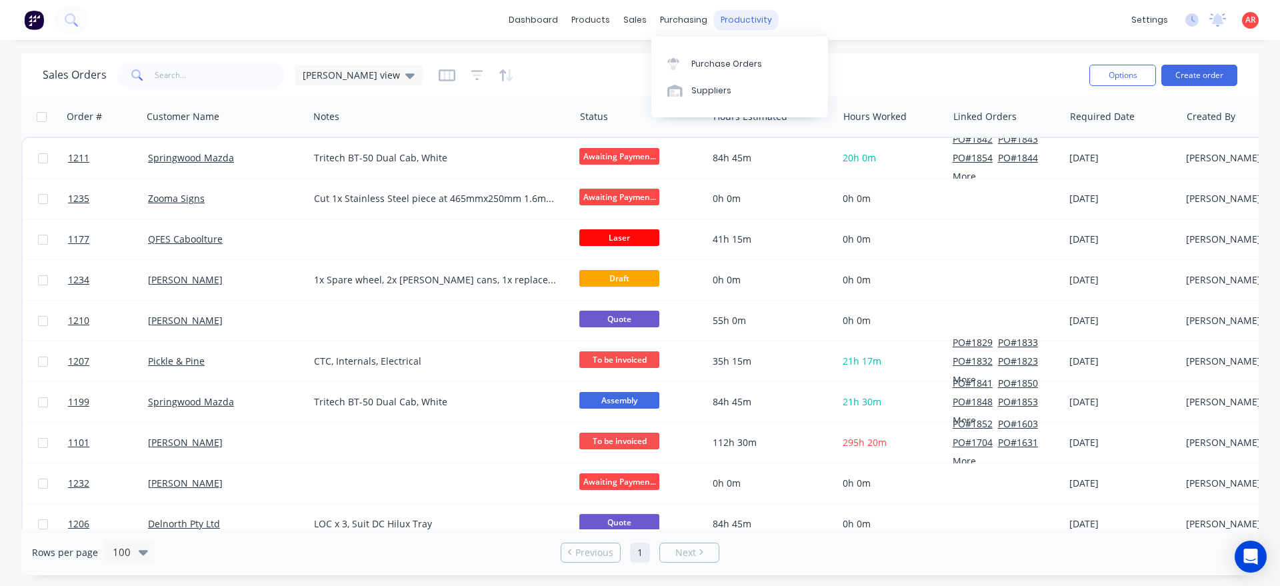
click at [715, 11] on div "productivity" at bounding box center [746, 20] width 65 height 20
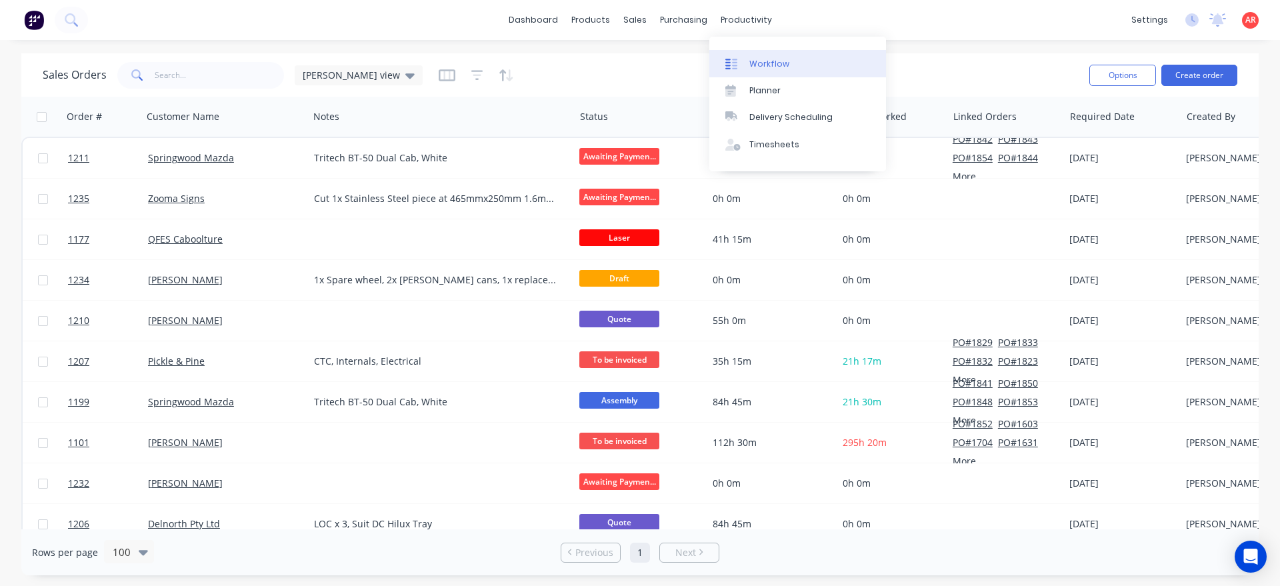
click at [737, 51] on link "Workflow" at bounding box center [797, 63] width 177 height 27
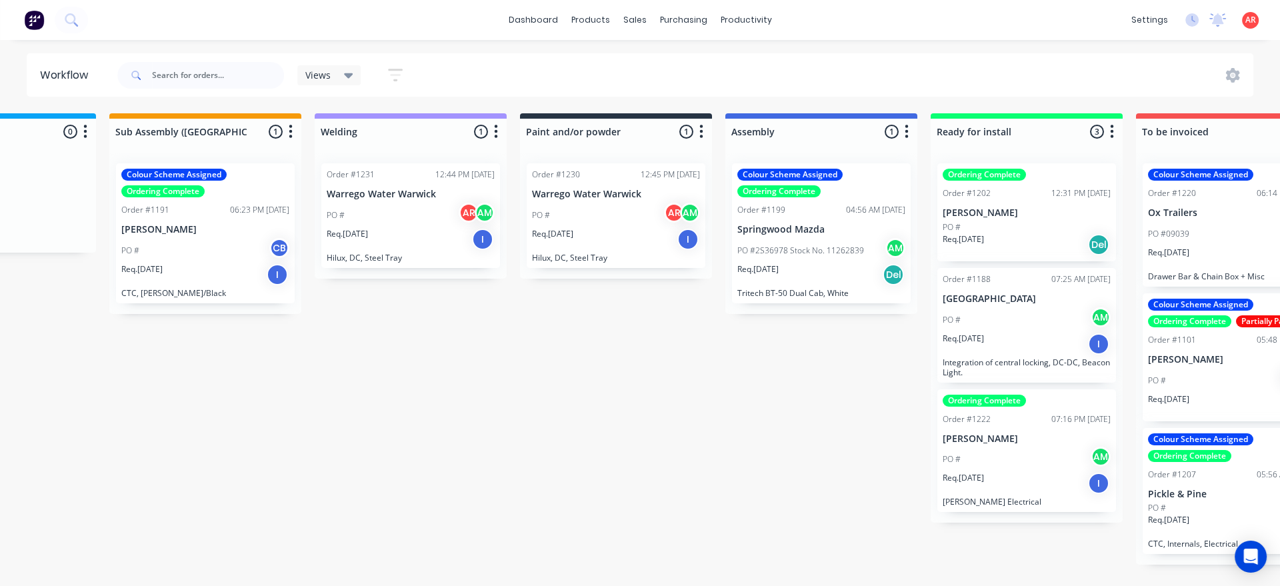
scroll to position [0, 1154]
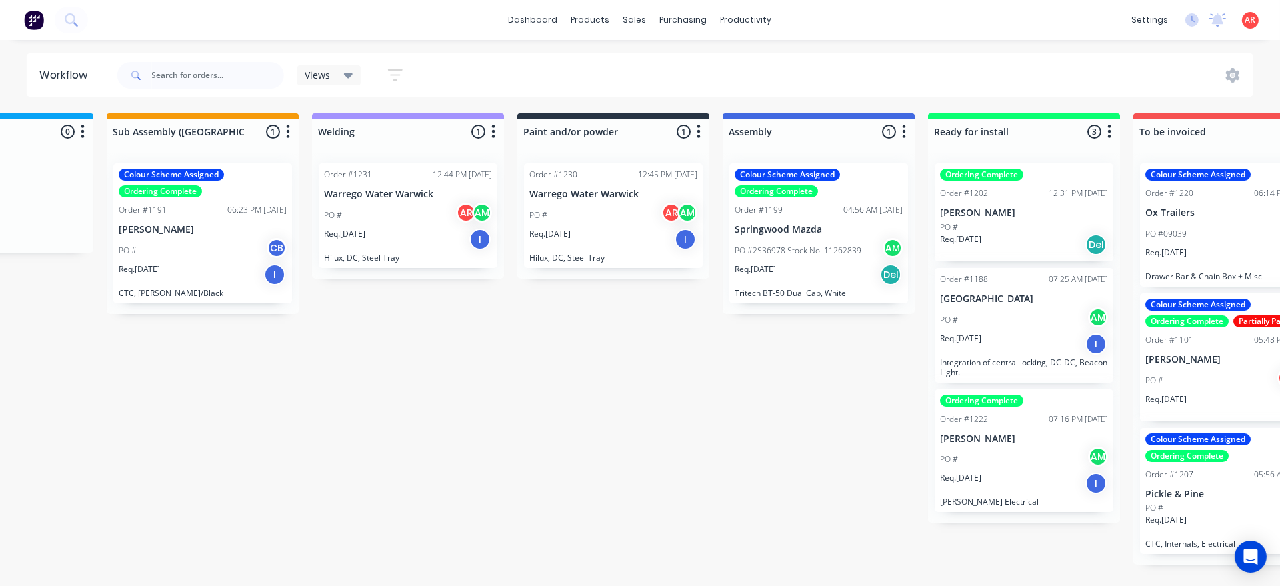
click at [1002, 209] on p "[PERSON_NAME]" at bounding box center [1024, 212] width 168 height 11
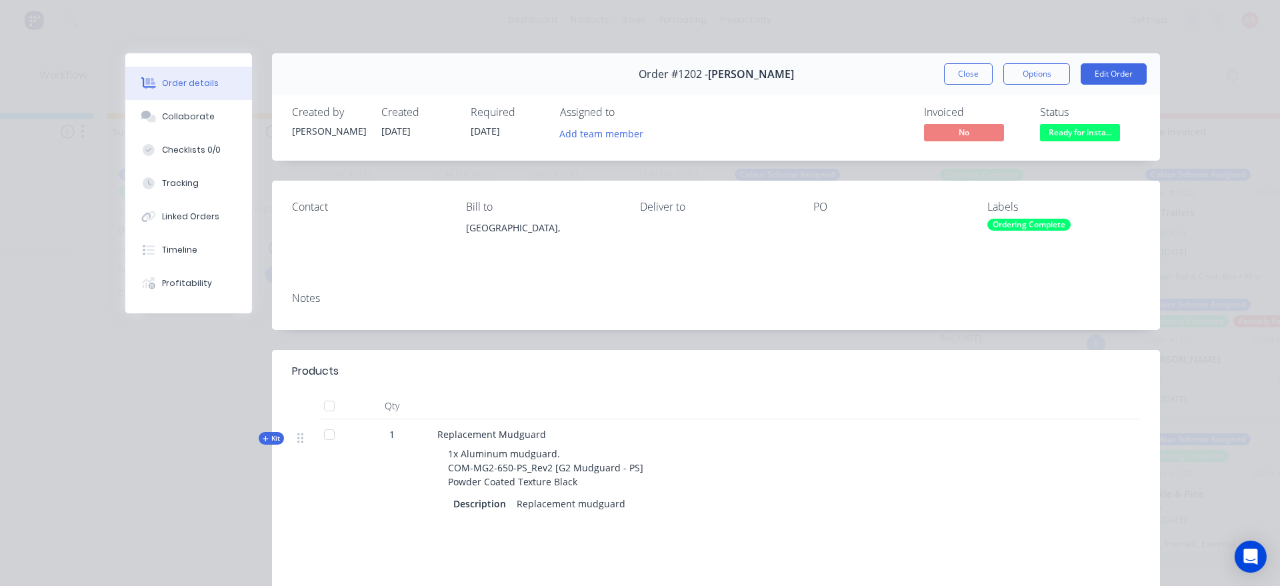
click at [1022, 225] on div "Ordering Complete" at bounding box center [1029, 225] width 83 height 12
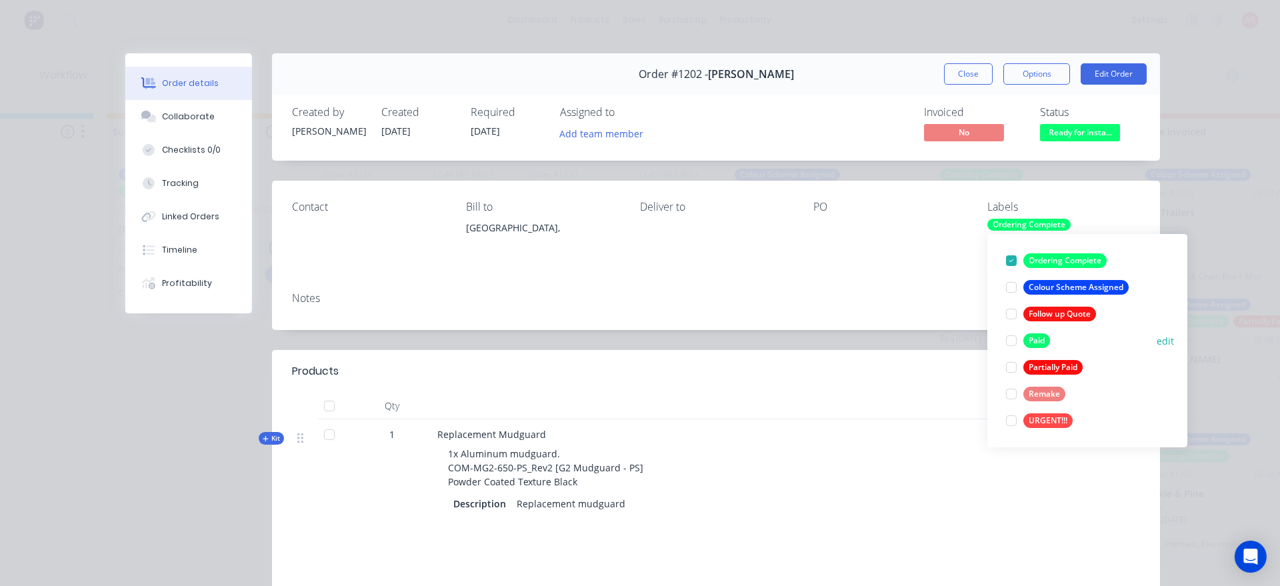
scroll to position [0, 0]
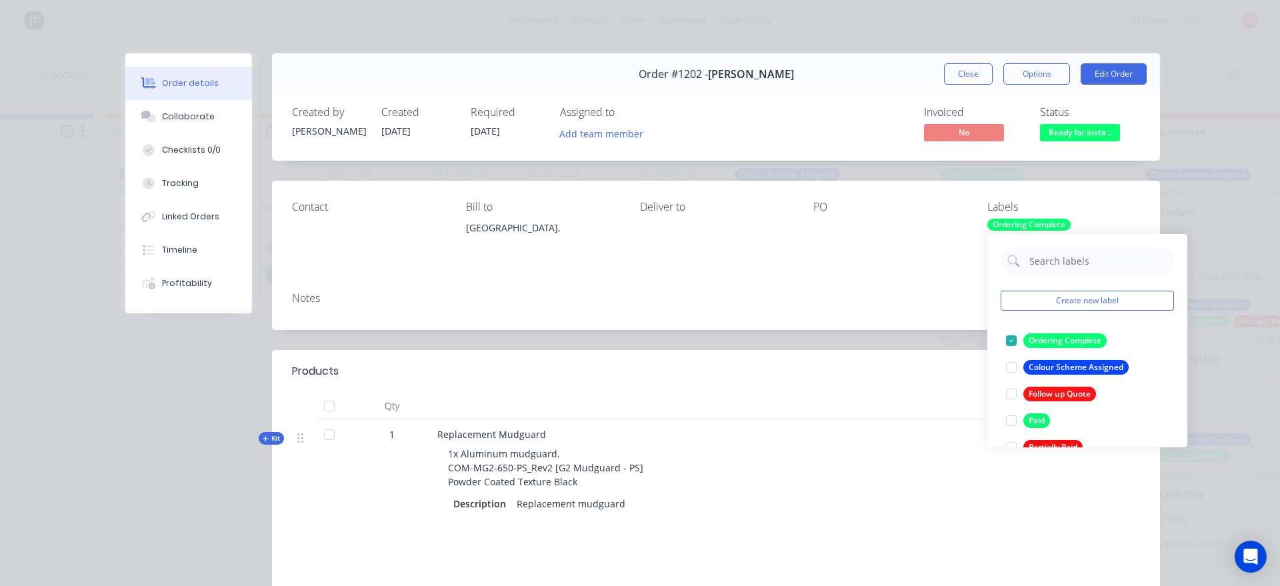
click at [1157, 174] on div "Order #1202 - [PERSON_NAME] Close Options Edit Order Created by [PERSON_NAME] C…" at bounding box center [642, 406] width 1035 height 706
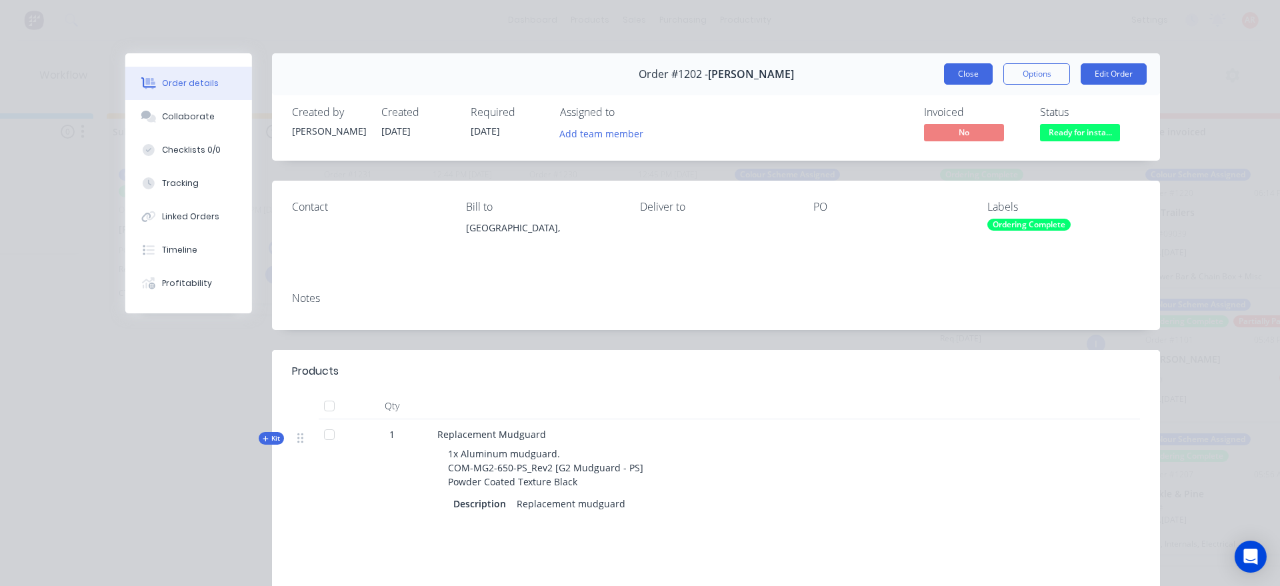
click at [973, 76] on button "Close" at bounding box center [968, 73] width 49 height 21
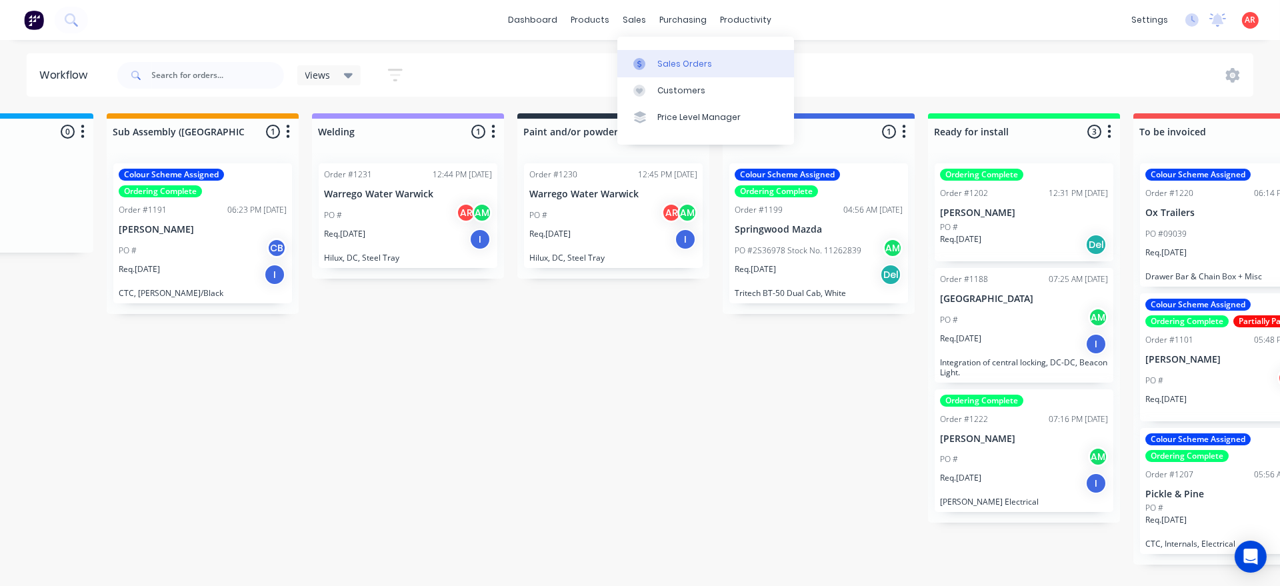
click at [625, 65] on link "Sales Orders" at bounding box center [705, 63] width 177 height 27
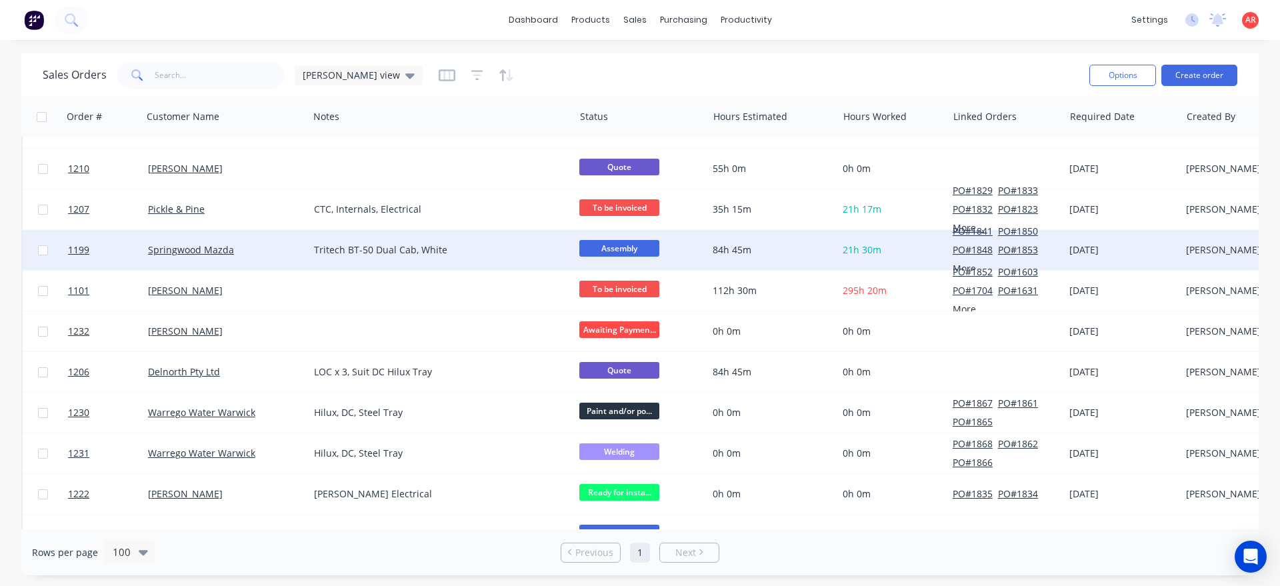
scroll to position [380, 0]
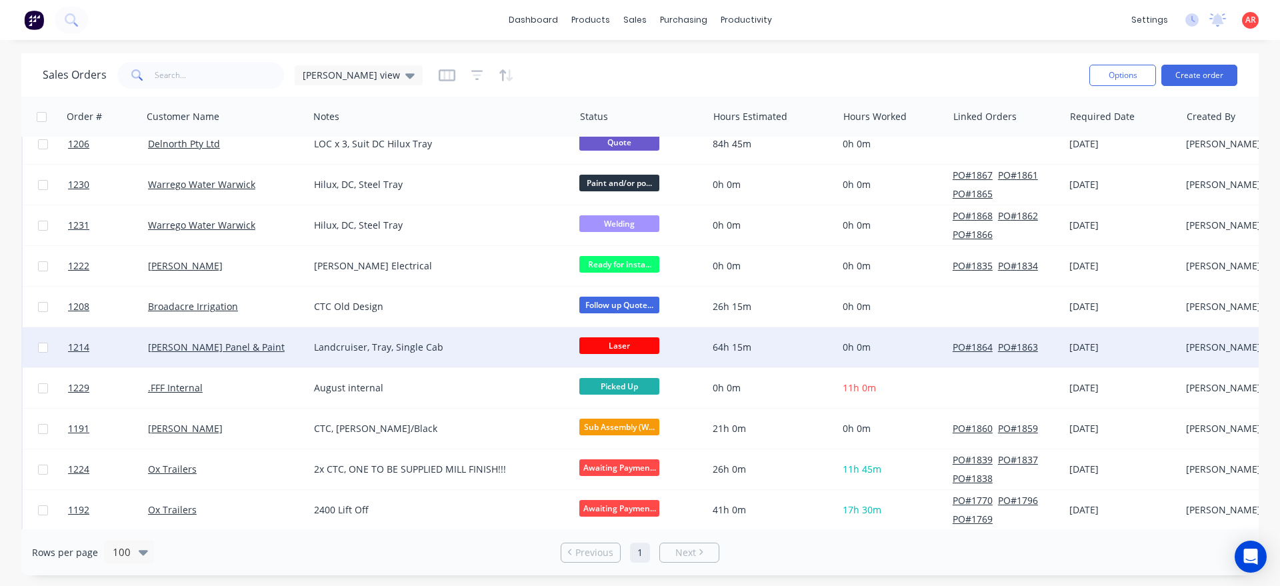
click at [276, 352] on div "[PERSON_NAME] Panel & Paint" at bounding box center [222, 347] width 148 height 13
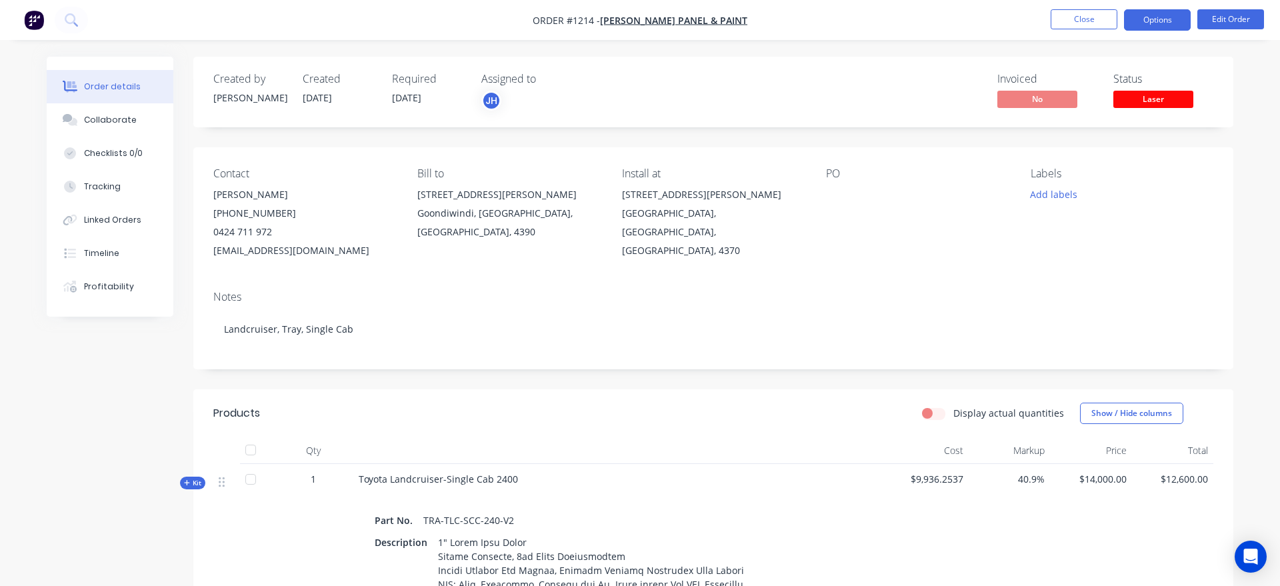
click at [1167, 27] on button "Options" at bounding box center [1157, 19] width 67 height 21
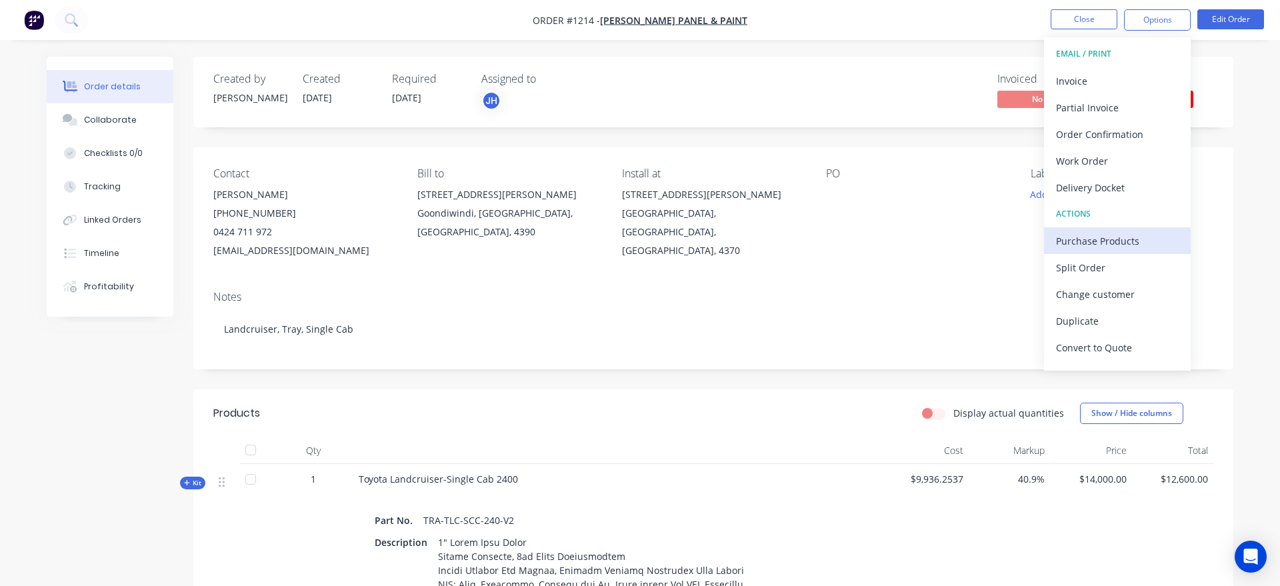
click at [1114, 232] on div "Purchase Products" at bounding box center [1117, 240] width 123 height 19
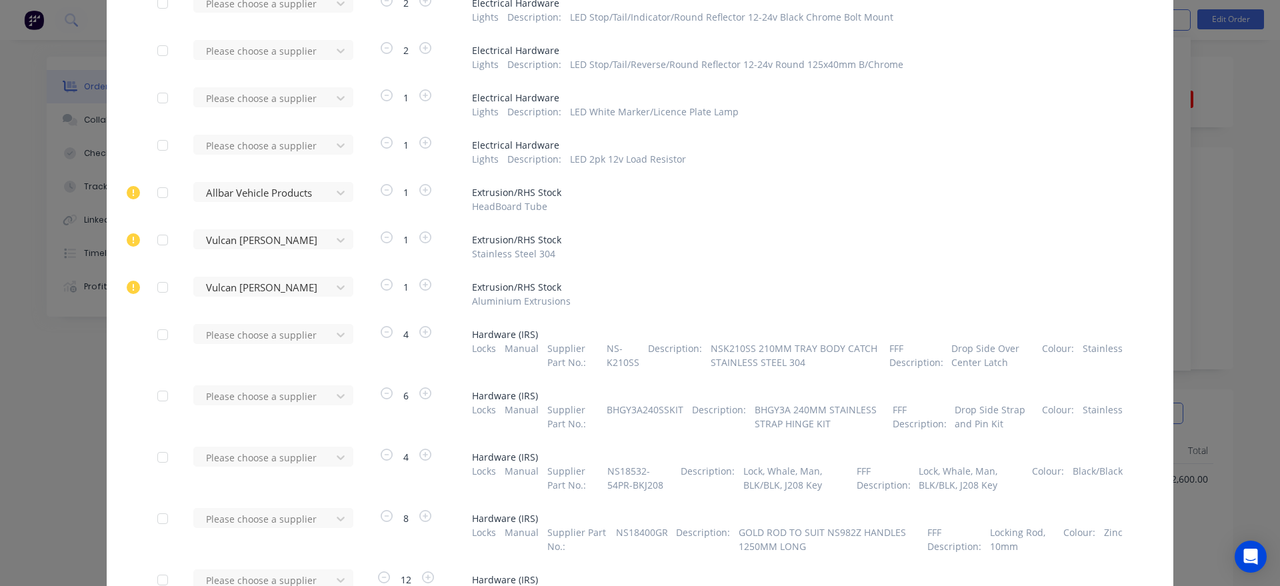
scroll to position [760, 0]
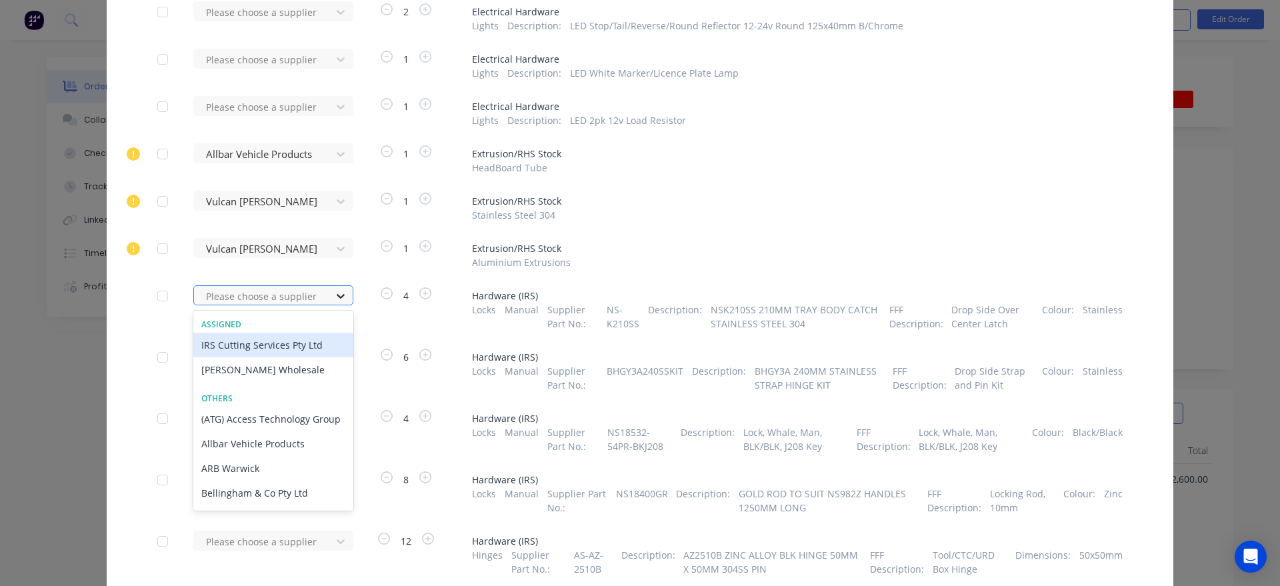
click at [348, 291] on div at bounding box center [341, 295] width 24 height 21
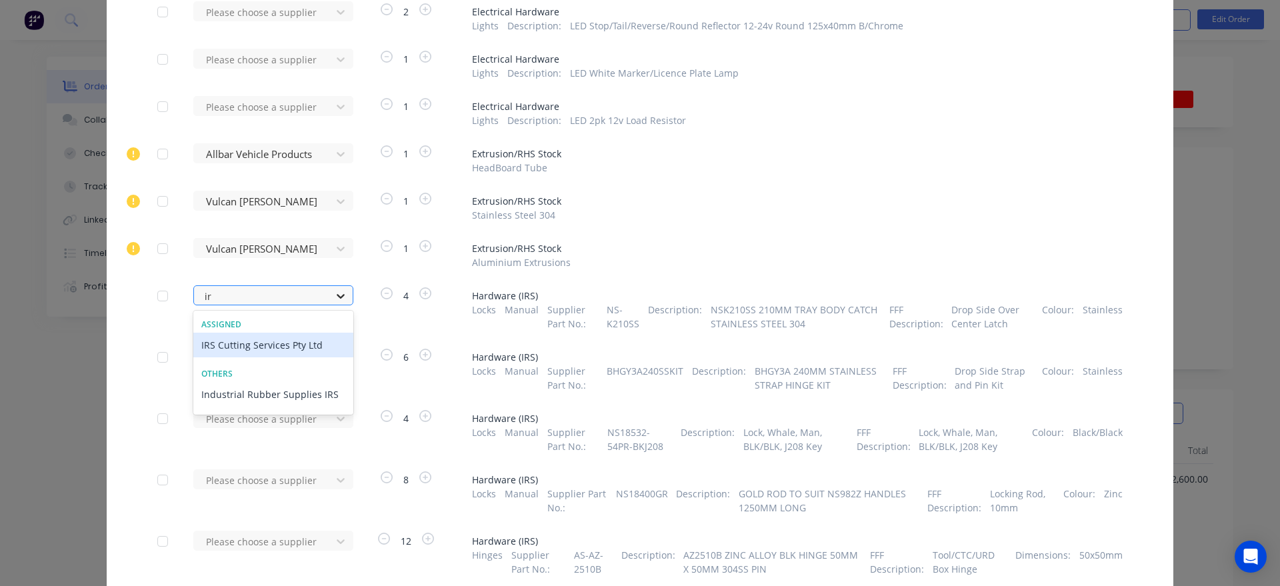
type input "irs"
click at [293, 343] on div "IRS Cutting Services Pty Ltd" at bounding box center [273, 345] width 160 height 25
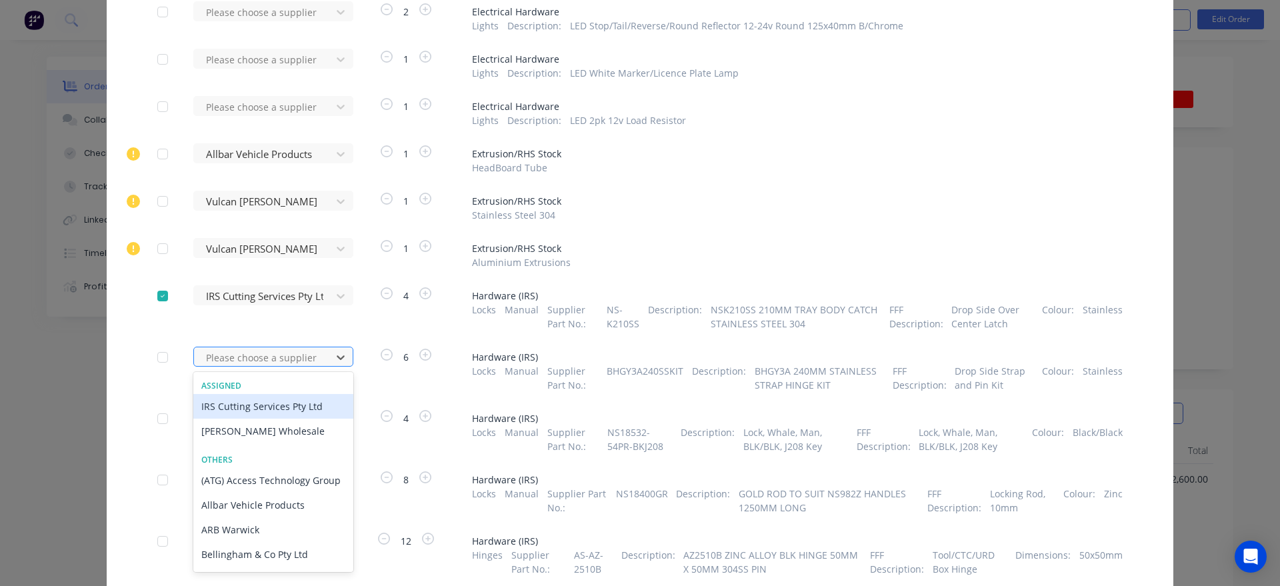
click at [296, 357] on div at bounding box center [265, 357] width 120 height 17
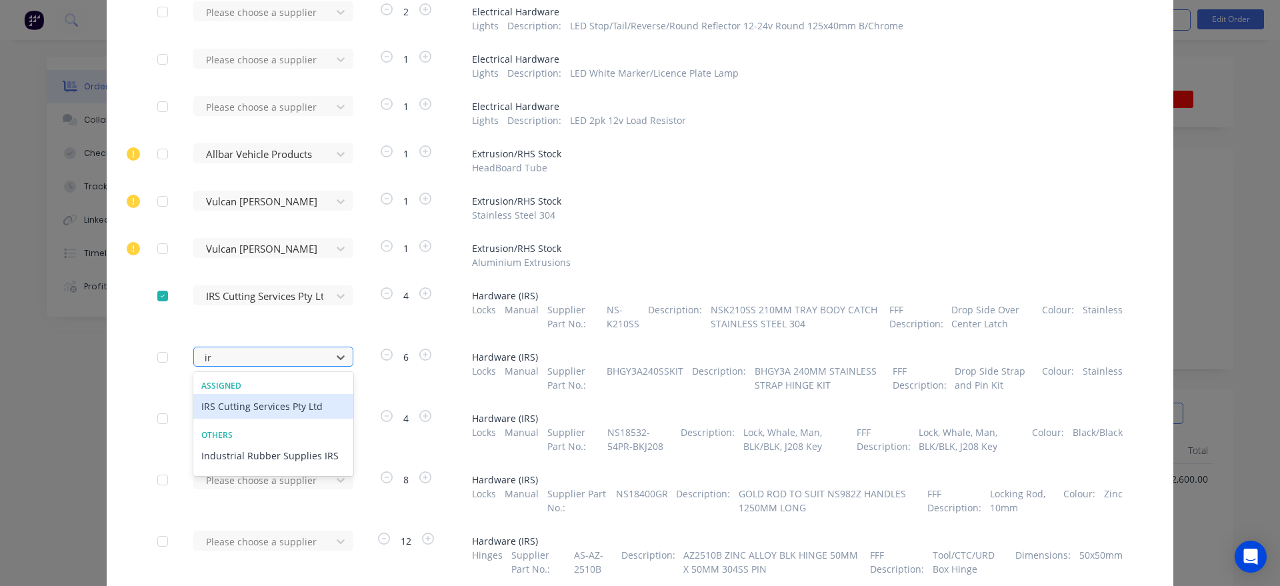
type input "irs"
click at [301, 410] on div "IRS Cutting Services Pty Ltd" at bounding box center [273, 406] width 160 height 25
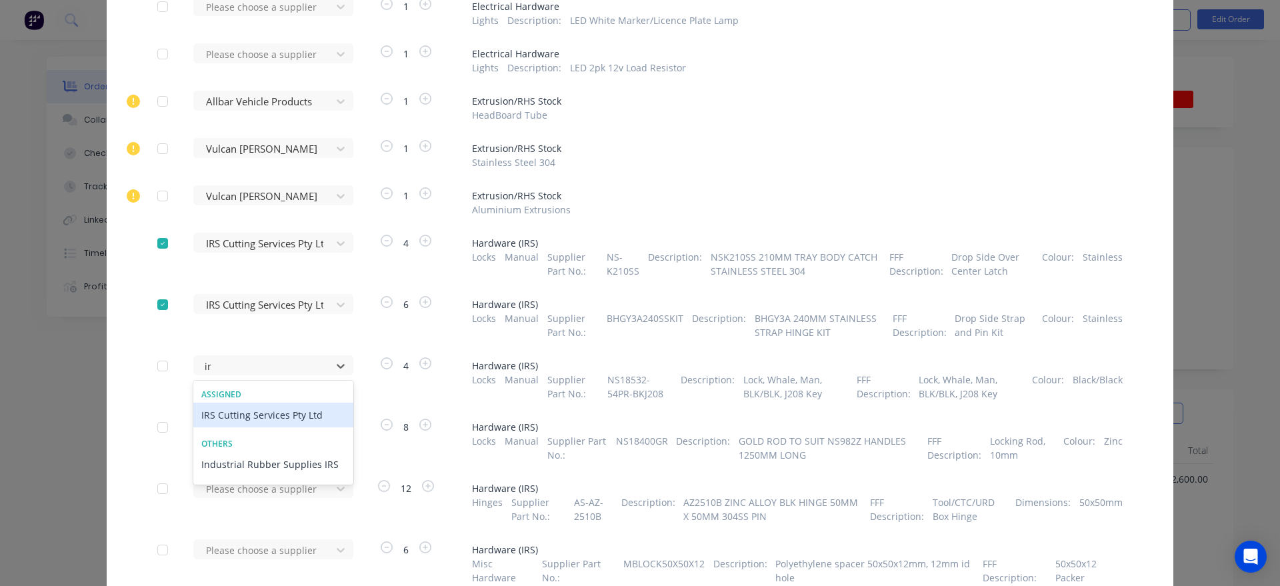
type input "irs"
click at [298, 473] on div "Industrial Rubber Supplies IRS" at bounding box center [273, 464] width 160 height 25
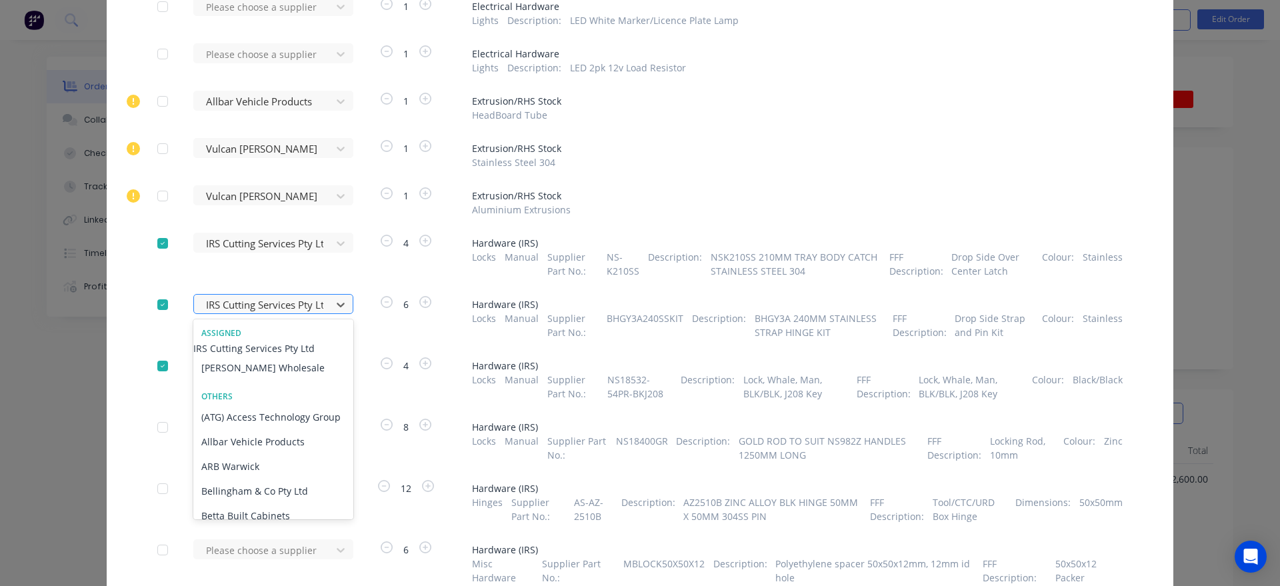
click at [315, 307] on div at bounding box center [265, 305] width 120 height 17
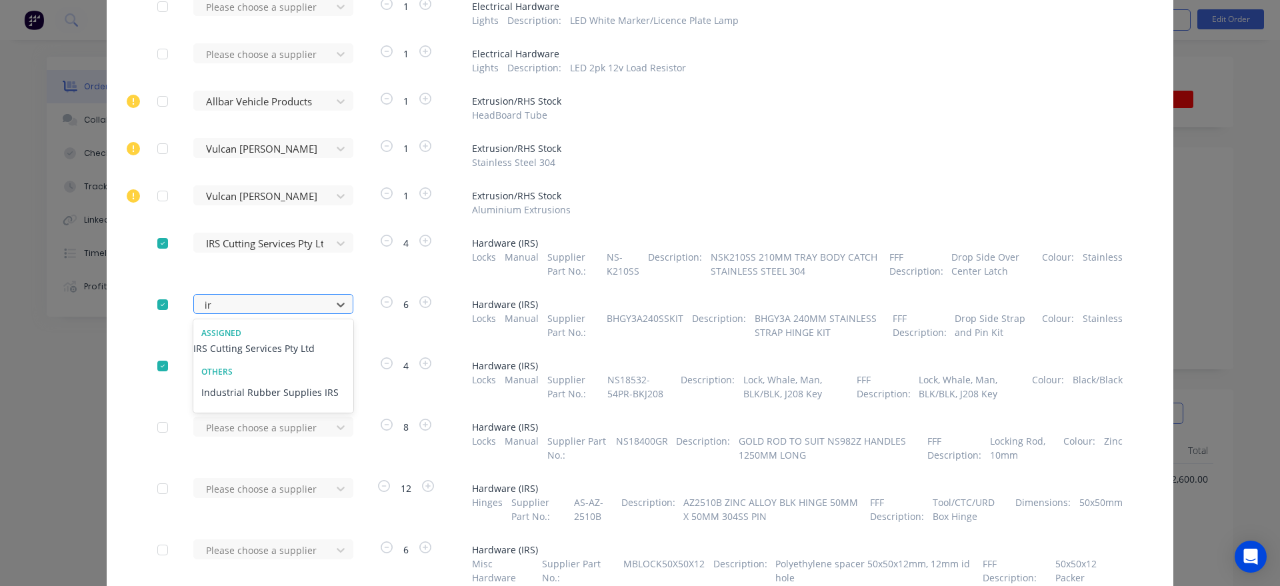
type input "irs"
click at [305, 410] on div "Others Industrial Rubber Supplies IRS" at bounding box center [273, 385] width 160 height 49
click at [304, 405] on div "Industrial Rubber Supplies IRS" at bounding box center [273, 392] width 160 height 25
click at [286, 255] on div "IRS Cutting Services Pty Ltd" at bounding box center [266, 255] width 147 height 45
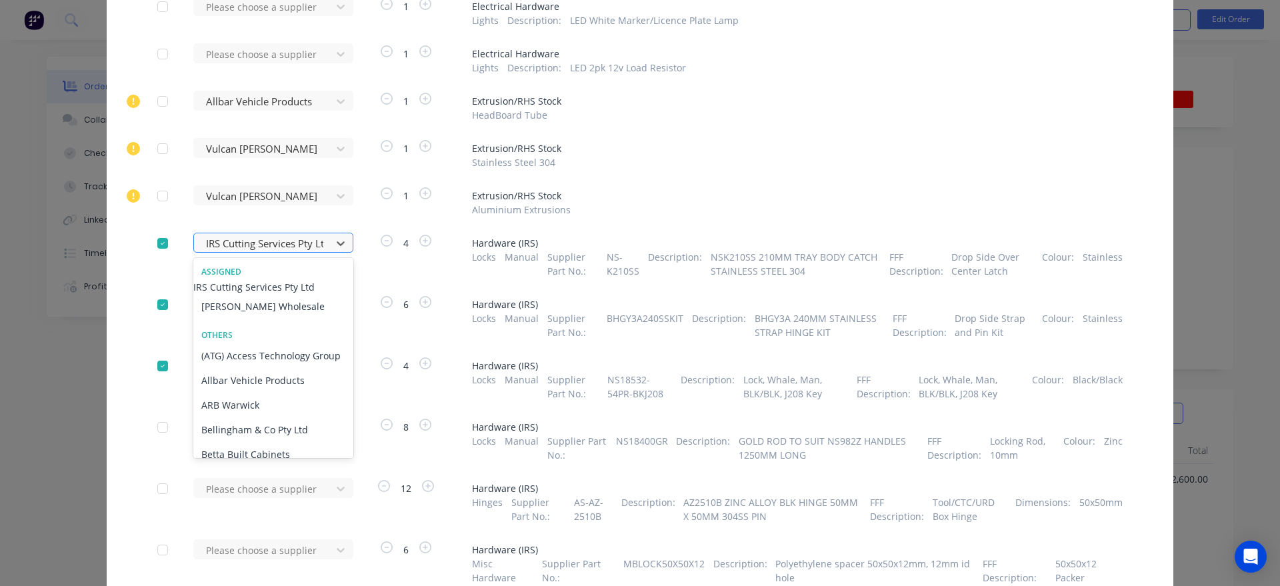
click at [286, 252] on div "IRS Cutting Services Pty Ltd" at bounding box center [265, 243] width 128 height 20
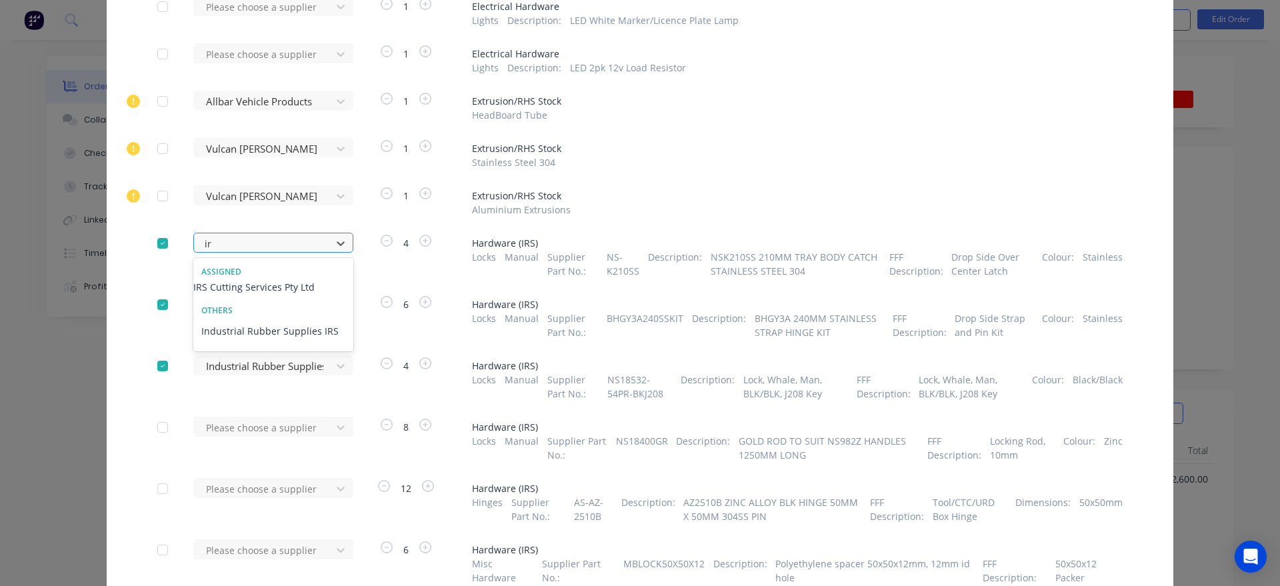
type input "irs"
click at [281, 338] on div "Industrial Rubber Supplies IRS" at bounding box center [273, 331] width 160 height 25
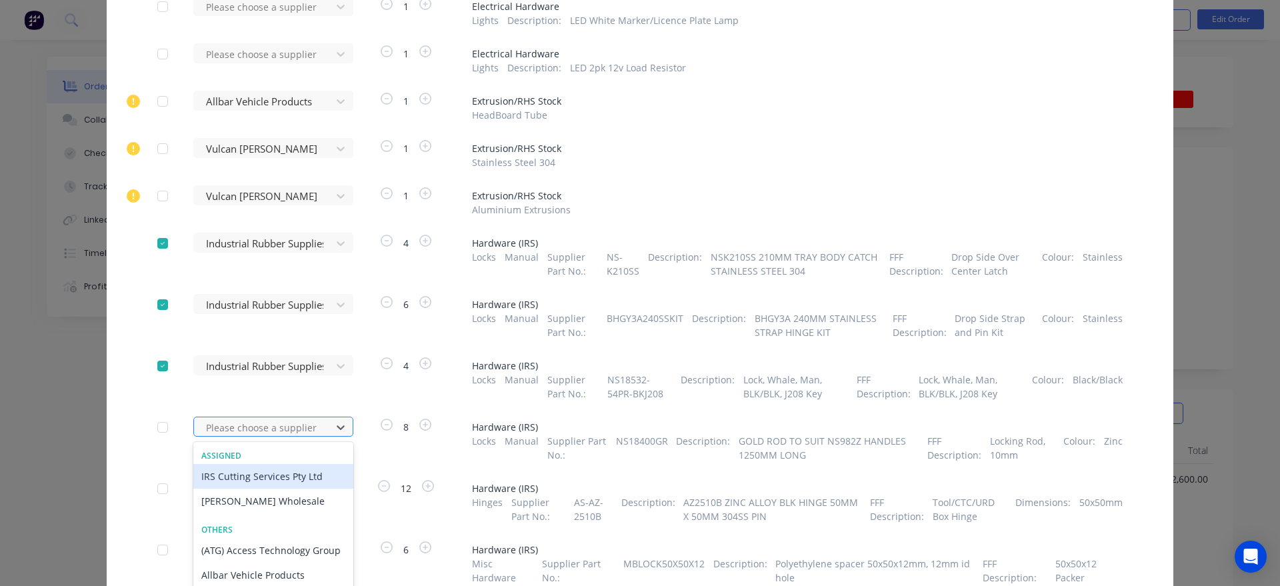
scroll to position [874, 0]
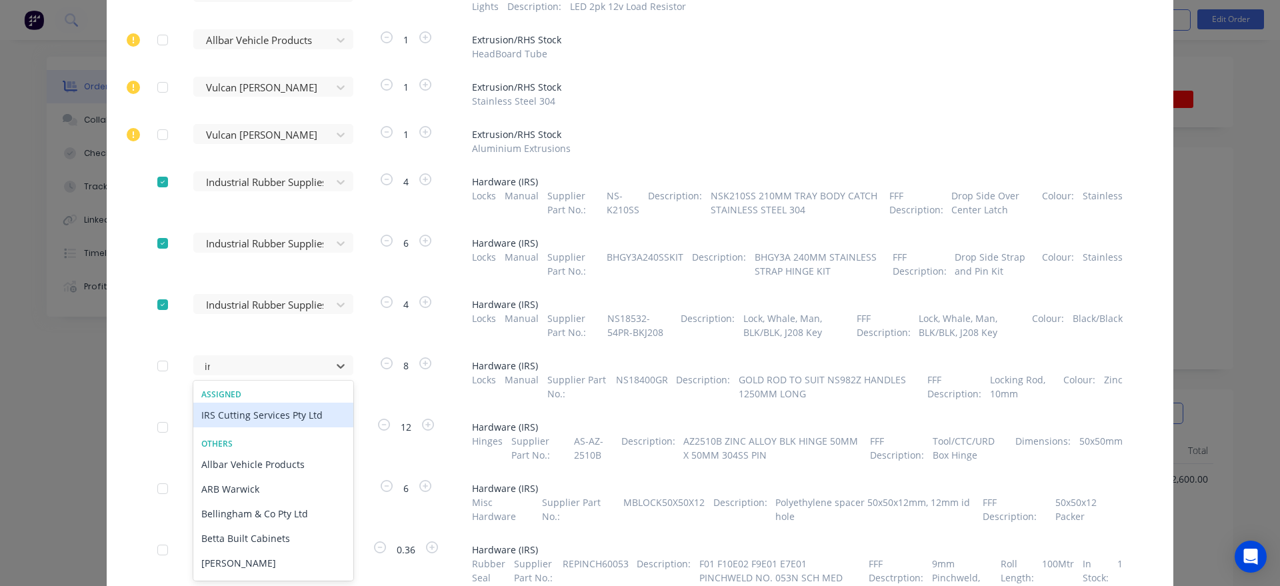
type input "irs"
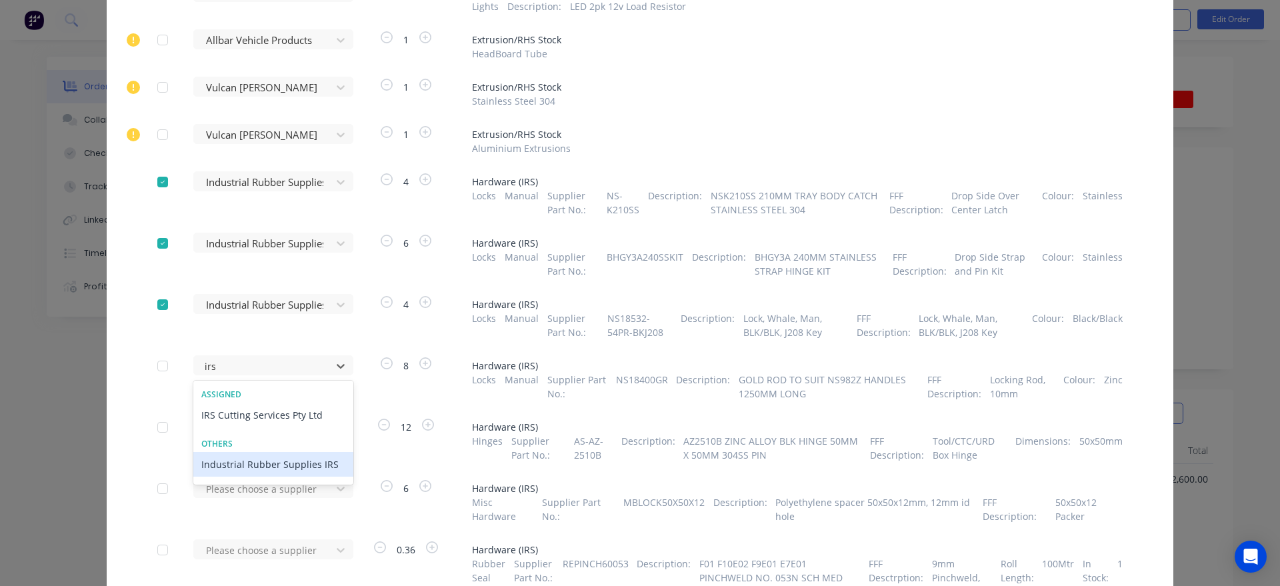
click at [286, 459] on div "Industrial Rubber Supplies IRS" at bounding box center [273, 464] width 160 height 25
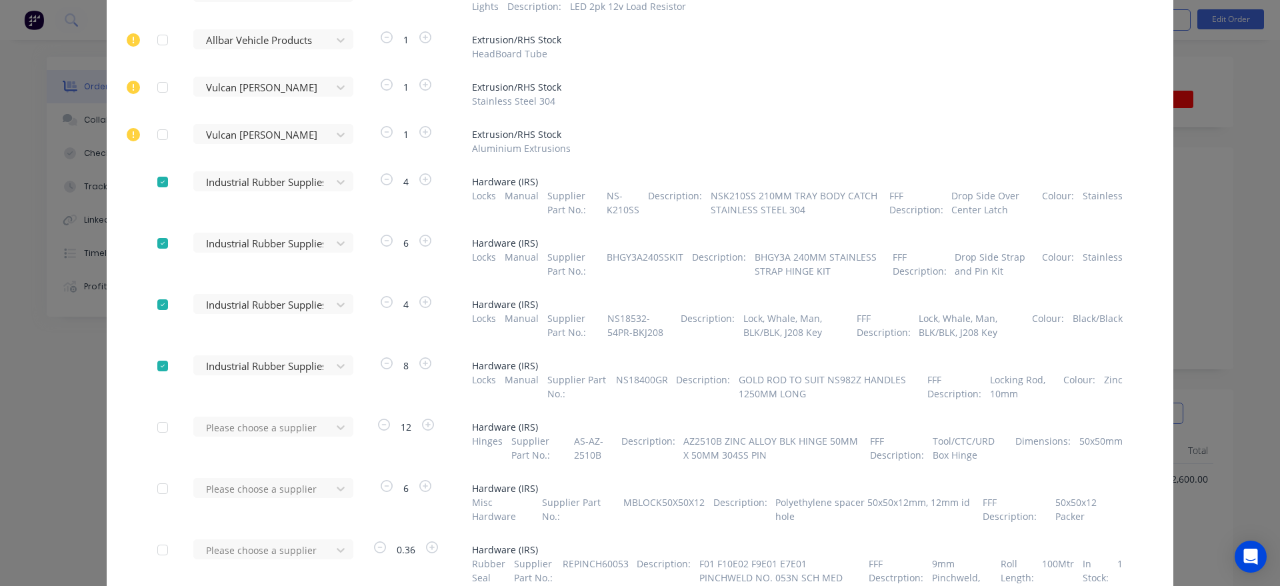
click at [317, 437] on div "Please choose a supplier" at bounding box center [266, 439] width 147 height 45
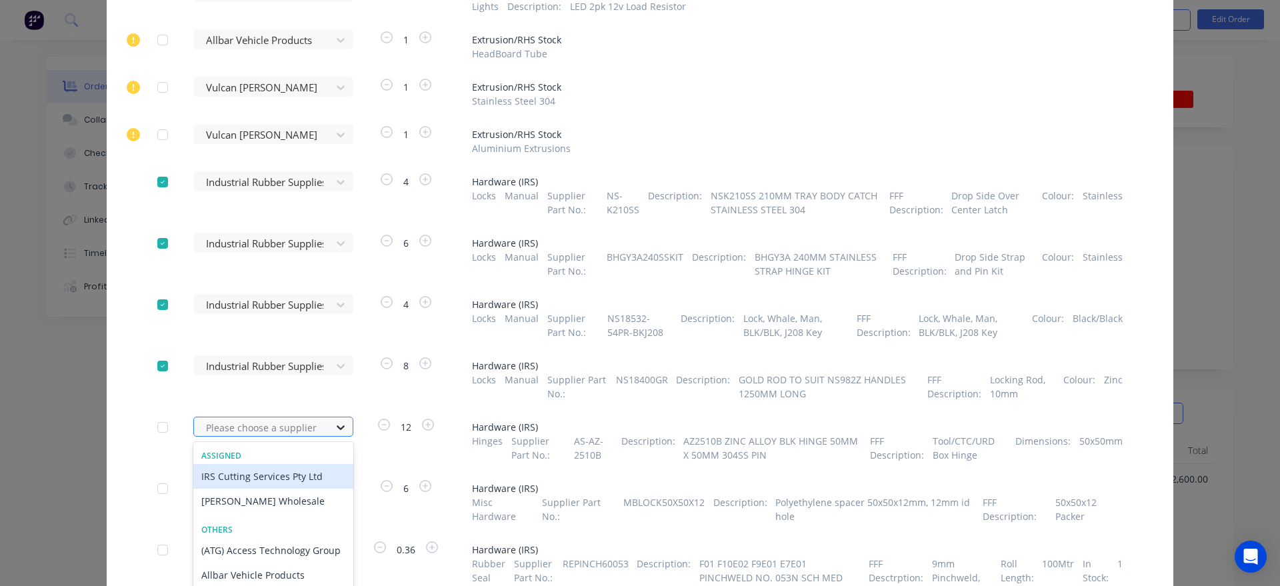
scroll to position [936, 0]
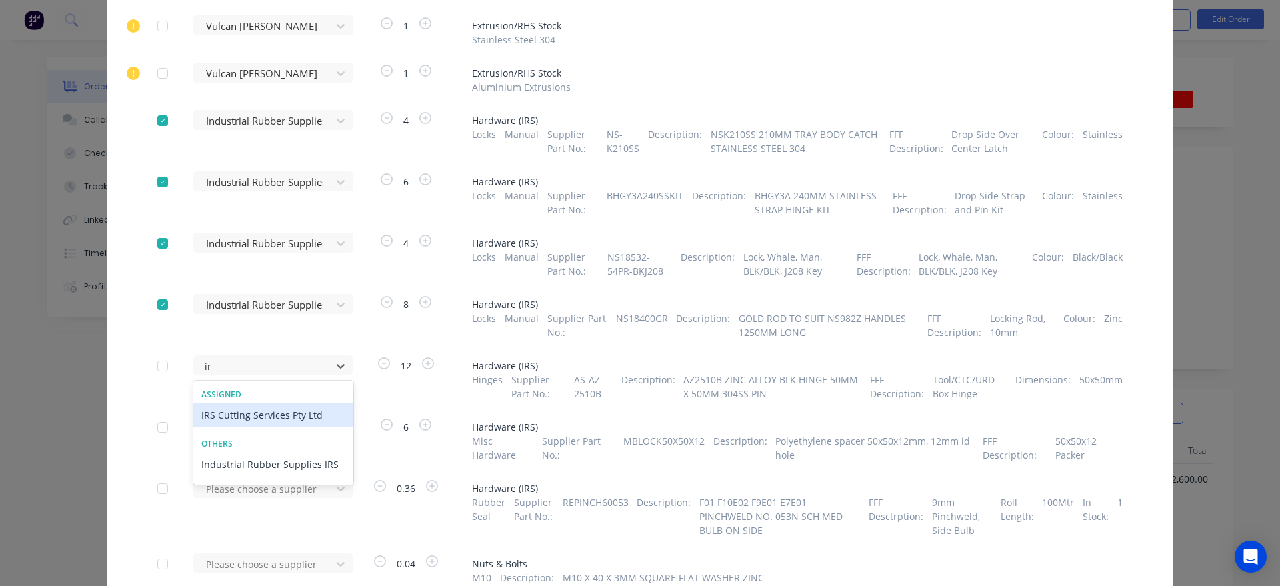
type input "irs"
click at [292, 459] on div "Industrial Rubber Supplies IRS" at bounding box center [273, 464] width 160 height 25
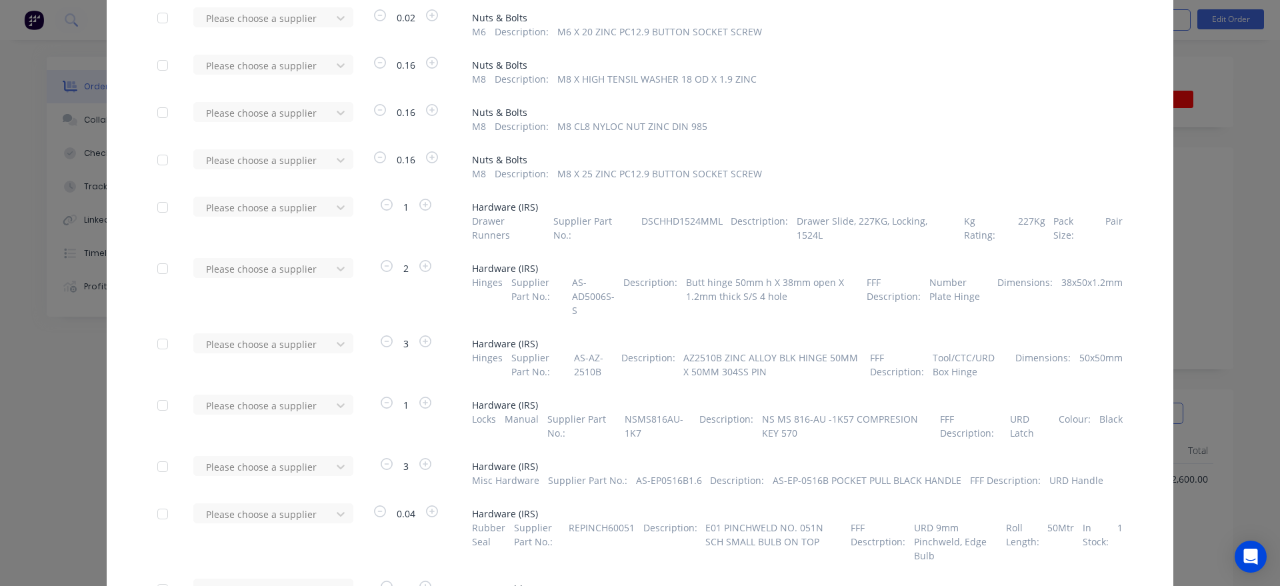
scroll to position [4128, 0]
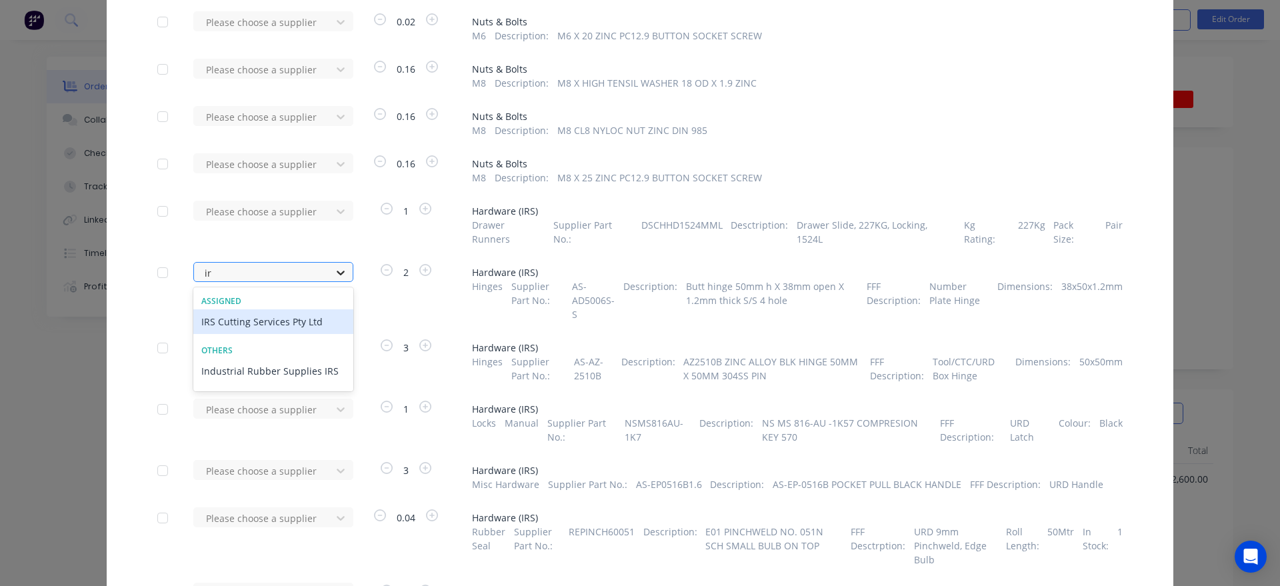
type input "irs"
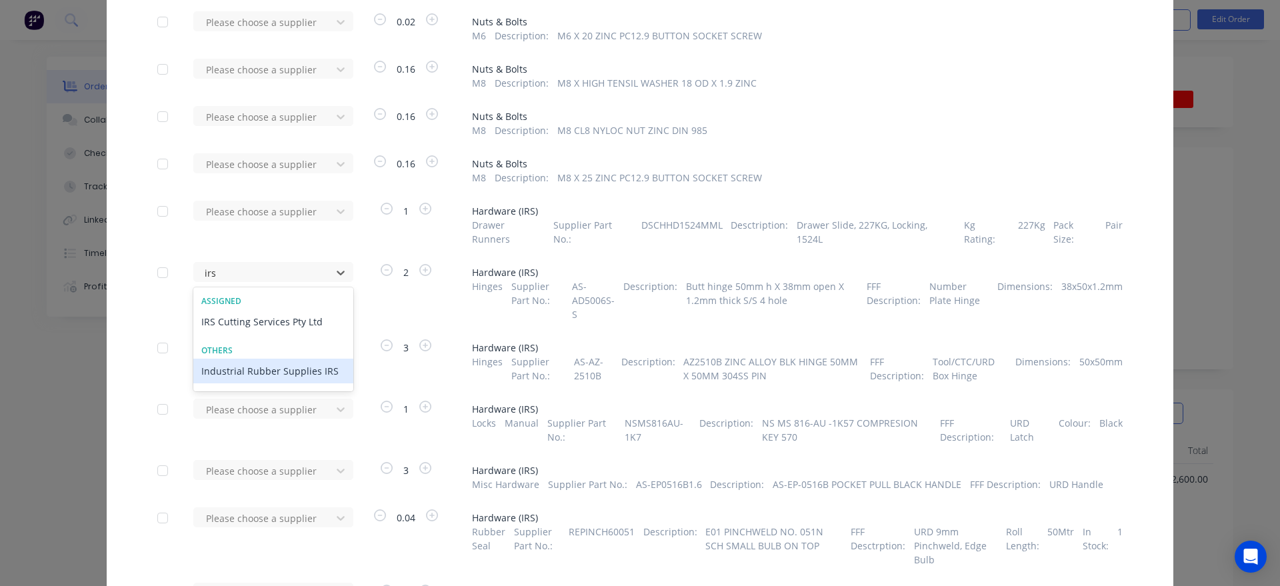
click at [320, 359] on div "Industrial Rubber Supplies IRS" at bounding box center [273, 371] width 160 height 25
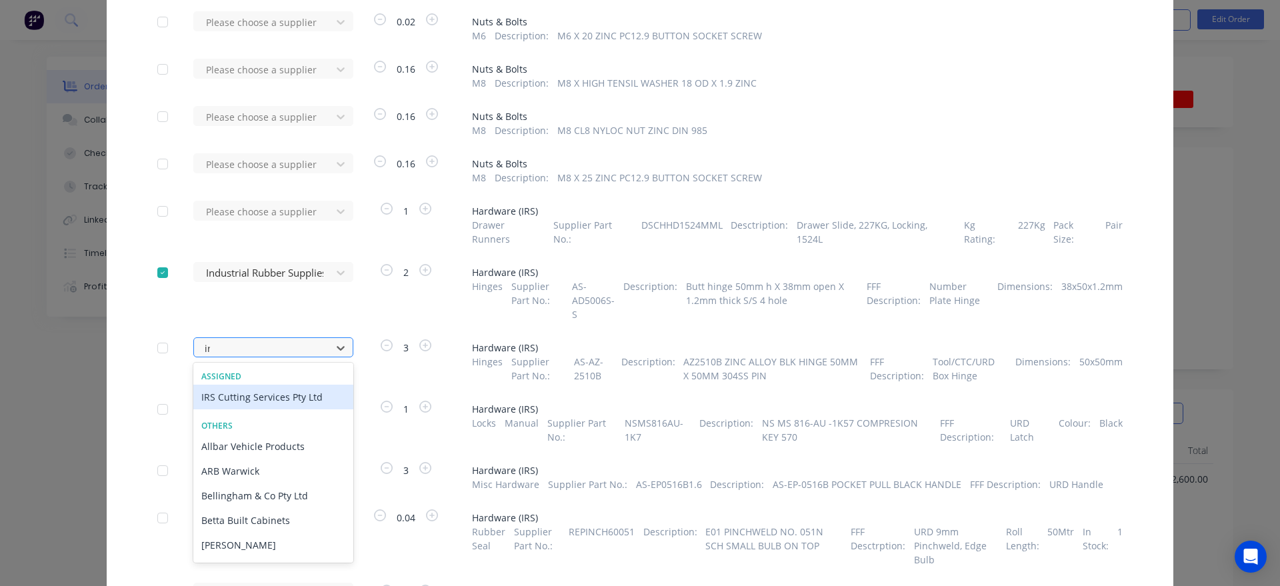
type input "irs"
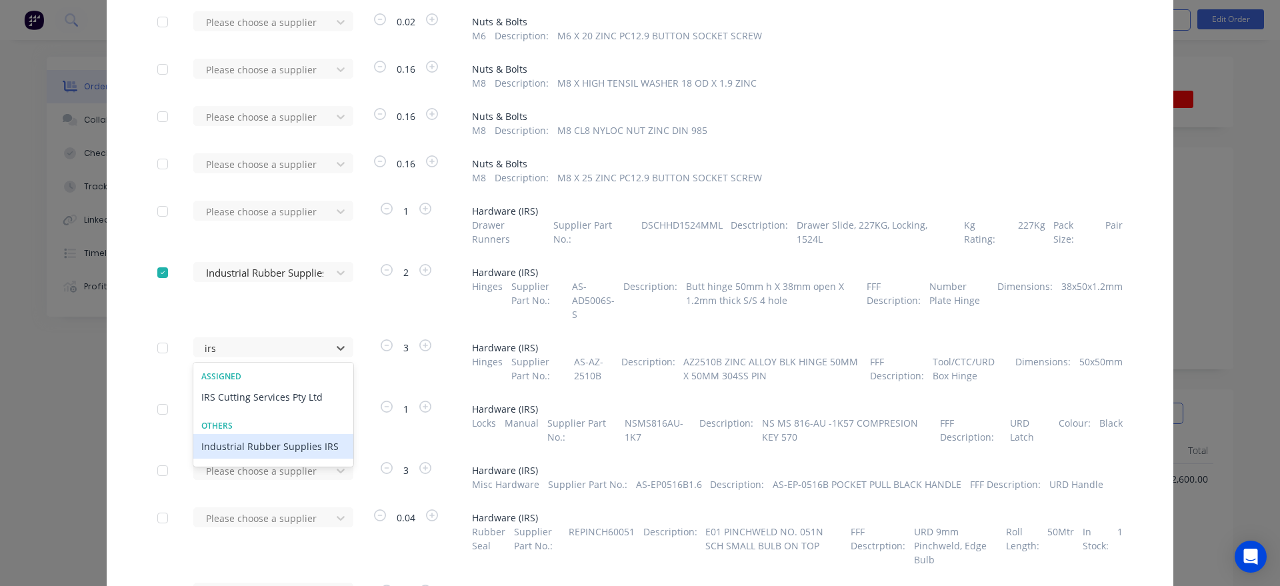
click at [320, 434] on div "Industrial Rubber Supplies IRS" at bounding box center [273, 446] width 160 height 25
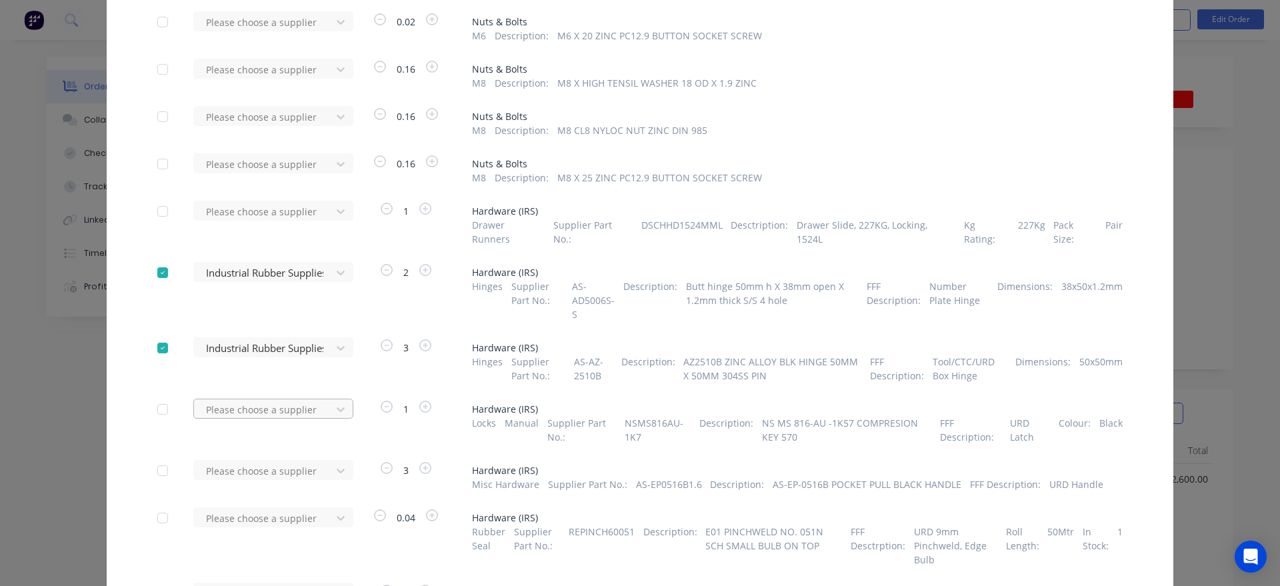
scroll to position [4158, 0]
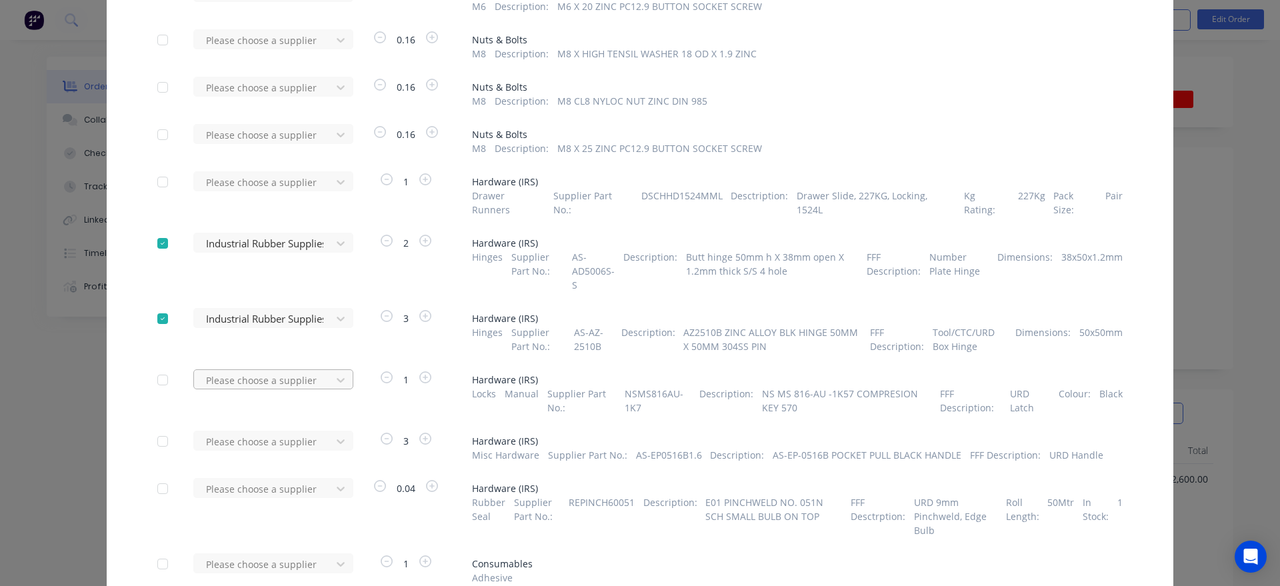
type input "irs"
click at [305, 466] on div "Industrial Rubber Supplies IRS" at bounding box center [273, 478] width 160 height 25
click at [328, 437] on div "Please choose a supplier" at bounding box center [266, 446] width 147 height 31
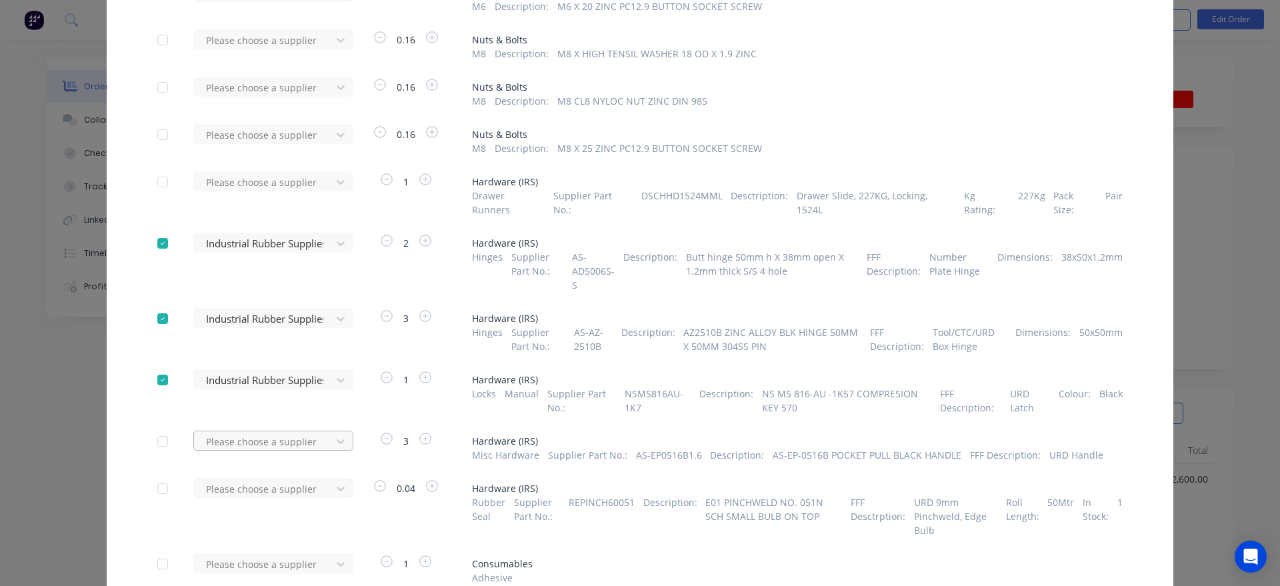
scroll to position [4219, 0]
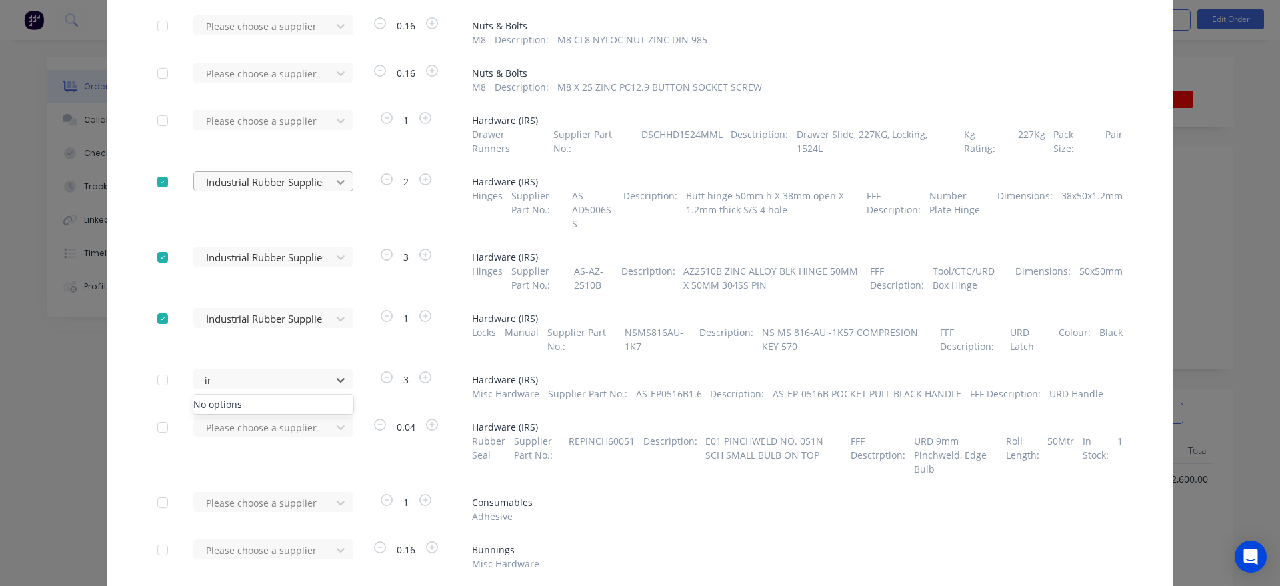
type input "irs"
click at [275, 466] on div "Industrial Rubber Supplies IRS" at bounding box center [273, 478] width 160 height 25
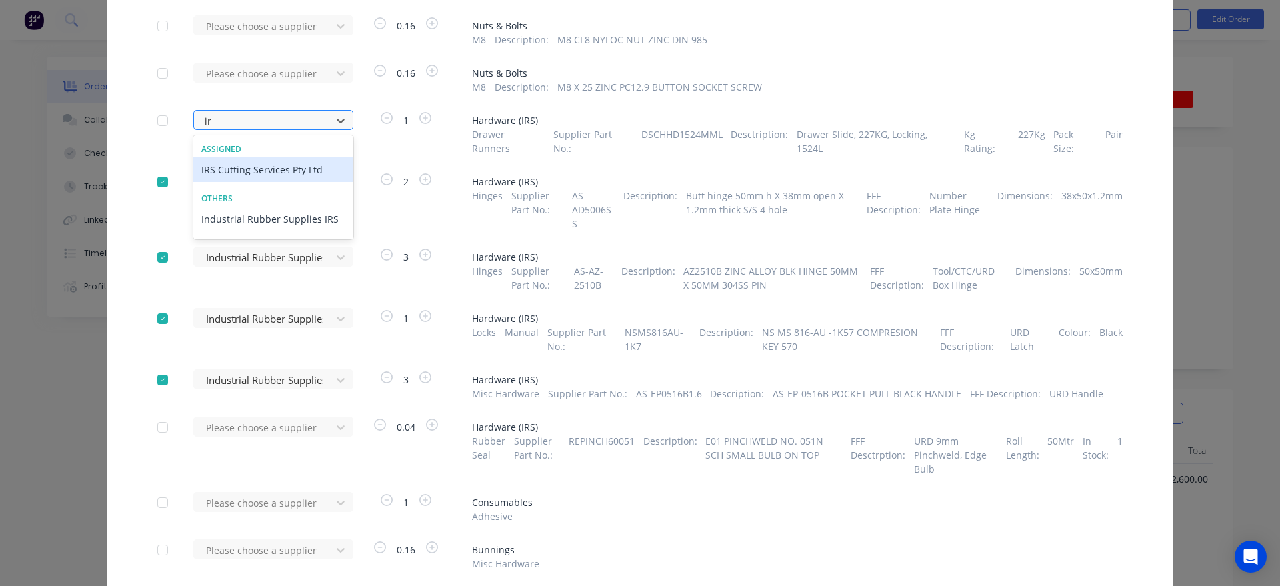
type input "irs"
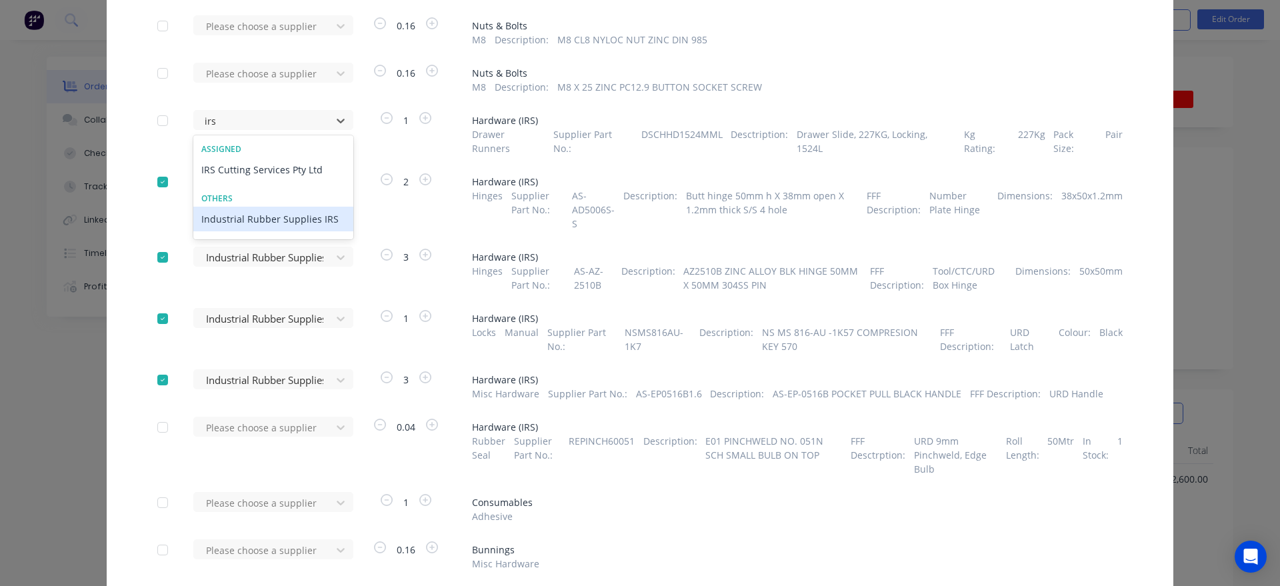
click at [309, 217] on div "Industrial Rubber Supplies IRS" at bounding box center [273, 219] width 160 height 25
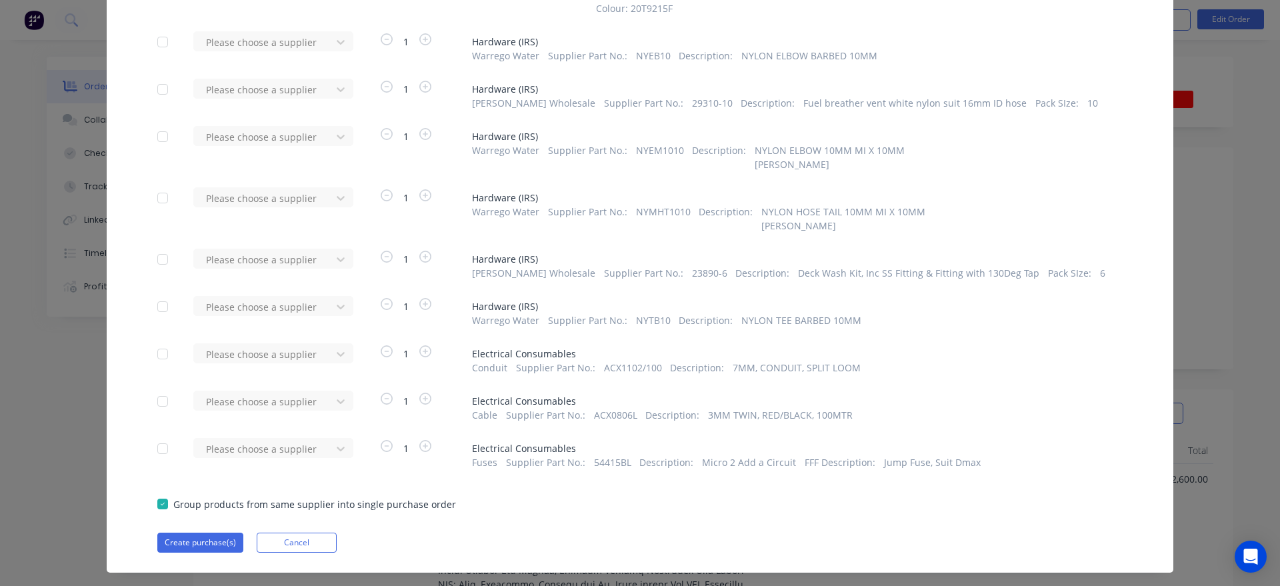
scroll to position [5513, 0]
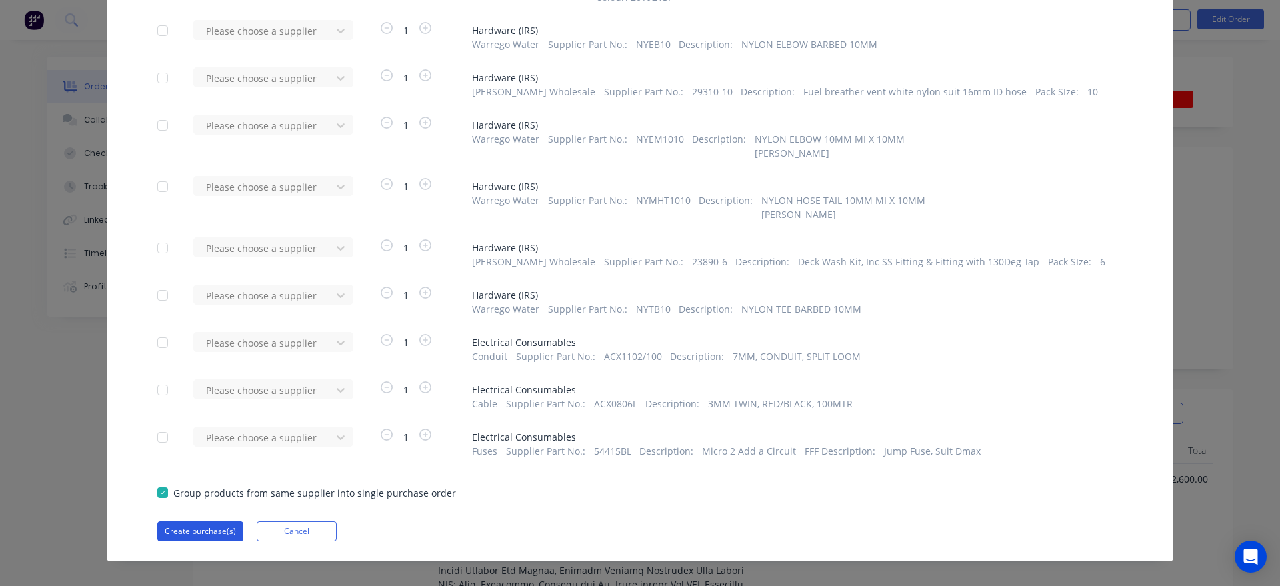
click at [207, 521] on button "Create purchase(s)" at bounding box center [200, 531] width 86 height 20
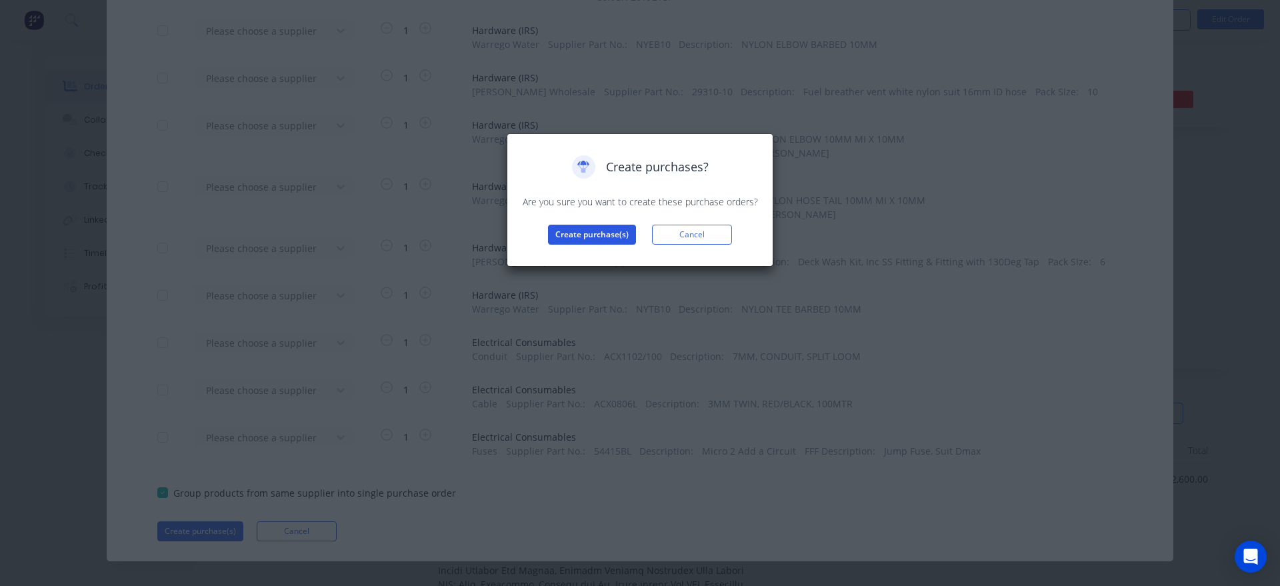
click at [559, 226] on button "Create purchase(s)" at bounding box center [592, 235] width 88 height 20
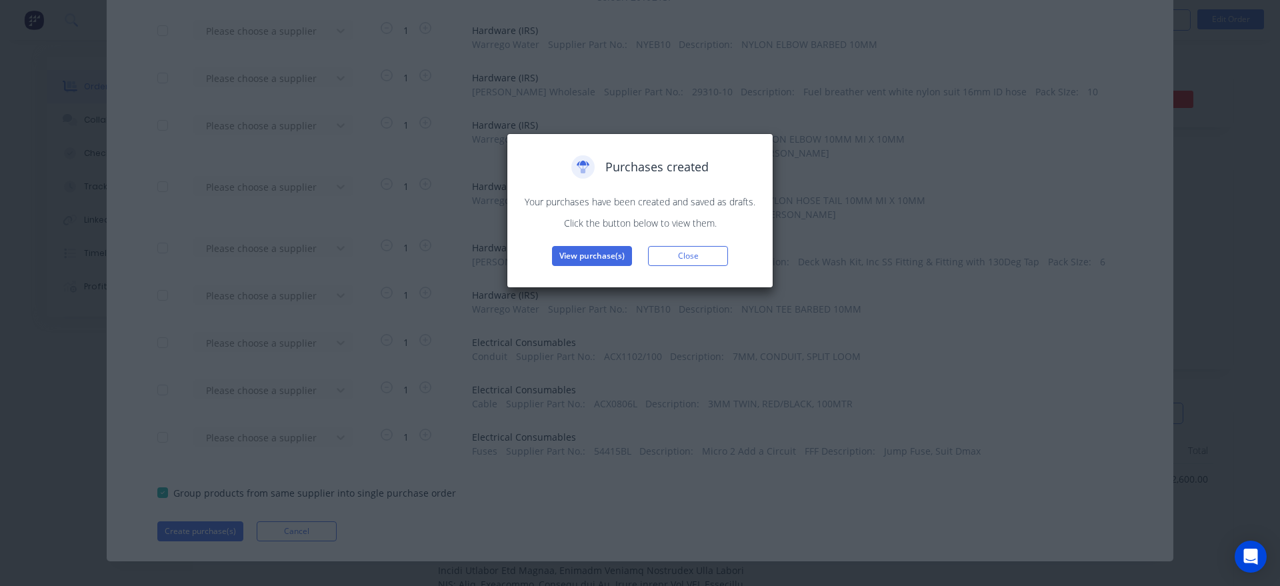
click at [573, 251] on button "View purchase(s)" at bounding box center [592, 256] width 80 height 20
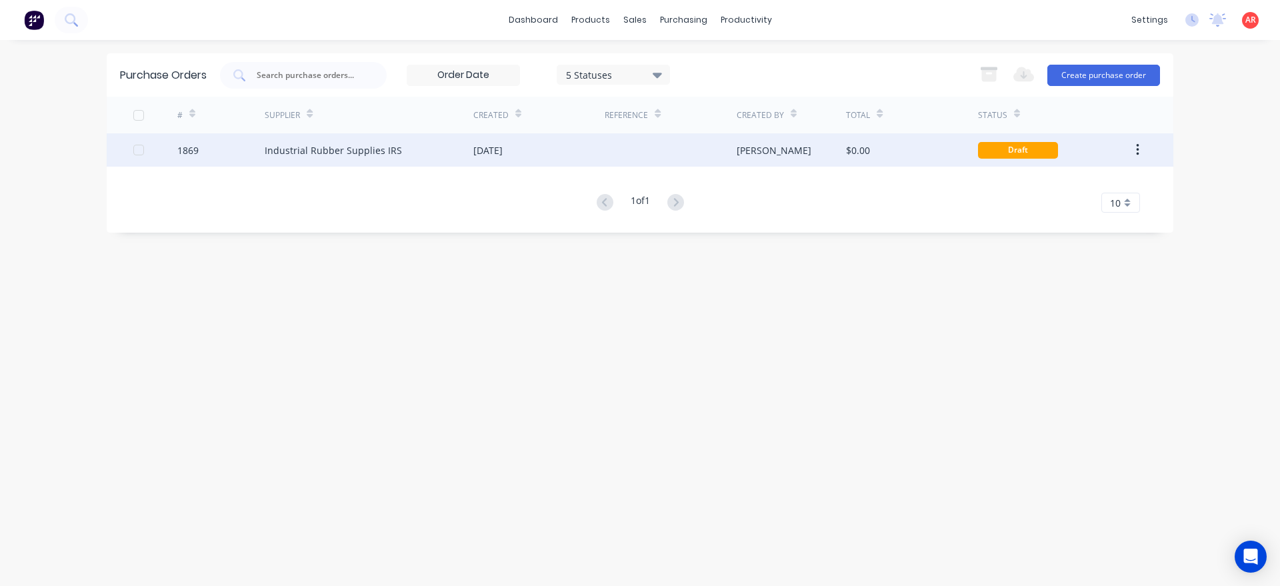
click at [463, 161] on div "Industrial Rubber Supplies IRS" at bounding box center [369, 149] width 209 height 33
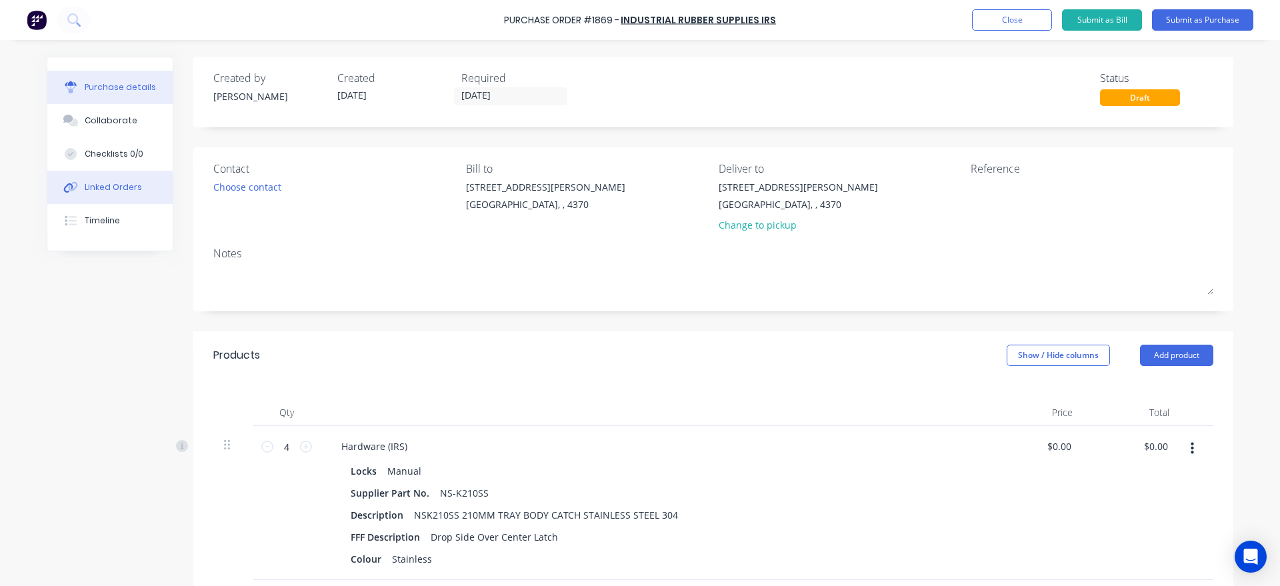
click at [127, 183] on div "Linked Orders" at bounding box center [113, 187] width 57 height 12
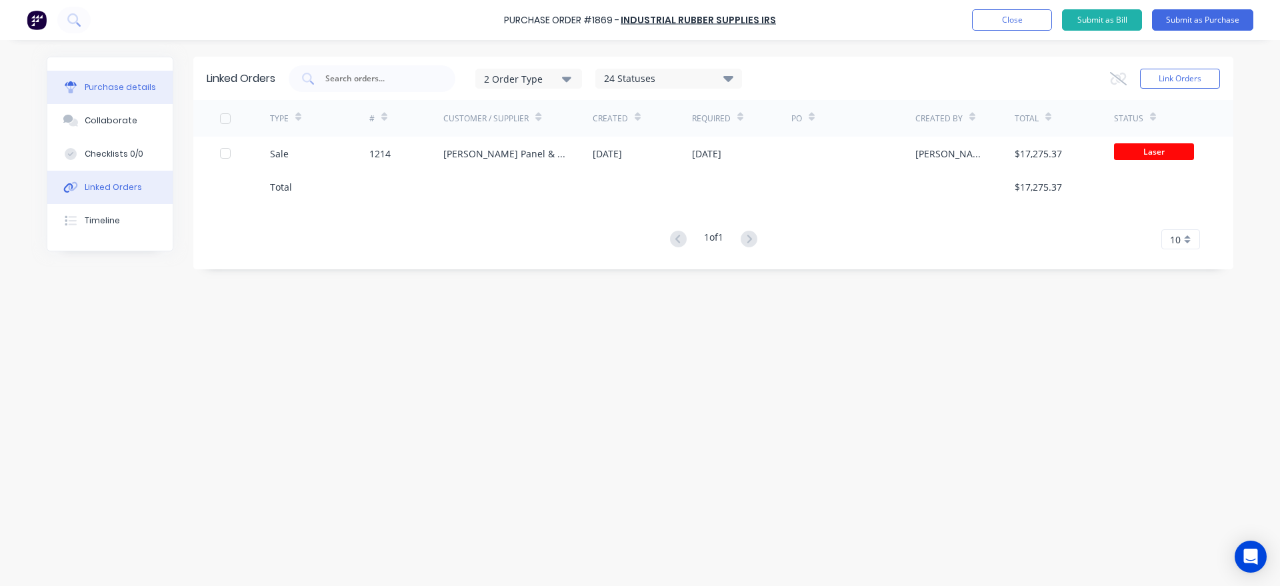
click at [145, 89] on div "Purchase details" at bounding box center [120, 87] width 71 height 12
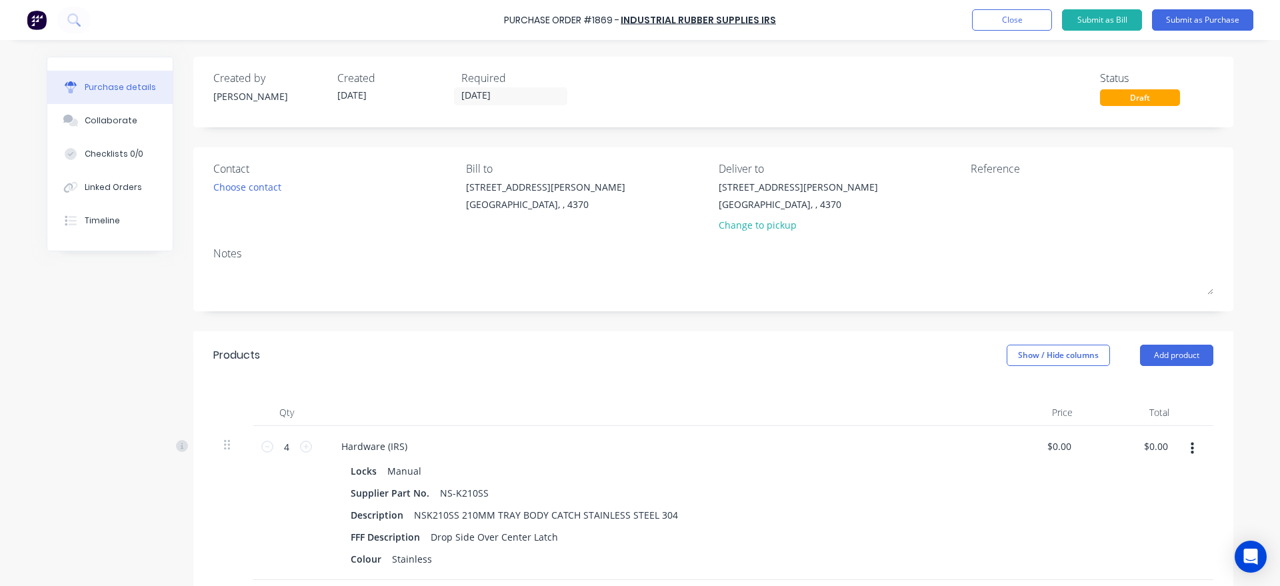
click at [505, 86] on div "Required [DATE]" at bounding box center [517, 88] width 113 height 36
click at [507, 89] on input "[DATE]" at bounding box center [511, 96] width 112 height 17
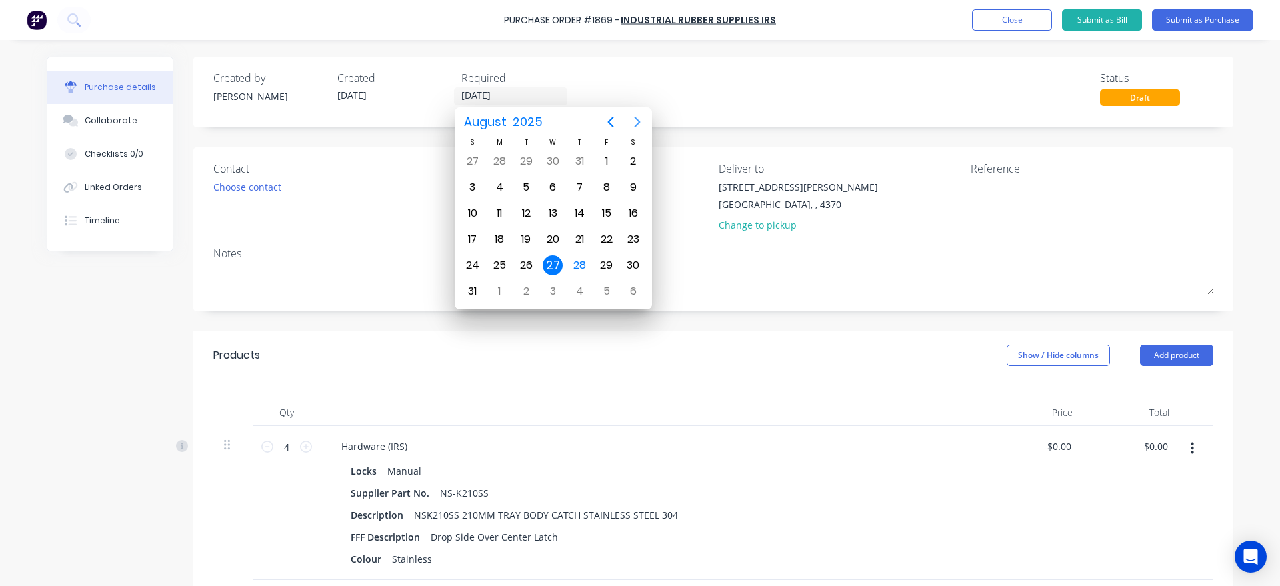
click at [639, 127] on icon "Next page" at bounding box center [637, 122] width 16 height 16
click at [505, 181] on div "8" at bounding box center [499, 187] width 20 height 20
type input "[DATE]"
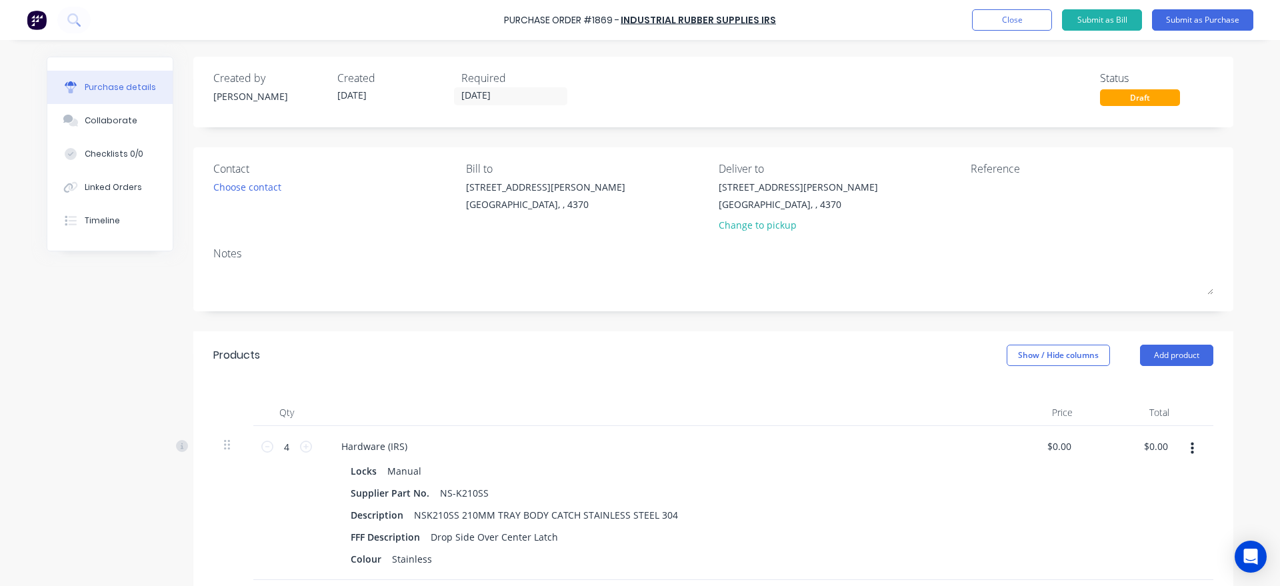
click at [208, 186] on div "Contact Choose contact [PERSON_NAME] to [STREET_ADDRESS][PERSON_NAME] Deliver t…" at bounding box center [713, 229] width 1040 height 164
click at [228, 185] on div "Choose contact" at bounding box center [247, 187] width 68 height 14
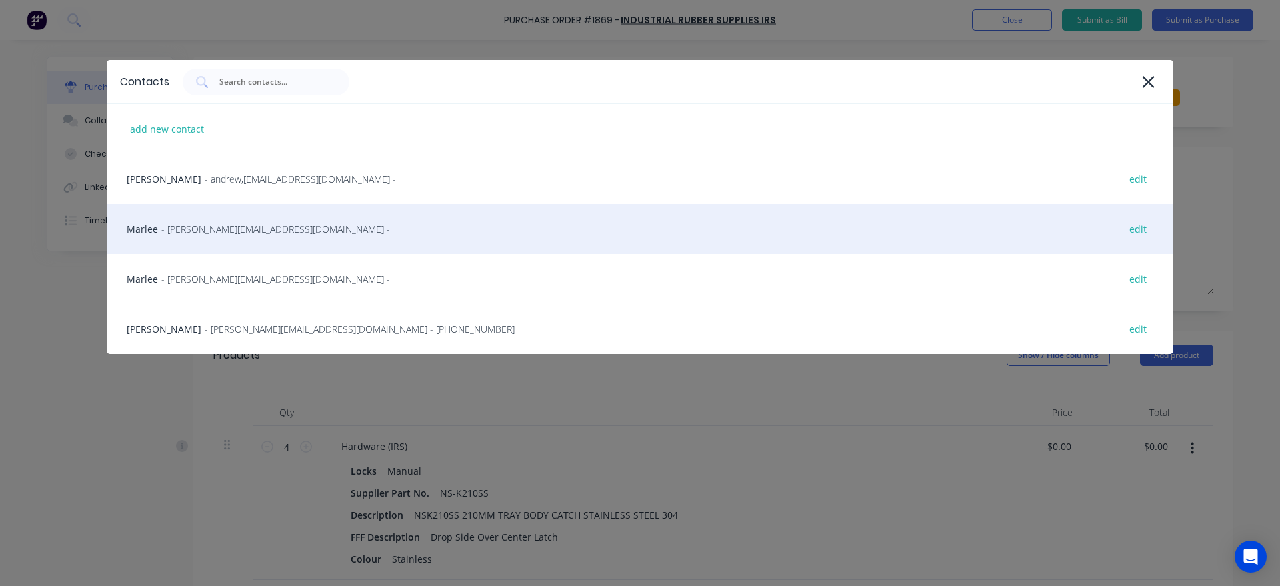
click at [243, 235] on span "- [PERSON_NAME][EMAIL_ADDRESS][DOMAIN_NAME] -" at bounding box center [275, 229] width 229 height 14
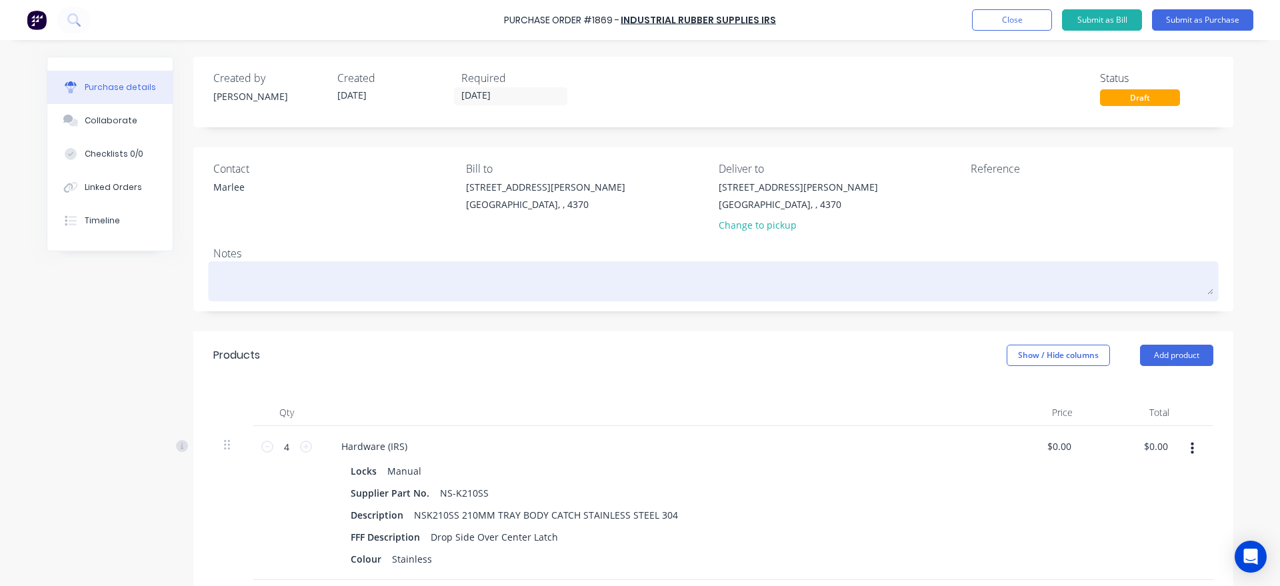
click at [260, 276] on textarea at bounding box center [713, 280] width 1000 height 30
type textarea "I"
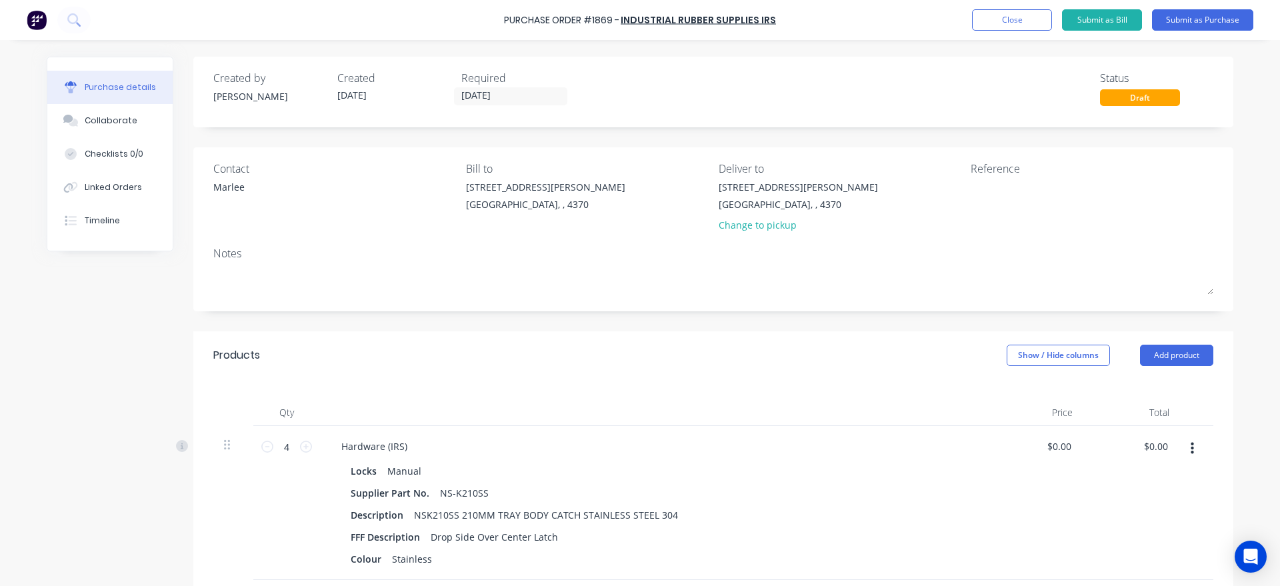
scroll to position [152, 0]
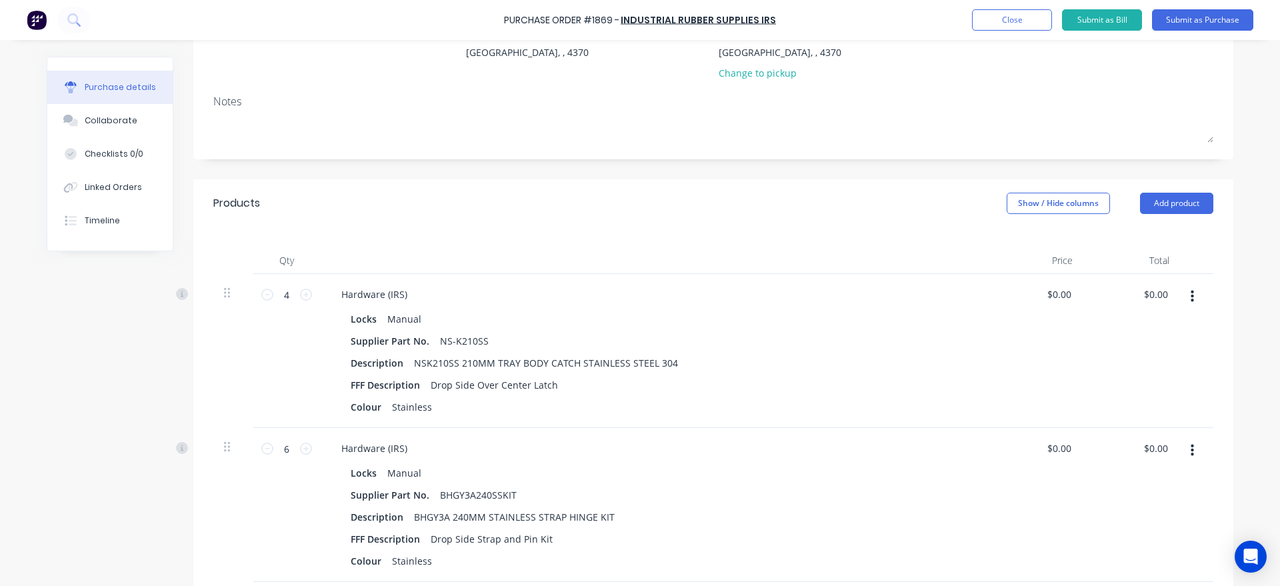
click at [1194, 294] on button "button" at bounding box center [1192, 297] width 31 height 24
click at [1141, 405] on button "Delete" at bounding box center [1151, 412] width 113 height 27
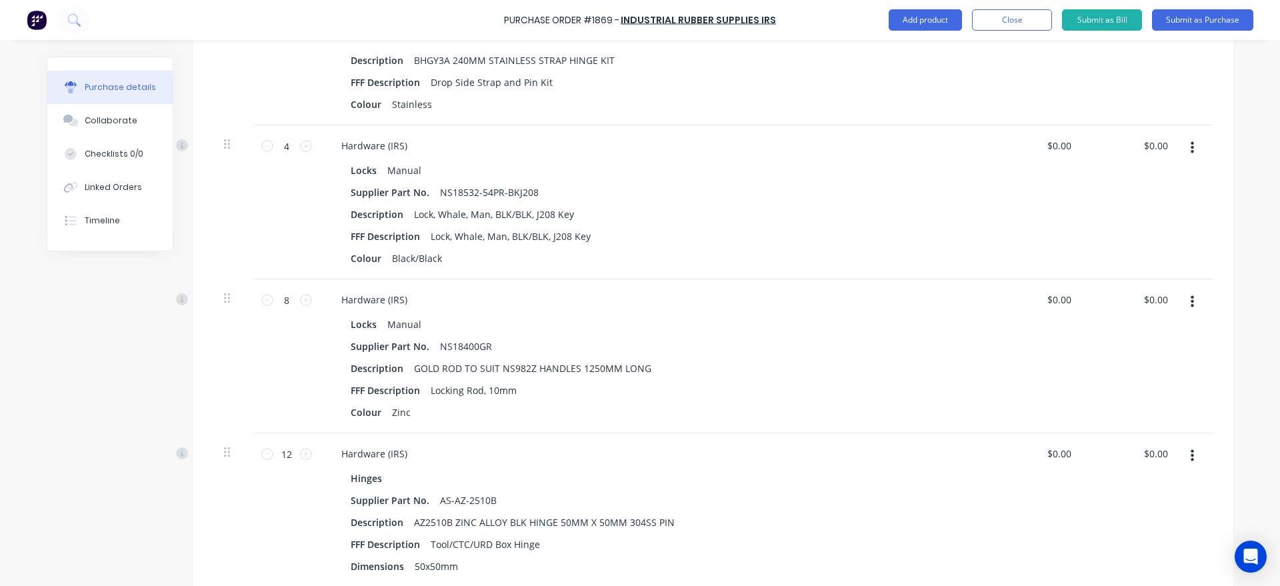
scroll to position [456, 0]
click at [296, 297] on input "8" at bounding box center [286, 299] width 27 height 20
type input "12"
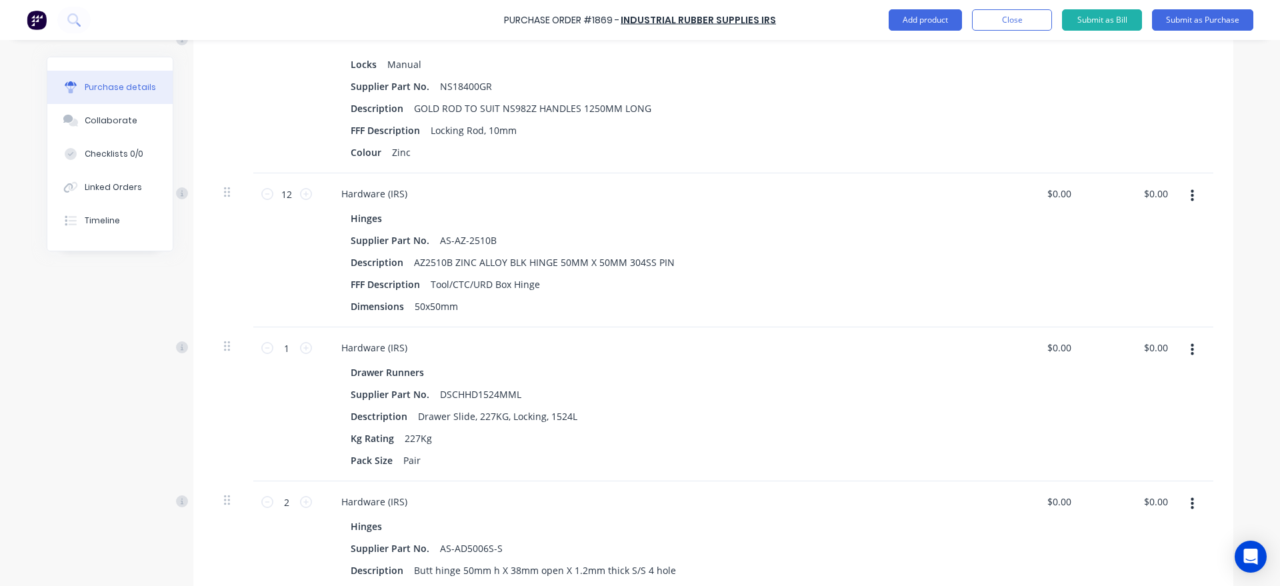
scroll to position [684, 0]
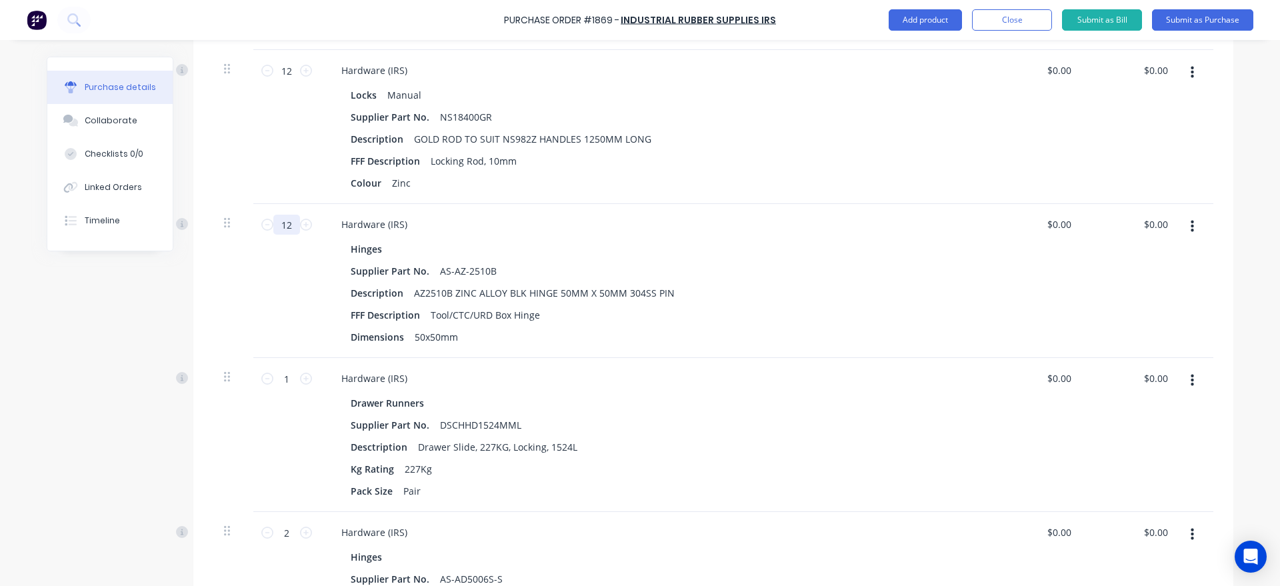
click at [293, 224] on input "12" at bounding box center [286, 225] width 27 height 20
type input "15"
click at [43, 415] on div "Purchase Order #1869 - Industrial Rubber Supplies IRS Add product Close Submit …" at bounding box center [640, 293] width 1280 height 586
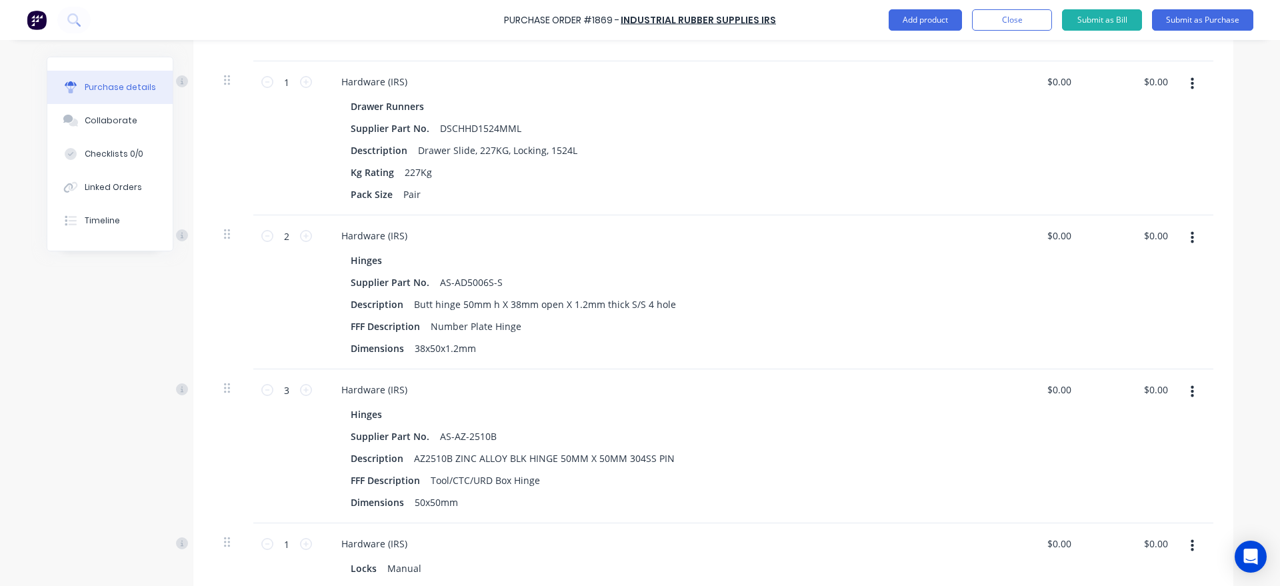
scroll to position [988, 0]
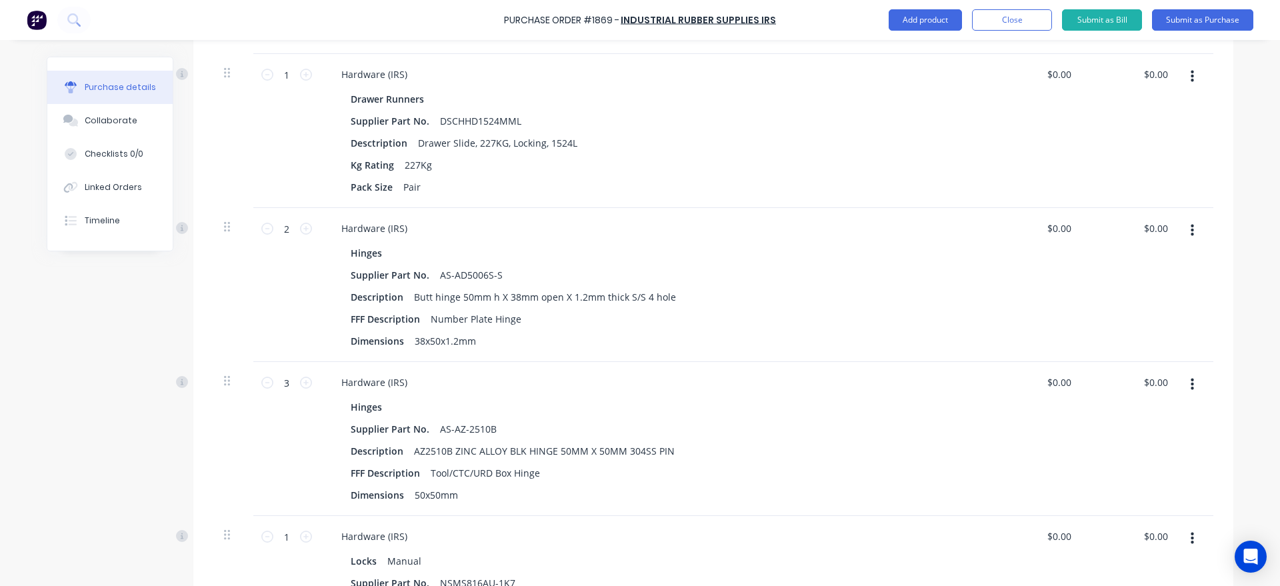
click at [1201, 387] on button "button" at bounding box center [1192, 385] width 31 height 24
click at [1145, 496] on button "Delete" at bounding box center [1151, 500] width 113 height 27
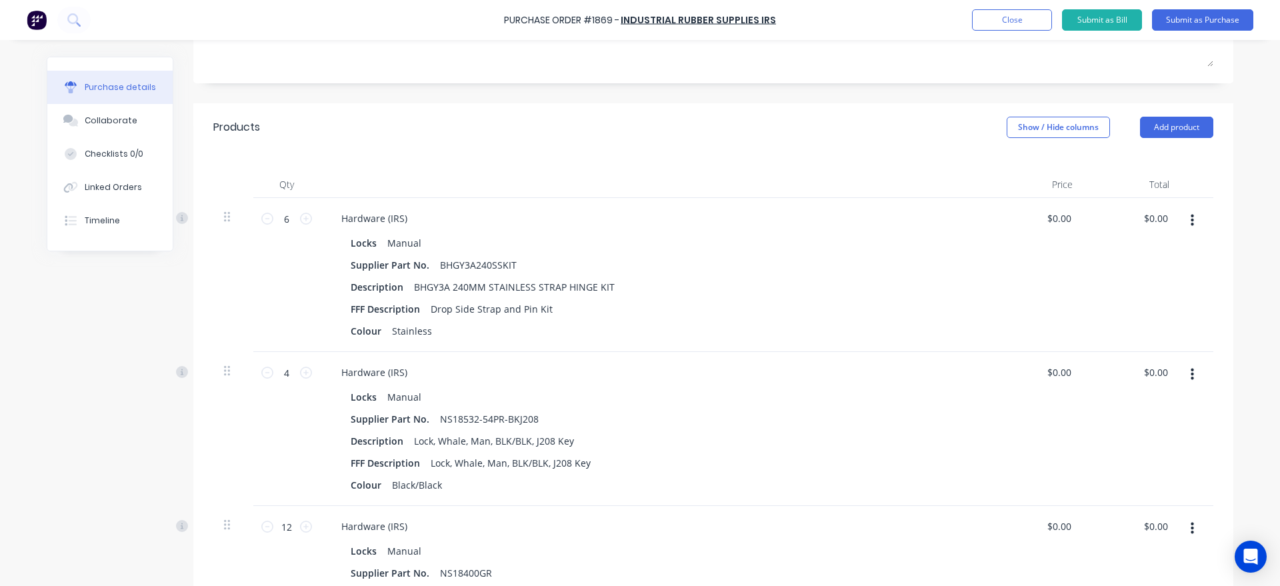
scroll to position [0, 0]
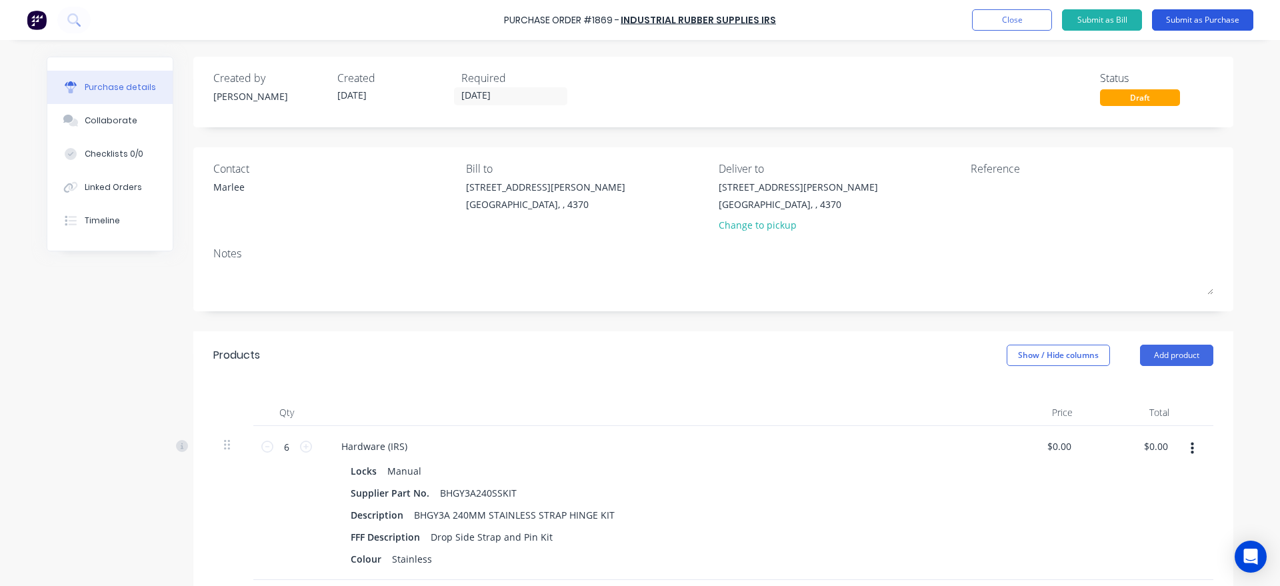
click at [1200, 17] on button "Submit as Purchase" at bounding box center [1202, 19] width 101 height 21
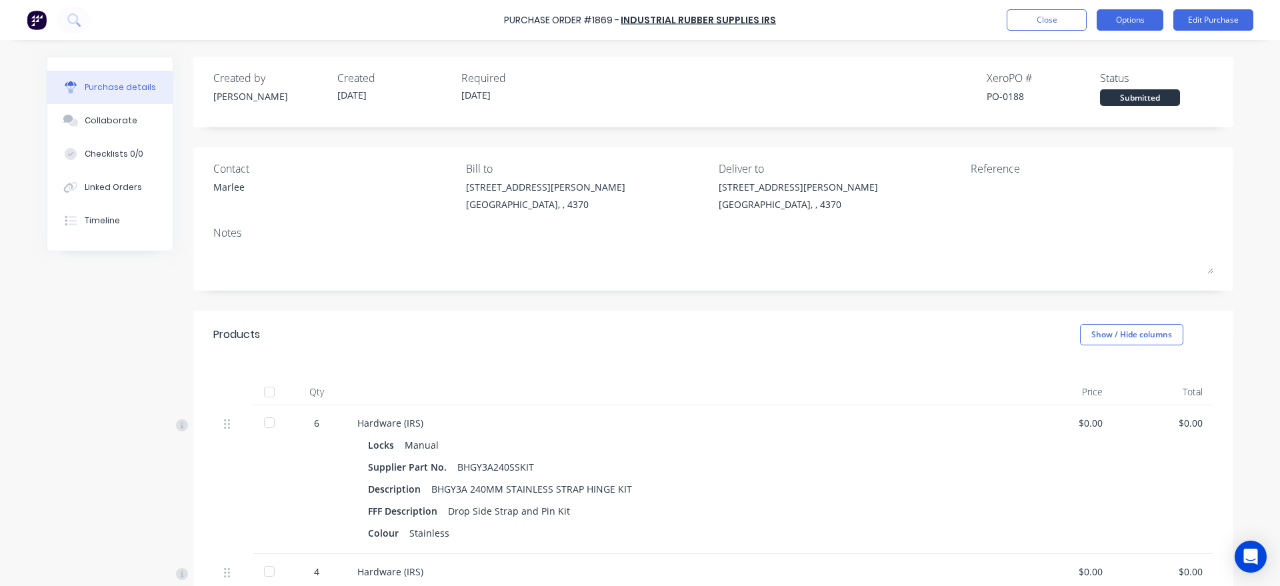
click at [1139, 22] on button "Options" at bounding box center [1130, 19] width 67 height 21
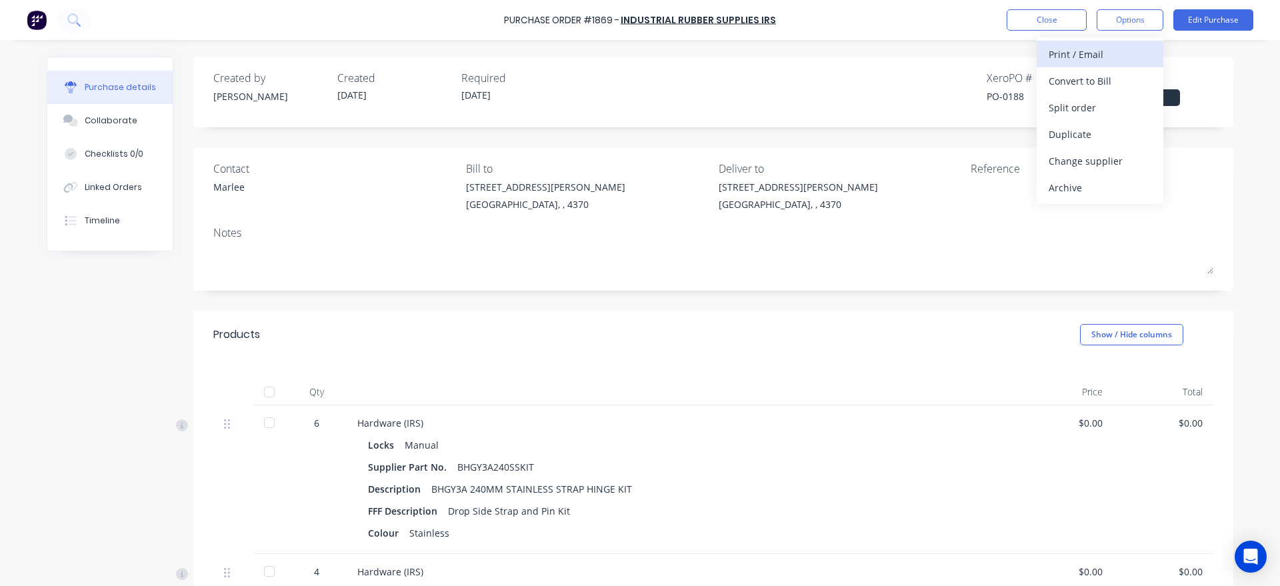
click at [1122, 52] on div "Print / Email" at bounding box center [1100, 54] width 103 height 19
click at [1110, 75] on div "With pricing" at bounding box center [1100, 80] width 103 height 19
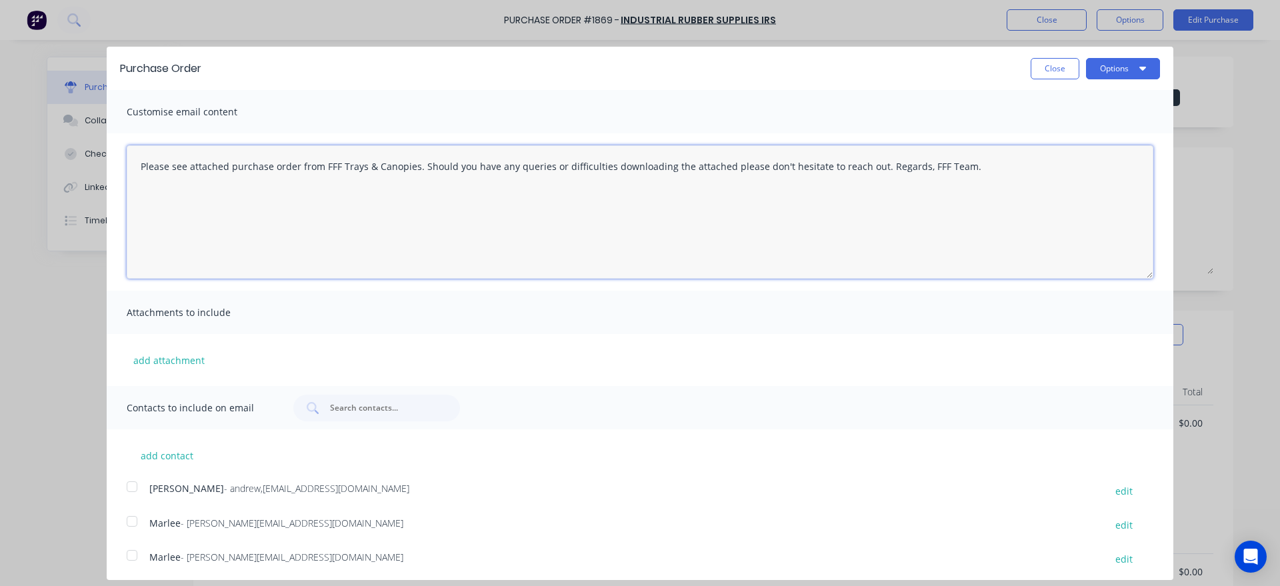
click at [133, 173] on textarea "Please see attached purchase order from FFF Trays & Canopies. Should you have a…" at bounding box center [640, 211] width 1027 height 133
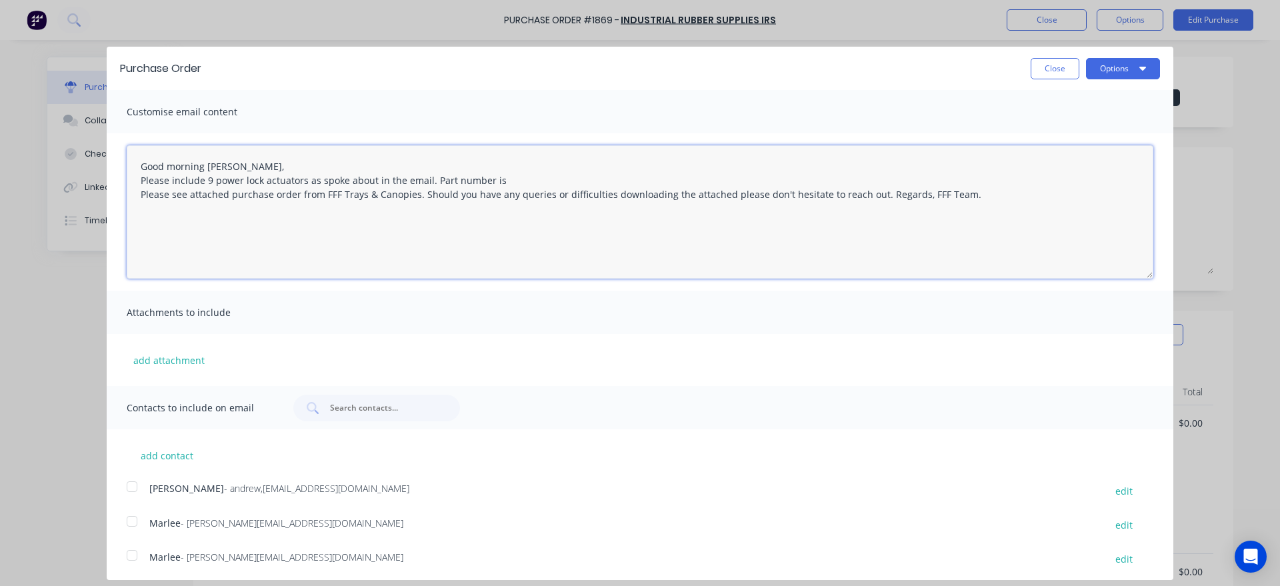
paste textarea "NS18533-54PR-BKJ208ASS"
click at [131, 523] on div at bounding box center [132, 521] width 27 height 27
click at [215, 165] on textarea "Good morning [PERSON_NAME], Please include 9 power lock actuators as spoke abou…" at bounding box center [640, 211] width 1027 height 133
type textarea "Good morning [PERSON_NAME], Please include 9 power lock actuators as spoke abou…"
click at [1112, 71] on button "Options" at bounding box center [1123, 68] width 74 height 21
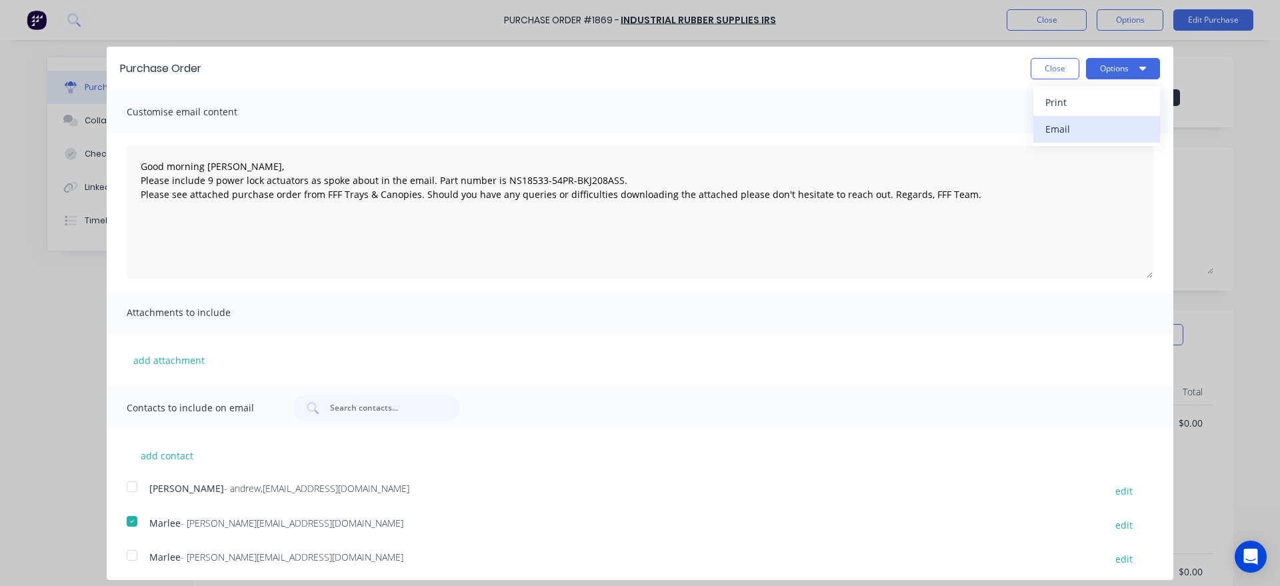
click at [1107, 122] on div "Email" at bounding box center [1097, 128] width 103 height 19
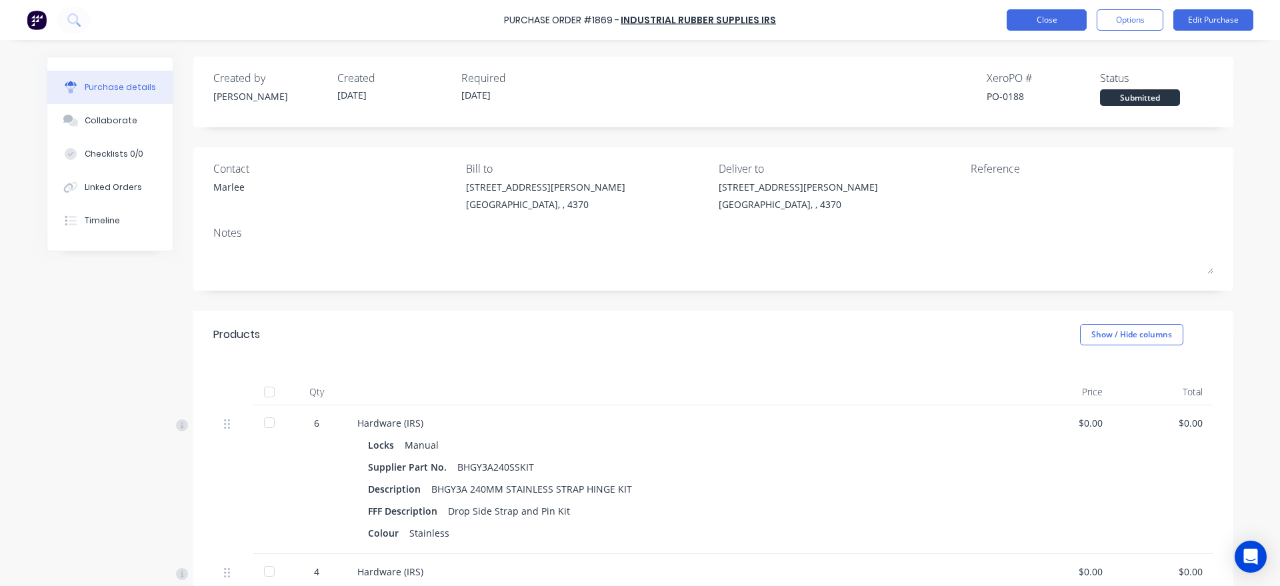
click at [1040, 28] on button "Close" at bounding box center [1047, 19] width 80 height 21
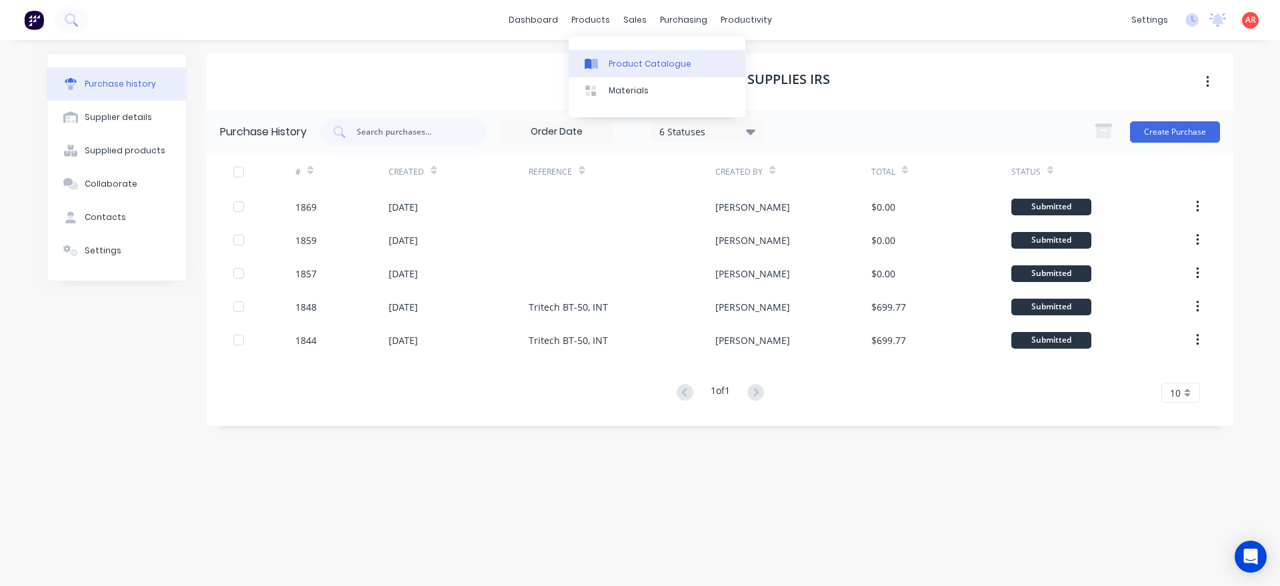
click at [605, 64] on link "Product Catalogue" at bounding box center [657, 63] width 177 height 27
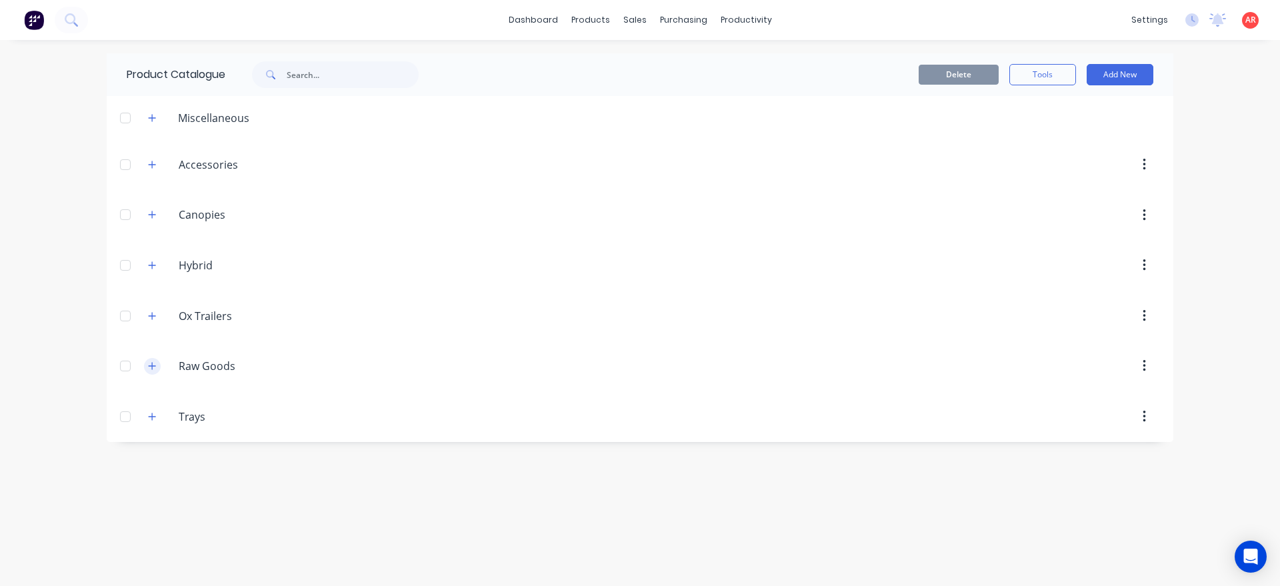
click at [154, 369] on icon "button" at bounding box center [152, 365] width 8 height 9
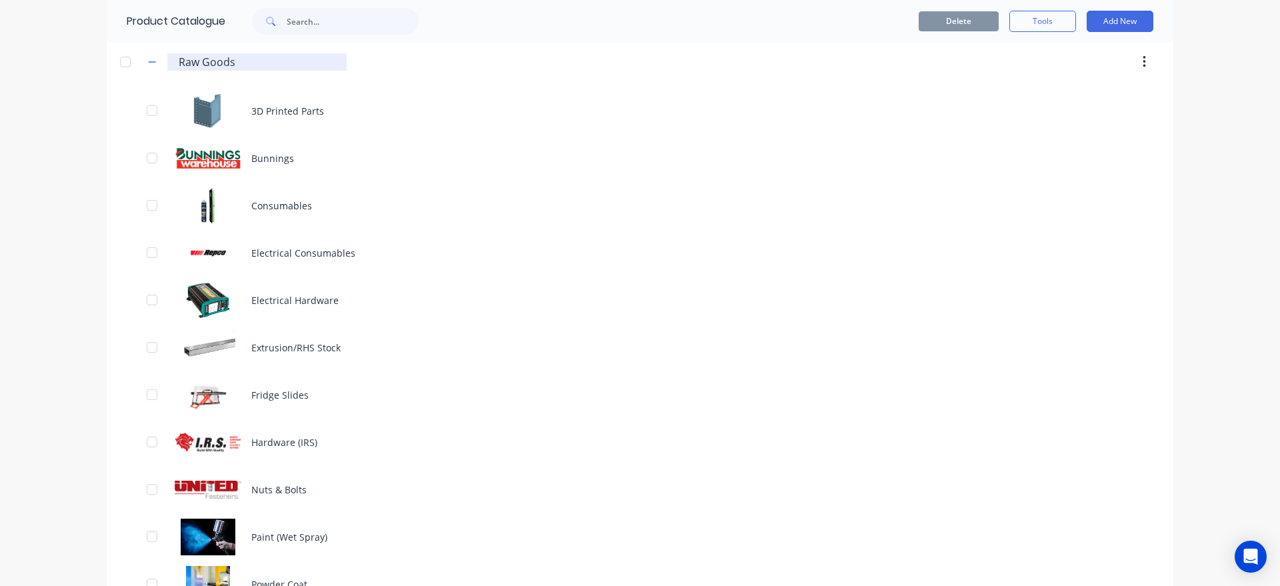
scroll to position [485, 0]
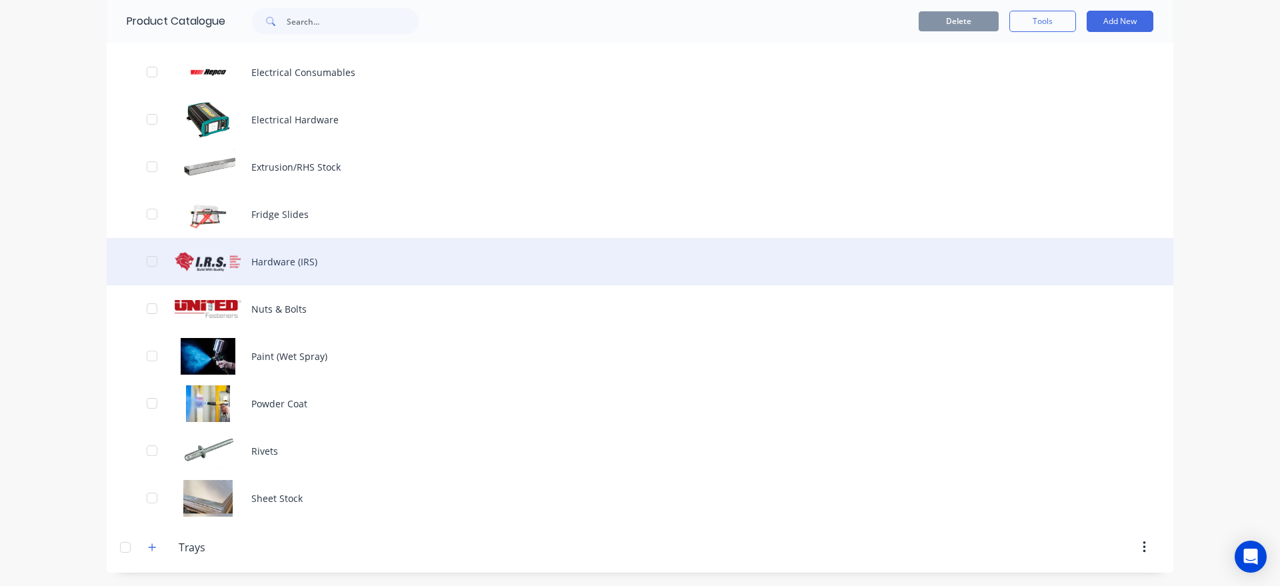
click at [318, 275] on div "Hardware (IRS)" at bounding box center [640, 261] width 1067 height 47
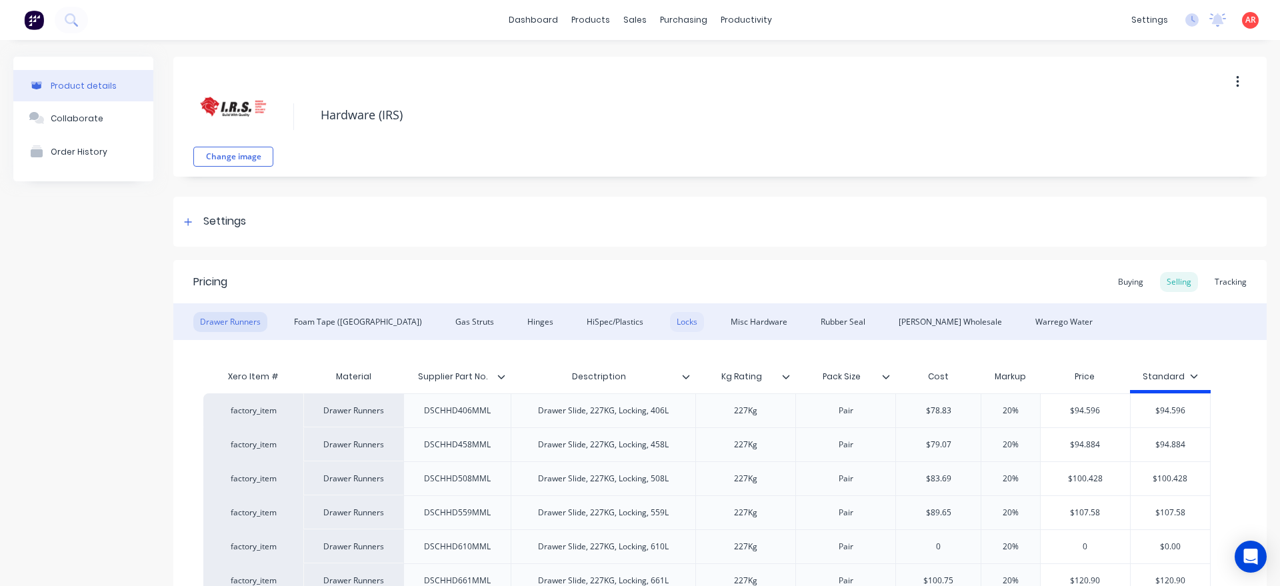
drag, startPoint x: 642, startPoint y: 321, endPoint x: 632, endPoint y: 321, distance: 10.0
click at [670, 321] on div "Locks" at bounding box center [687, 322] width 34 height 20
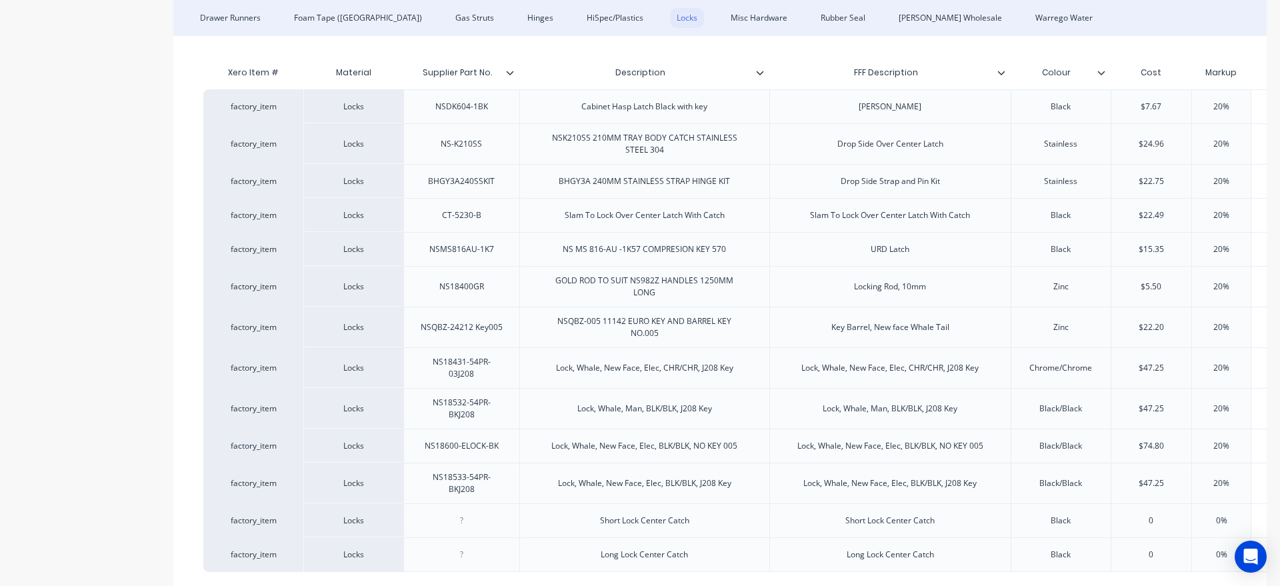
scroll to position [415, 0]
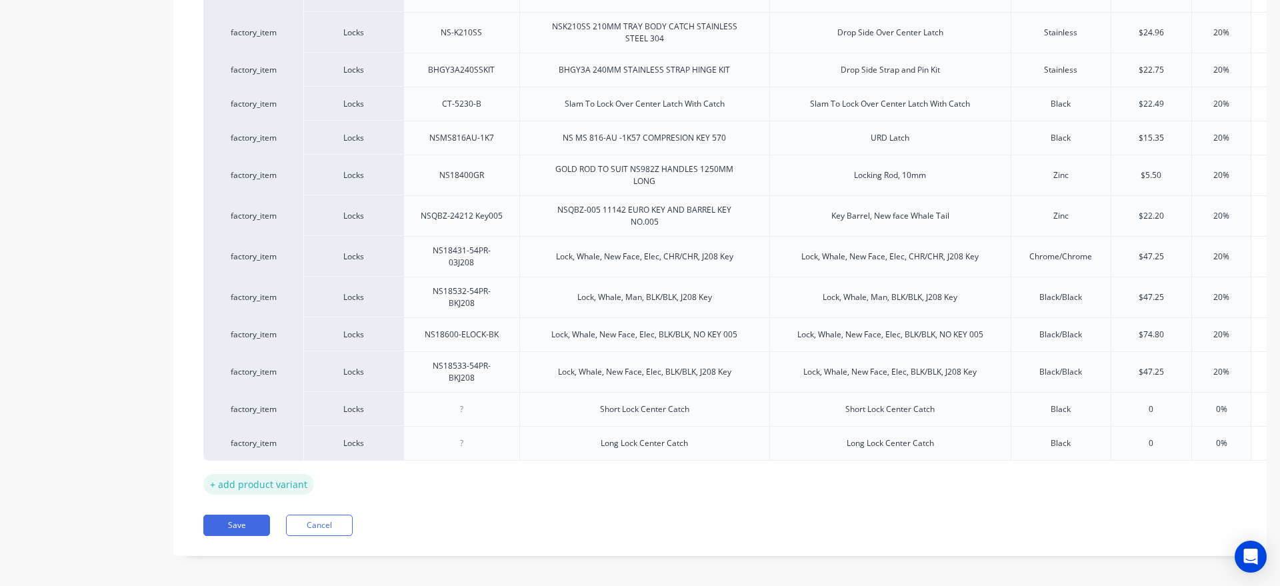
click at [273, 477] on div "+ add product variant" at bounding box center [258, 484] width 111 height 21
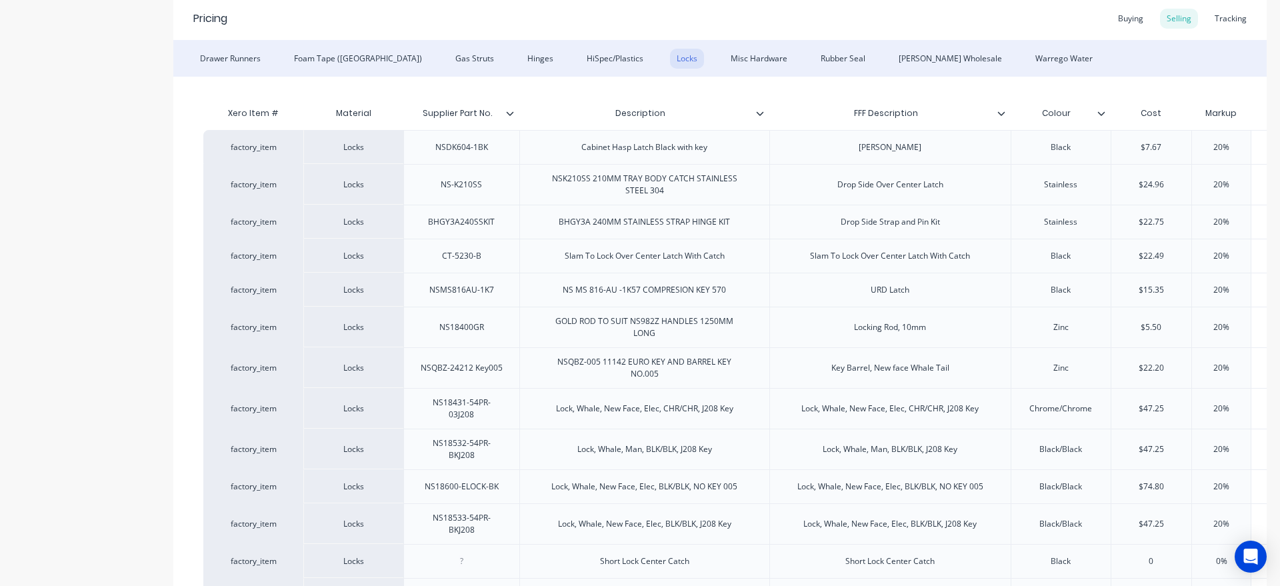
scroll to position [449, 0]
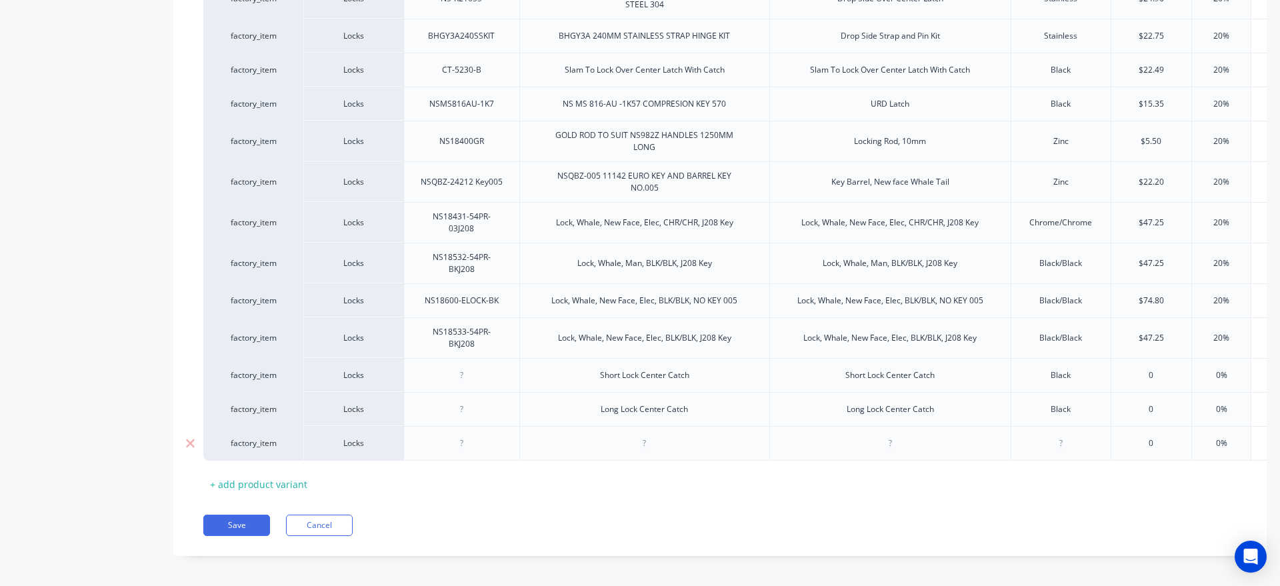
click at [471, 436] on div at bounding box center [461, 443] width 67 height 17
paste div
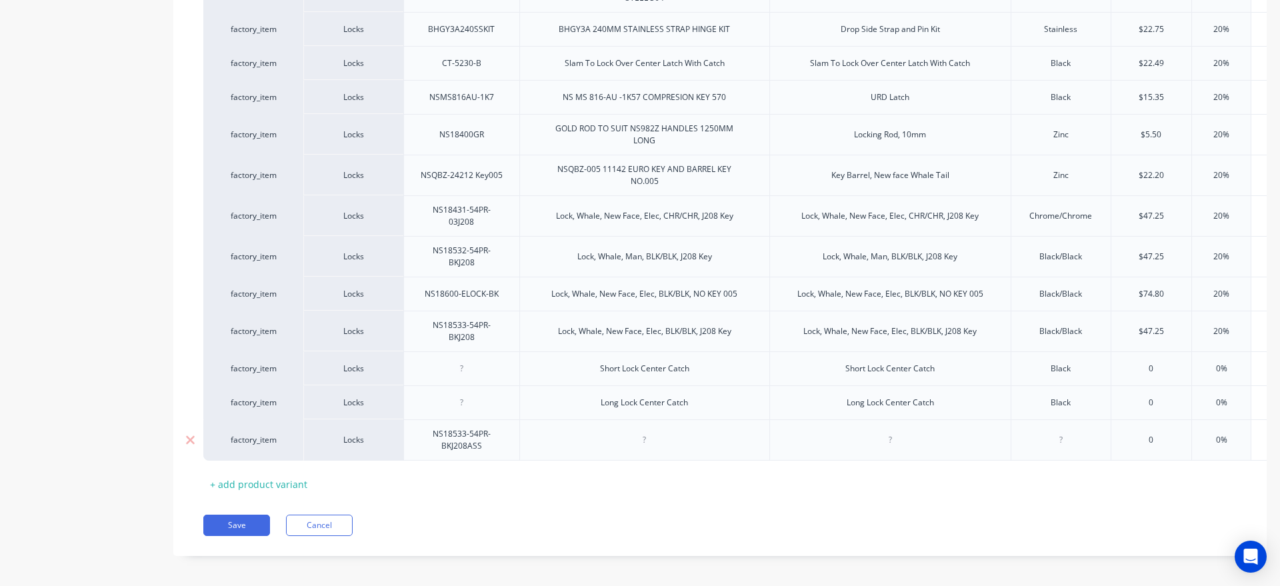
click at [660, 435] on div at bounding box center [644, 439] width 67 height 17
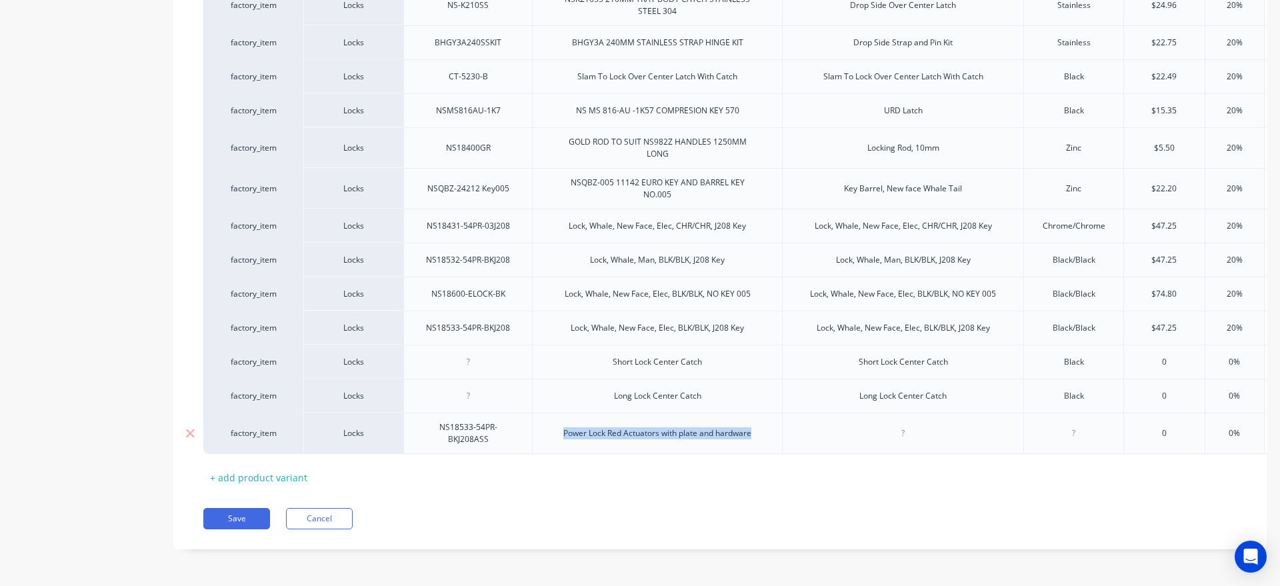
drag, startPoint x: 758, startPoint y: 436, endPoint x: 549, endPoint y: 439, distance: 208.7
click at [553, 439] on div "Power Lock Red Actuators with plate and hardware" at bounding box center [657, 433] width 209 height 17
copy div "Power Lock Red Actuators with plate and hardware"
click at [904, 441] on div at bounding box center [903, 433] width 67 height 17
paste div
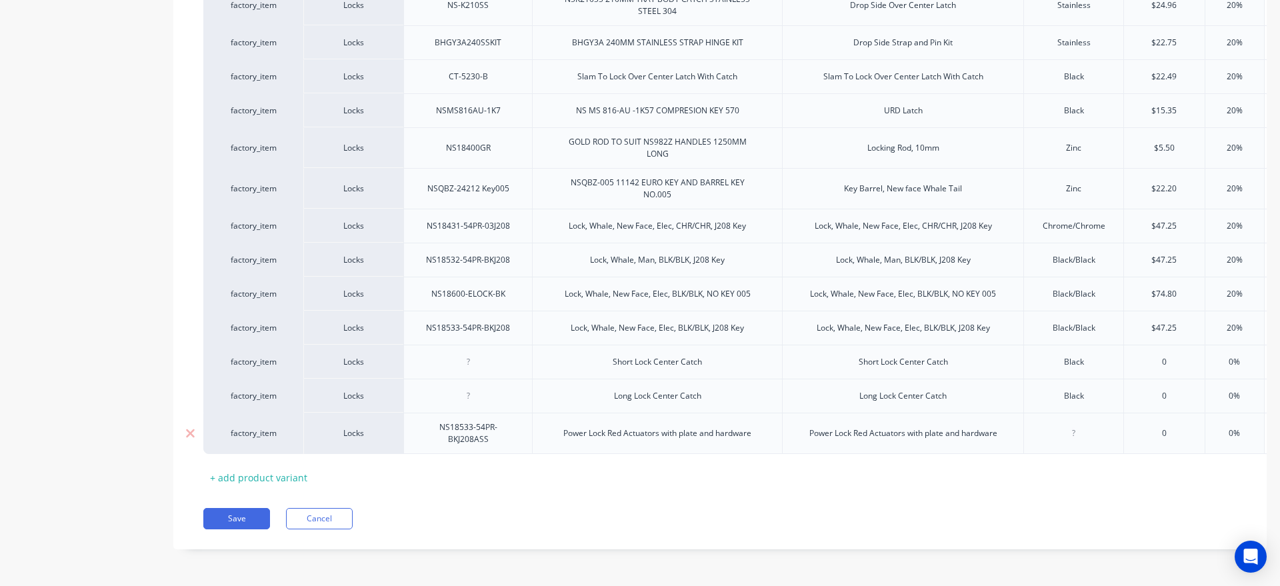
click at [1084, 436] on div at bounding box center [1074, 433] width 67 height 17
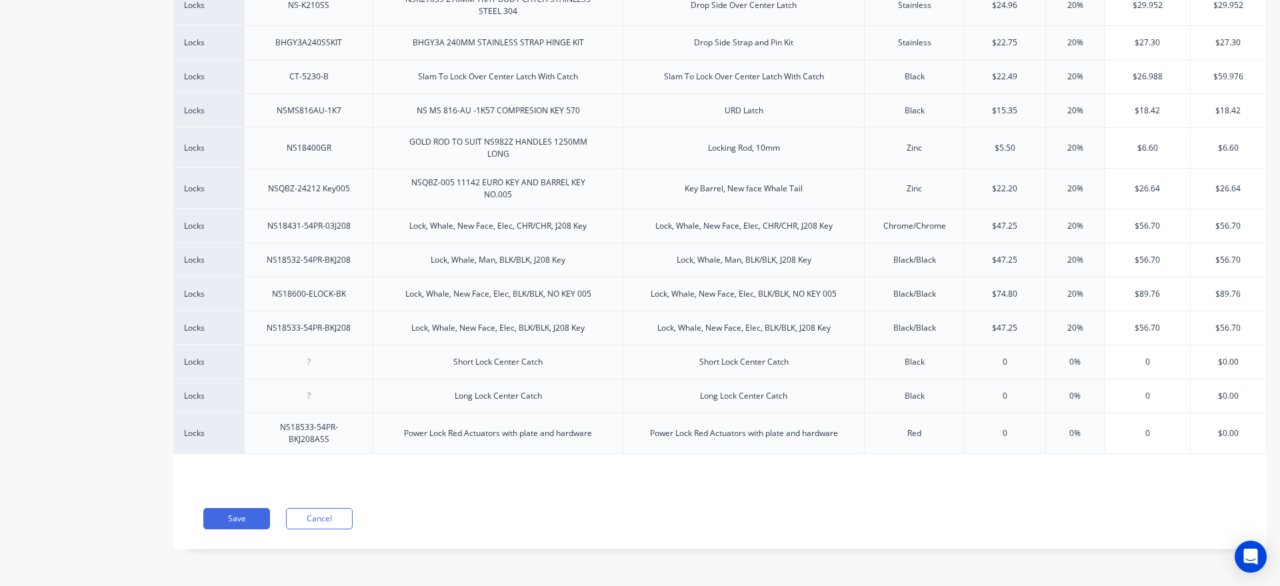
scroll to position [0, 0]
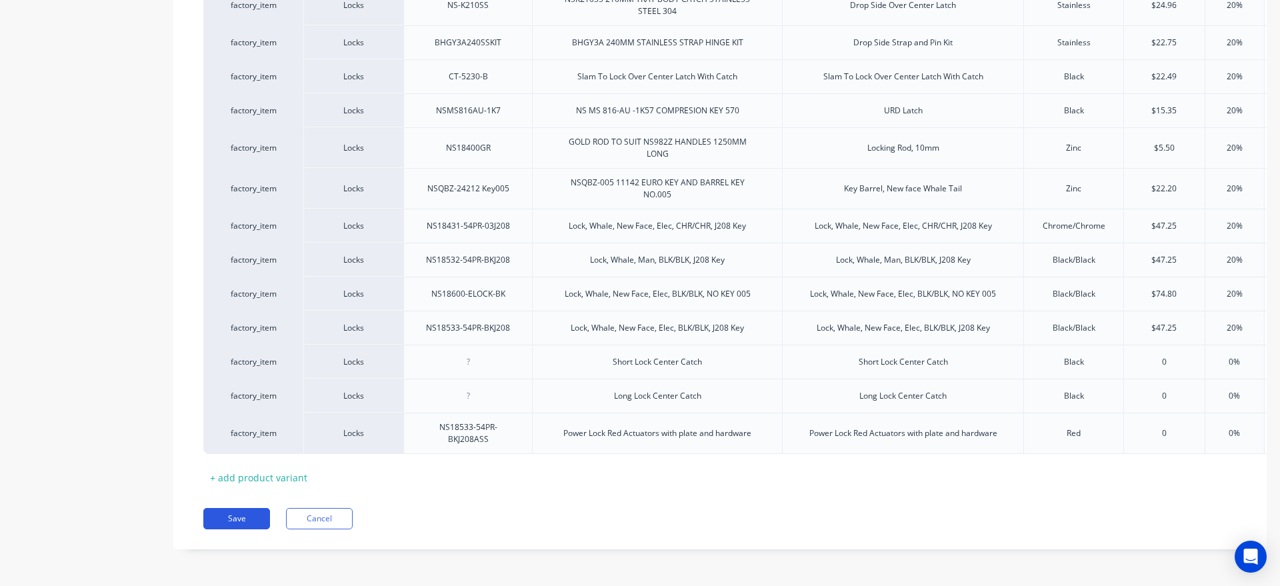
click at [237, 509] on button "Save" at bounding box center [236, 518] width 67 height 21
